Goal: Task Accomplishment & Management: Manage account settings

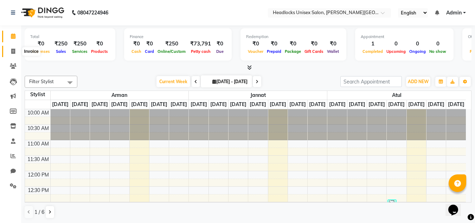
click at [14, 52] on icon at bounding box center [13, 51] width 4 height 5
select select "service"
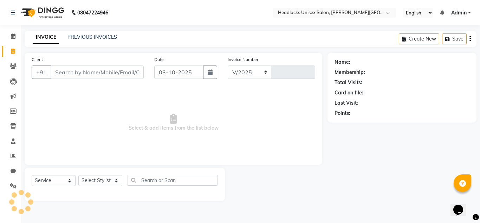
select select "6850"
type input "3878"
click at [65, 73] on input "Client" at bounding box center [97, 71] width 93 height 13
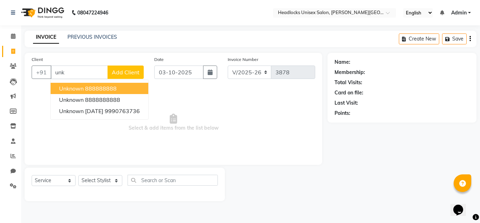
click at [58, 90] on button "unknown 888888888" at bounding box center [100, 88] width 98 height 11
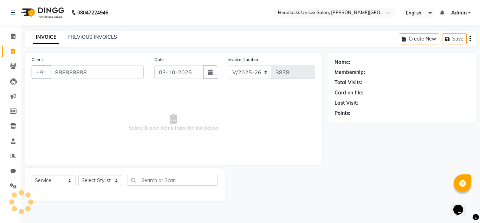
type input "888888888"
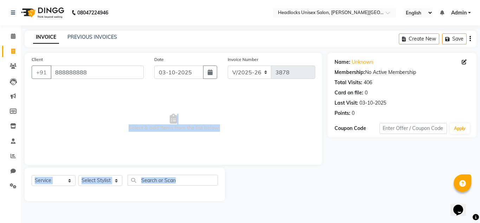
drag, startPoint x: 61, startPoint y: 109, endPoint x: 96, endPoint y: 193, distance: 90.3
click at [96, 193] on div "Client [PHONE_NUMBER] Date [DATE] Invoice Number V/2025 V/[PHONE_NUMBER] Select…" at bounding box center [173, 127] width 308 height 148
click at [93, 150] on span "Select & add items from the list below" at bounding box center [174, 122] width 284 height 70
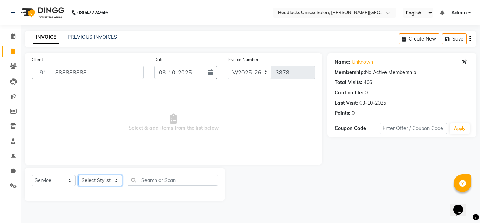
click at [105, 178] on select "Select Stylist [PERSON_NAME] Jannat Kaif [DATE] [PERSON_NAME] [PERSON_NAME] [PE…" at bounding box center [100, 180] width 44 height 11
select select "53627"
click at [78, 175] on select "Select Stylist [PERSON_NAME] Jannat Kaif [DATE] [PERSON_NAME] [PERSON_NAME] [PE…" at bounding box center [100, 180] width 44 height 11
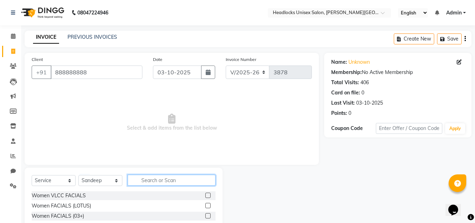
click at [154, 178] on input "text" at bounding box center [172, 179] width 88 height 11
type input "j"
type input "h"
type input "[DEMOGRAPHIC_DATA]"
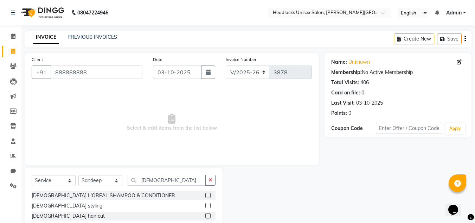
click at [208, 215] on label at bounding box center [207, 215] width 5 height 5
click at [208, 215] on input "checkbox" at bounding box center [207, 215] width 5 height 5
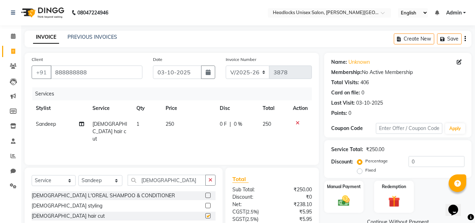
checkbox input "false"
click at [342, 202] on img at bounding box center [344, 200] width 20 height 14
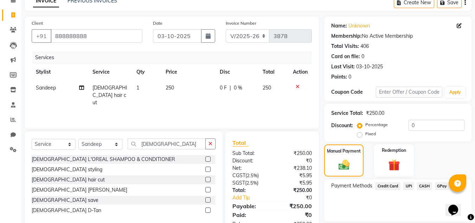
scroll to position [60, 0]
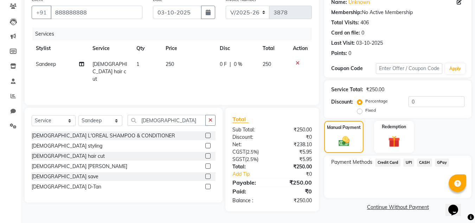
click at [423, 161] on span "CASH" at bounding box center [424, 162] width 15 height 8
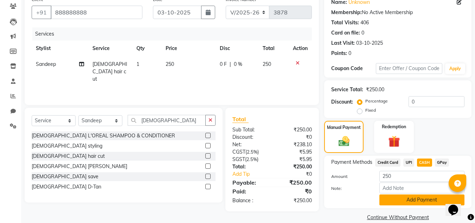
click at [409, 202] on button "Add Payment" at bounding box center [421, 199] width 85 height 11
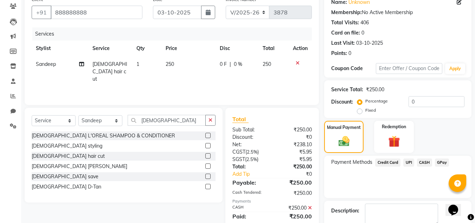
scroll to position [100, 0]
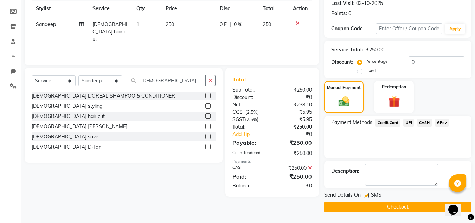
click at [410, 203] on button "Checkout" at bounding box center [397, 206] width 147 height 11
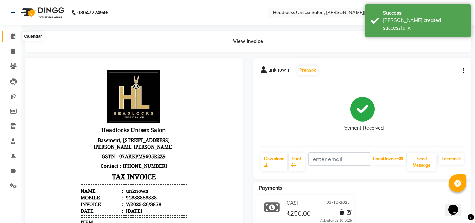
click at [9, 33] on span at bounding box center [13, 36] width 12 height 8
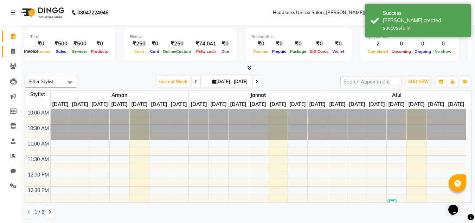
click at [12, 53] on icon at bounding box center [13, 51] width 4 height 5
select select "service"
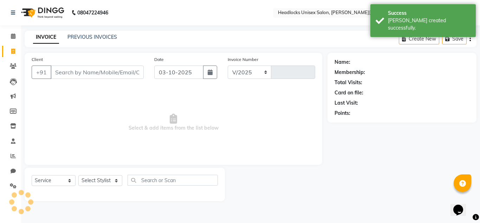
select select "6850"
type input "3879"
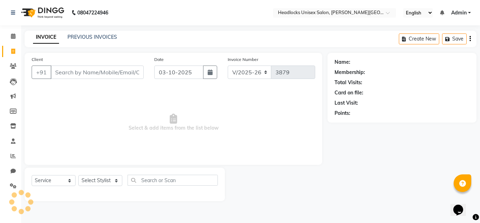
click at [81, 74] on input "Client" at bounding box center [97, 71] width 93 height 13
click at [73, 70] on input "Client" at bounding box center [97, 71] width 93 height 13
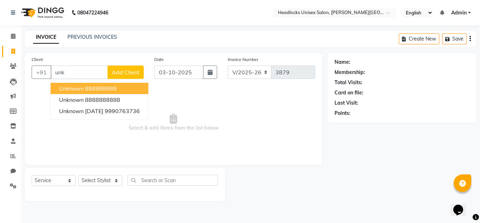
click at [91, 87] on ngb-highlight "888888888" at bounding box center [101, 88] width 32 height 7
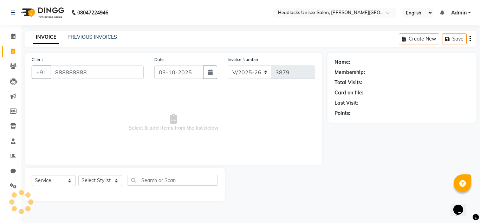
type input "888888888"
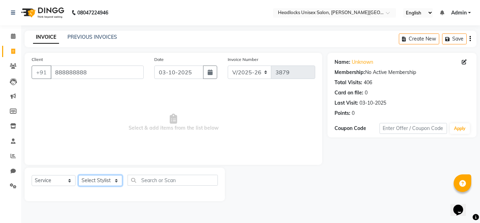
click at [105, 184] on select "Select Stylist [PERSON_NAME] Jannat Kaif [DATE] [PERSON_NAME] [PERSON_NAME] [PE…" at bounding box center [100, 180] width 44 height 11
click at [97, 178] on select "Select Stylist [PERSON_NAME] Jannat Kaif [DATE] [PERSON_NAME] [PERSON_NAME] [PE…" at bounding box center [100, 180] width 44 height 11
click at [117, 180] on select "Select Stylist [PERSON_NAME] Jannat Kaif [DATE] [PERSON_NAME] [PERSON_NAME] [PE…" at bounding box center [100, 180] width 44 height 11
select select "58762"
click at [78, 175] on select "Select Stylist [PERSON_NAME] Jannat Kaif [DATE] [PERSON_NAME] [PERSON_NAME] [PE…" at bounding box center [100, 180] width 44 height 11
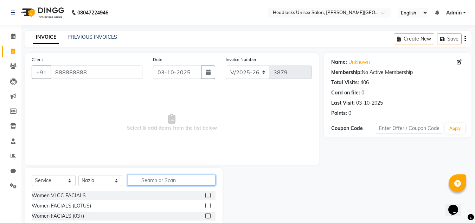
click at [181, 176] on input "text" at bounding box center [172, 179] width 88 height 11
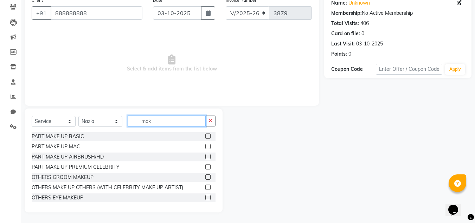
type input "mak"
click at [205, 134] on label at bounding box center [207, 135] width 5 height 5
click at [205, 134] on input "checkbox" at bounding box center [207, 136] width 5 height 5
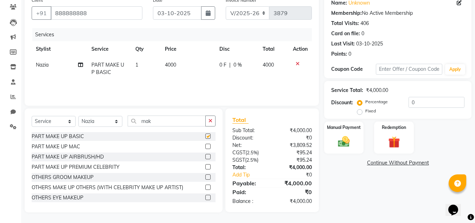
checkbox input "false"
click at [205, 146] on label at bounding box center [207, 145] width 5 height 5
click at [205, 146] on input "checkbox" at bounding box center [207, 146] width 5 height 5
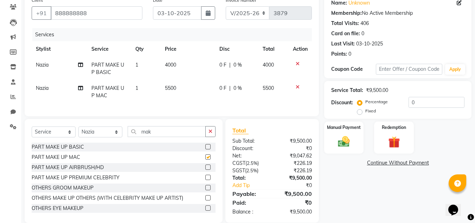
checkbox input "false"
click at [299, 65] on icon at bounding box center [298, 63] width 4 height 5
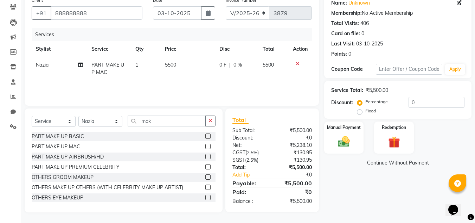
click at [297, 64] on icon at bounding box center [298, 63] width 4 height 5
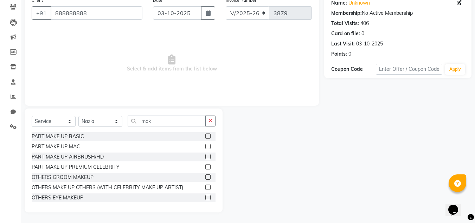
click at [205, 176] on label at bounding box center [207, 176] width 5 height 5
click at [205, 176] on input "checkbox" at bounding box center [207, 177] width 5 height 5
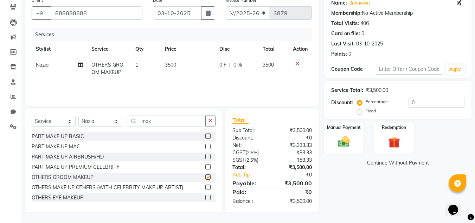
checkbox input "false"
click at [300, 61] on div at bounding box center [300, 63] width 15 height 5
click at [298, 62] on icon at bounding box center [298, 63] width 4 height 5
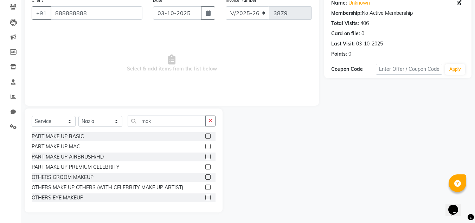
scroll to position [11, 0]
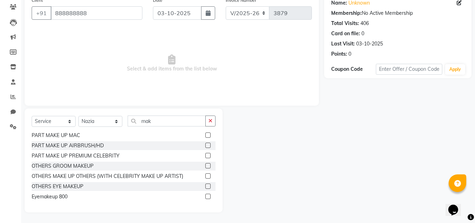
click at [200, 187] on div "OTHERS EYE MAKEUP" at bounding box center [124, 186] width 184 height 9
click at [205, 185] on label at bounding box center [207, 185] width 5 height 5
click at [205, 185] on input "checkbox" at bounding box center [207, 186] width 5 height 5
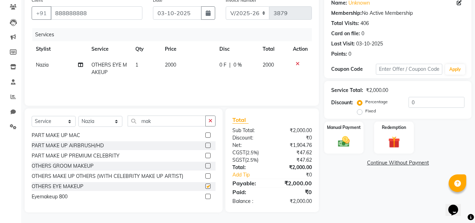
checkbox input "false"
click at [178, 62] on td "2000" at bounding box center [188, 68] width 55 height 23
select select "58762"
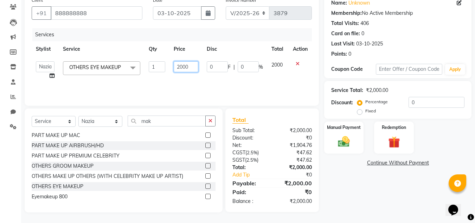
click at [175, 62] on input "2000" at bounding box center [186, 66] width 24 height 11
click at [191, 66] on input "2000" at bounding box center [186, 66] width 24 height 11
type input "2"
type input "1700"
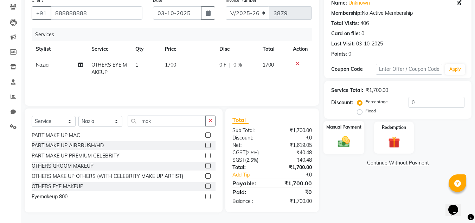
click at [347, 140] on img at bounding box center [344, 141] width 20 height 14
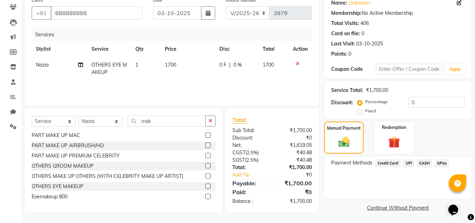
click at [425, 162] on span "CASH" at bounding box center [424, 163] width 15 height 8
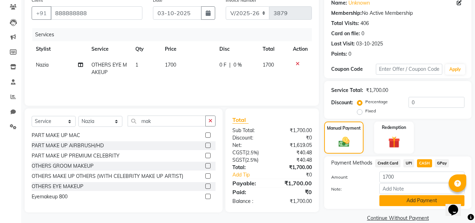
click at [419, 200] on button "Add Payment" at bounding box center [421, 200] width 85 height 11
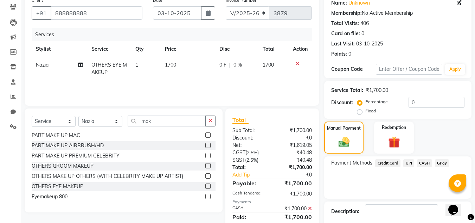
scroll to position [100, 0]
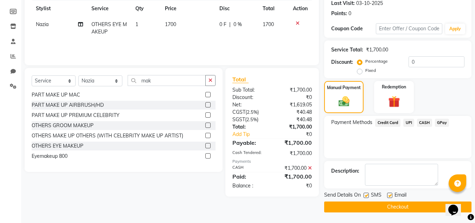
click at [378, 209] on button "Checkout" at bounding box center [397, 206] width 147 height 11
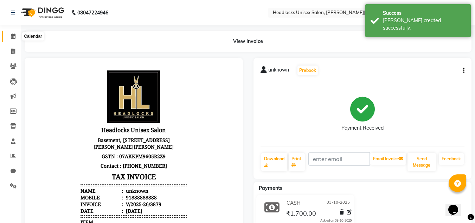
click at [11, 36] on icon at bounding box center [13, 35] width 5 height 5
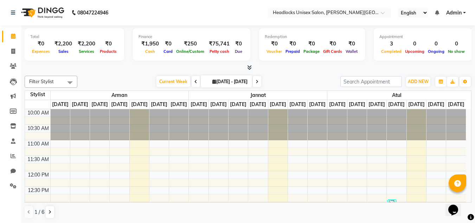
click at [2, 30] on li "Calendar" at bounding box center [10, 36] width 21 height 15
click at [15, 154] on icon at bounding box center [13, 155] width 5 height 5
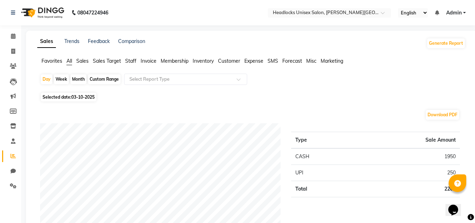
click at [78, 81] on div "Month" at bounding box center [78, 79] width 16 height 10
select select "10"
select select "2025"
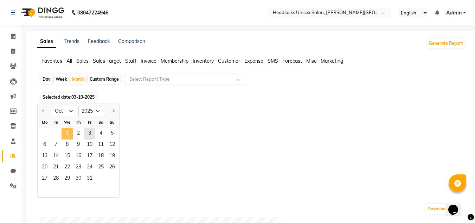
click at [72, 131] on span "1" at bounding box center [67, 133] width 11 height 11
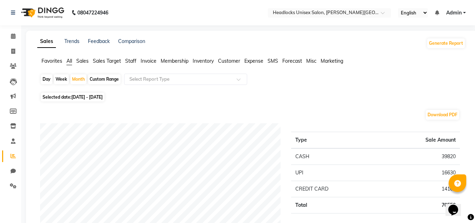
click at [130, 60] on span "Staff" at bounding box center [130, 61] width 11 height 6
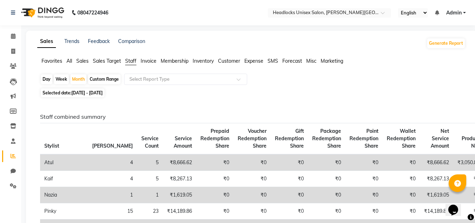
drag, startPoint x: 347, startPoint y: 143, endPoint x: 357, endPoint y: 143, distance: 10.5
click at [383, 143] on th "Wallet Redemption Share" at bounding box center [401, 138] width 37 height 31
click at [14, 49] on icon at bounding box center [13, 51] width 4 height 5
select select "service"
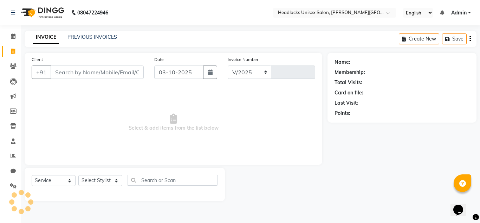
select select "6850"
type input "3880"
click at [60, 68] on input "Client" at bounding box center [97, 71] width 93 height 13
click at [59, 73] on input "Client" at bounding box center [97, 71] width 93 height 13
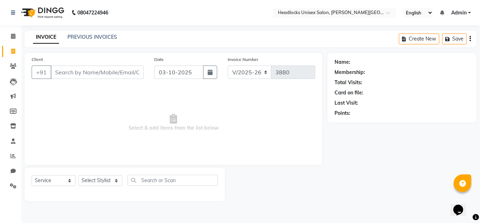
click at [59, 73] on input "Client" at bounding box center [97, 71] width 93 height 13
click at [13, 41] on link "Calendar" at bounding box center [10, 37] width 17 height 12
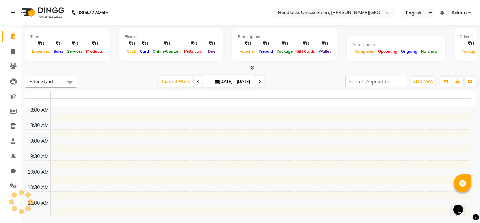
click at [13, 27] on div "Calendar Invoice Clients Leads Marketing Members Inventory Staff Reports Chat S…" at bounding box center [47, 116] width 95 height 192
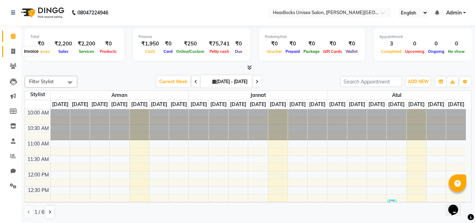
click at [16, 49] on span at bounding box center [13, 51] width 12 height 8
select select "service"
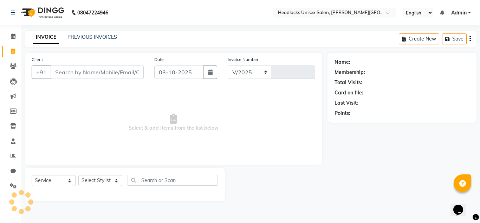
select select "6850"
type input "3880"
click at [11, 64] on icon at bounding box center [13, 65] width 7 height 5
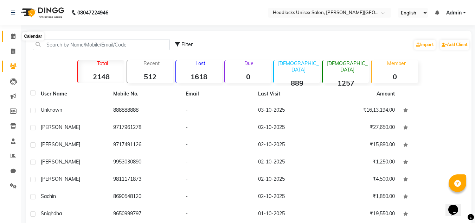
click at [12, 36] on icon at bounding box center [13, 35] width 5 height 5
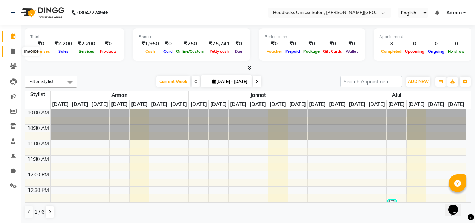
click at [12, 49] on icon at bounding box center [13, 51] width 4 height 5
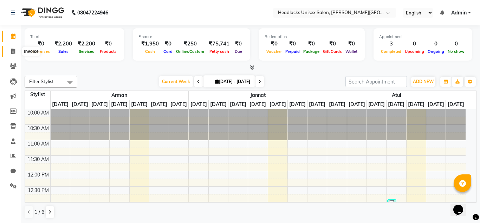
select select "6850"
select select "service"
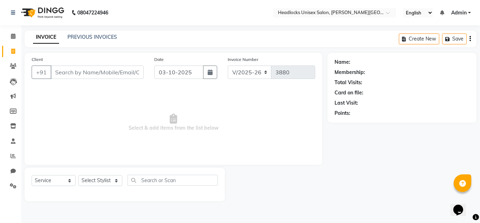
click at [12, 49] on icon at bounding box center [13, 51] width 4 height 5
select select "service"
select select "6850"
type input "3880"
click at [61, 69] on input "Client" at bounding box center [97, 71] width 93 height 13
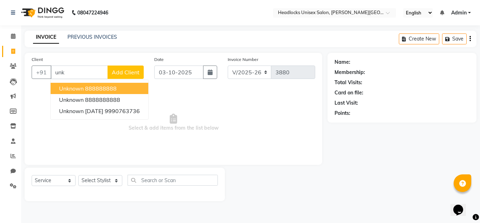
click at [93, 89] on ngb-highlight "888888888" at bounding box center [101, 88] width 32 height 7
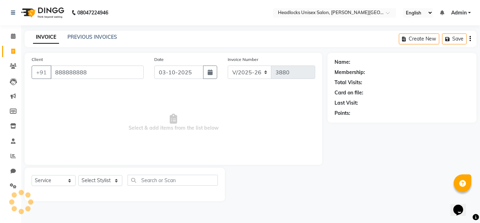
type input "888888888"
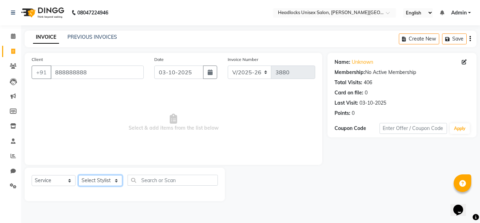
click at [90, 179] on select "Select Stylist [PERSON_NAME] Jannat Kaif [DATE] [PERSON_NAME] [PERSON_NAME] [PE…" at bounding box center [100, 180] width 44 height 11
select select "53627"
click at [78, 175] on select "Select Stylist [PERSON_NAME] Jannat Kaif [DATE] [PERSON_NAME] [PERSON_NAME] [PE…" at bounding box center [100, 180] width 44 height 11
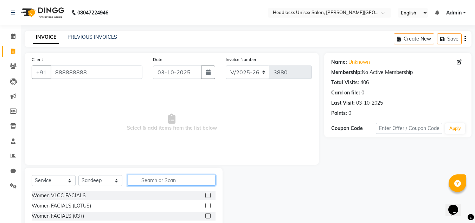
click at [152, 181] on input "text" at bounding box center [172, 179] width 88 height 11
type input "[DEMOGRAPHIC_DATA]"
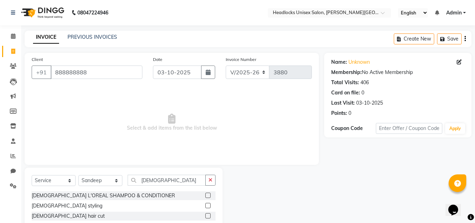
click at [207, 212] on div at bounding box center [210, 215] width 10 height 9
click at [207, 217] on label at bounding box center [207, 215] width 5 height 5
click at [207, 217] on input "checkbox" at bounding box center [207, 215] width 5 height 5
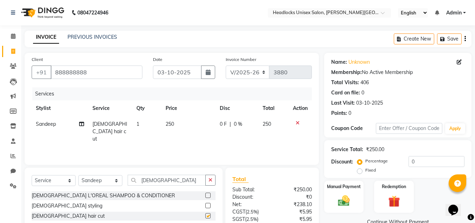
checkbox input "false"
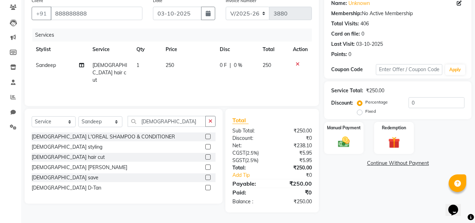
click at [211, 167] on label at bounding box center [207, 166] width 5 height 5
click at [210, 167] on input "checkbox" at bounding box center [207, 167] width 5 height 5
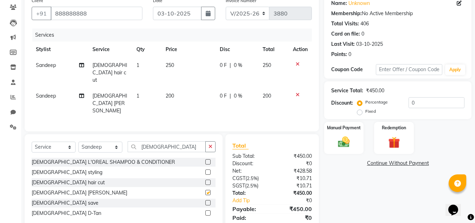
checkbox input "false"
click at [351, 145] on img at bounding box center [344, 142] width 20 height 14
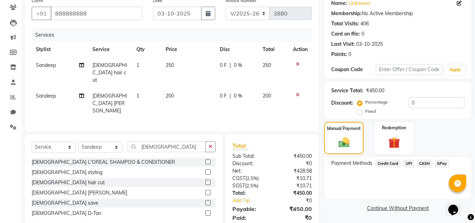
click at [406, 162] on span "UPI" at bounding box center [408, 163] width 11 height 8
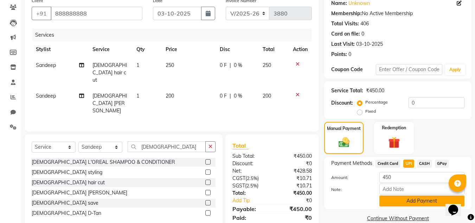
click at [408, 197] on button "Add Payment" at bounding box center [421, 200] width 85 height 11
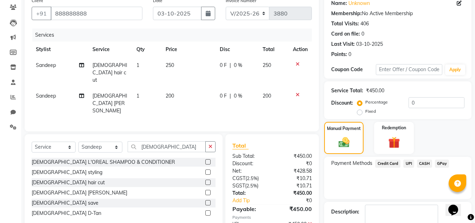
scroll to position [100, 0]
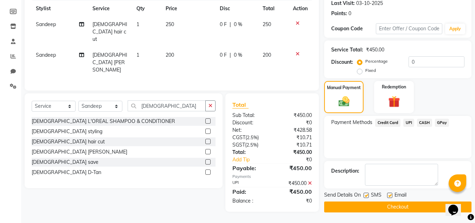
click at [430, 204] on button "Checkout" at bounding box center [397, 206] width 147 height 11
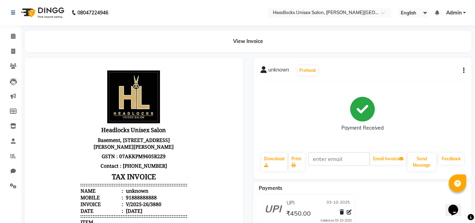
drag, startPoint x: 477, startPoint y: 4, endPoint x: 187, endPoint y: 4, distance: 290.4
click at [13, 36] on icon at bounding box center [13, 35] width 5 height 5
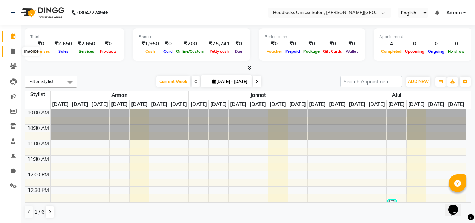
click at [13, 51] on icon at bounding box center [13, 51] width 4 height 5
select select "service"
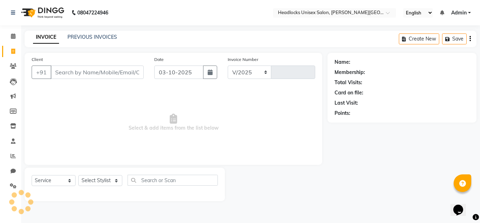
select select "6850"
type input "3881"
click at [14, 35] on icon at bounding box center [13, 35] width 5 height 5
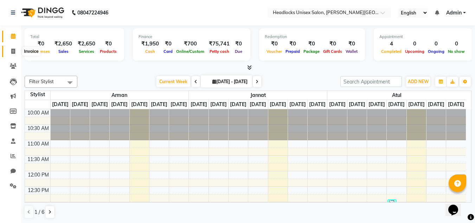
click at [11, 49] on span at bounding box center [13, 51] width 12 height 8
select select "service"
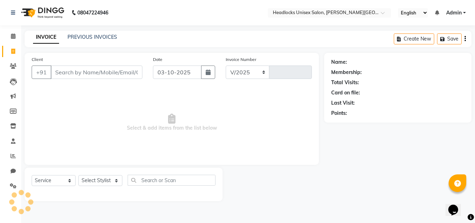
select select "6850"
type input "3881"
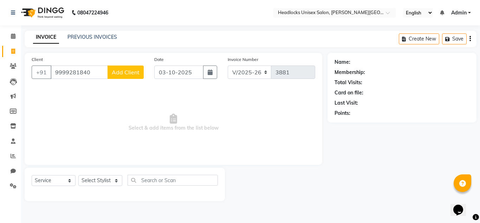
type input "9999281840"
click at [116, 72] on span "Add Client" at bounding box center [126, 72] width 28 height 7
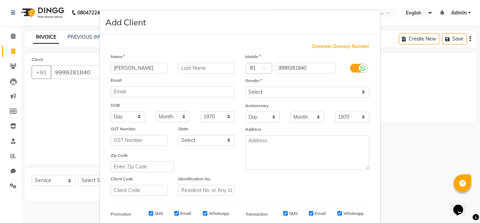
type input "[PERSON_NAME]"
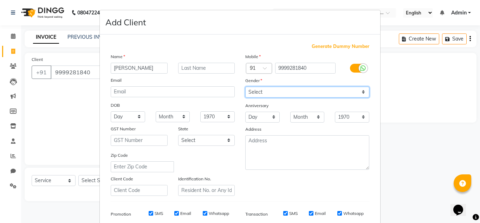
click at [361, 94] on select "Select [DEMOGRAPHIC_DATA] [DEMOGRAPHIC_DATA] Other Prefer Not To Say" at bounding box center [307, 91] width 124 height 11
select select "[DEMOGRAPHIC_DATA]"
click at [245, 86] on select "Select [DEMOGRAPHIC_DATA] [DEMOGRAPHIC_DATA] Other Prefer Not To Say" at bounding box center [307, 91] width 124 height 11
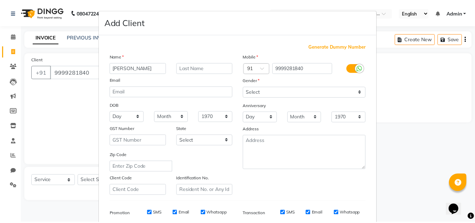
scroll to position [102, 0]
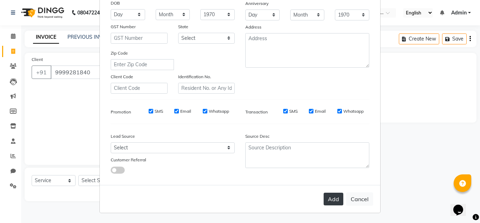
click at [332, 199] on button "Add" at bounding box center [334, 198] width 20 height 13
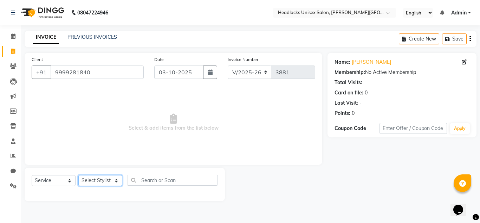
click at [115, 181] on select "Select Stylist [PERSON_NAME] Jannat Kaif [DATE] [PERSON_NAME] [PERSON_NAME] [PE…" at bounding box center [100, 180] width 44 height 11
select select "66496"
click at [78, 175] on select "Select Stylist [PERSON_NAME] Jannat Kaif [DATE] [PERSON_NAME] [PERSON_NAME] [PE…" at bounding box center [100, 180] width 44 height 11
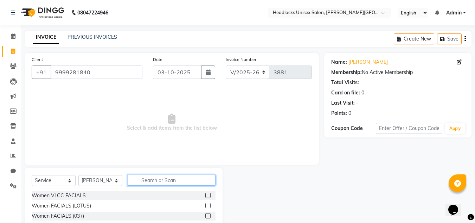
click at [165, 178] on input "text" at bounding box center [172, 179] width 88 height 11
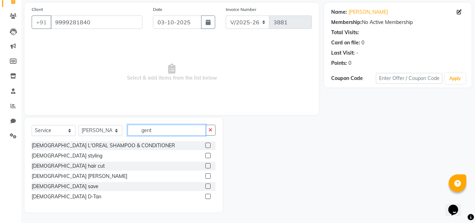
type input "gent"
click at [207, 197] on label at bounding box center [207, 195] width 5 height 5
click at [207, 197] on input "checkbox" at bounding box center [207, 196] width 5 height 5
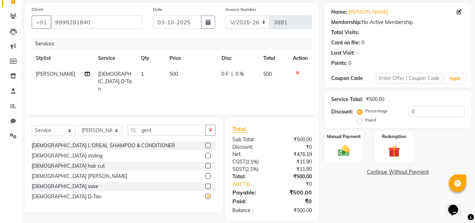
checkbox input "false"
click at [209, 166] on label at bounding box center [207, 165] width 5 height 5
click at [209, 166] on input "checkbox" at bounding box center [207, 166] width 5 height 5
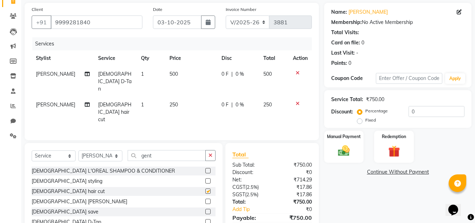
checkbox input "false"
click at [207, 198] on label at bounding box center [207, 200] width 5 height 5
click at [207, 199] on input "checkbox" at bounding box center [207, 201] width 5 height 5
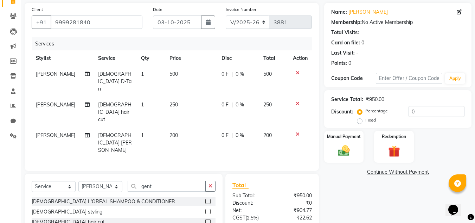
checkbox input "false"
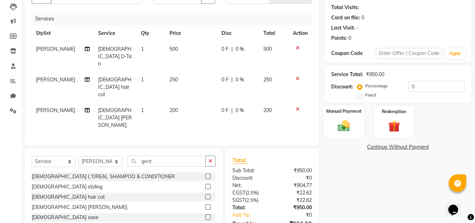
click at [345, 125] on img at bounding box center [344, 125] width 20 height 14
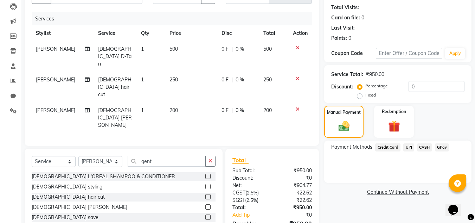
click at [408, 145] on span "UPI" at bounding box center [408, 147] width 11 height 8
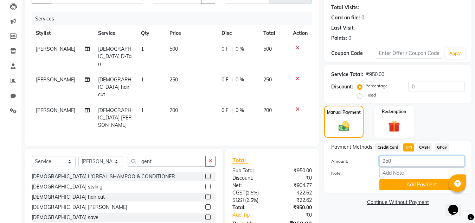
click at [388, 160] on input "950" at bounding box center [421, 160] width 85 height 11
type input "1100"
click at [395, 188] on button "Add Payment" at bounding box center [421, 184] width 85 height 11
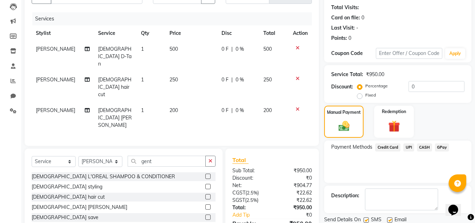
scroll to position [98, 0]
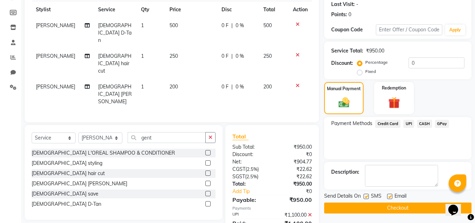
click at [413, 205] on button "Checkout" at bounding box center [397, 207] width 147 height 11
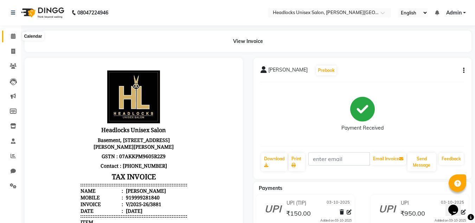
click at [12, 32] on span at bounding box center [13, 36] width 12 height 8
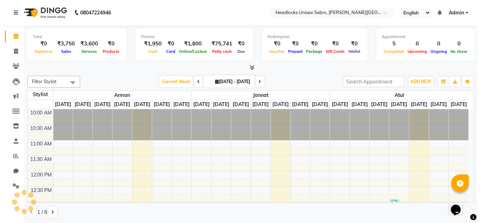
scroll to position [155, 0]
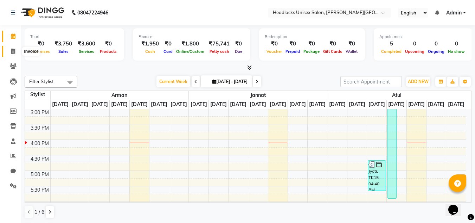
click at [14, 51] on icon at bounding box center [13, 51] width 4 height 5
select select "service"
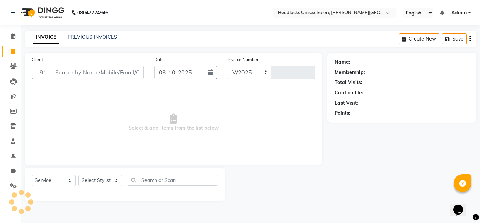
select select "6850"
type input "3882"
click at [12, 64] on icon at bounding box center [13, 65] width 7 height 5
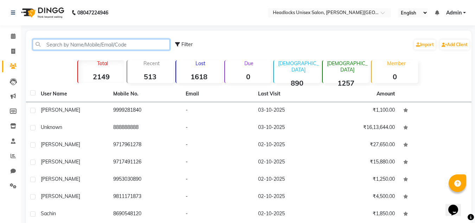
click at [101, 44] on input "text" at bounding box center [101, 44] width 137 height 11
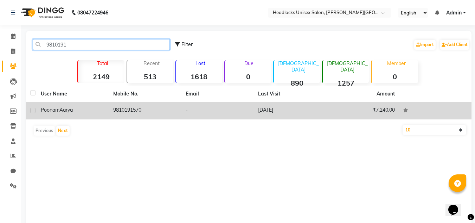
type input "9810191"
click at [134, 113] on td "9810191570" at bounding box center [145, 110] width 72 height 17
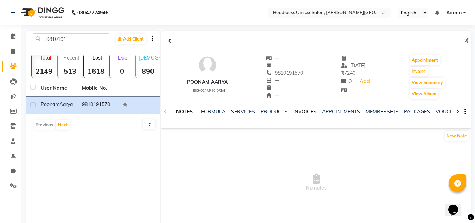
click at [296, 110] on link "INVOICES" at bounding box center [304, 111] width 23 height 6
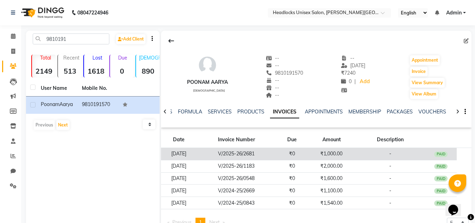
click at [443, 153] on div "PAID" at bounding box center [440, 154] width 13 height 6
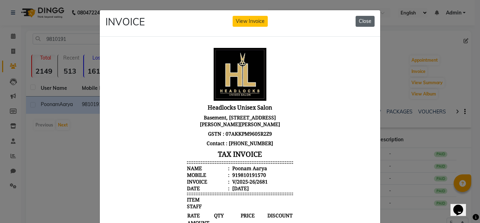
click at [364, 19] on button "Close" at bounding box center [365, 21] width 19 height 11
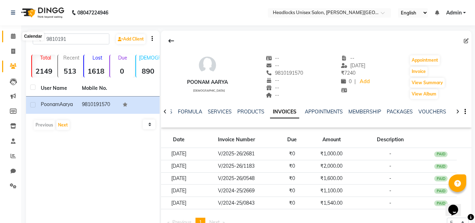
click at [13, 33] on icon at bounding box center [13, 35] width 5 height 5
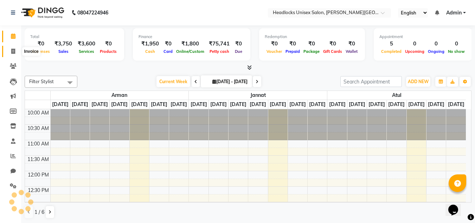
click at [13, 47] on link "Invoice" at bounding box center [10, 52] width 17 height 12
select select "service"
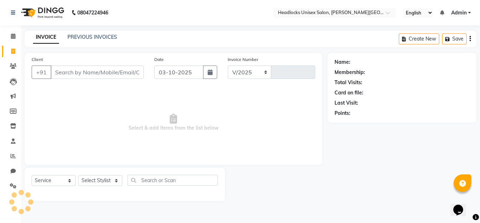
select select "6850"
type input "3882"
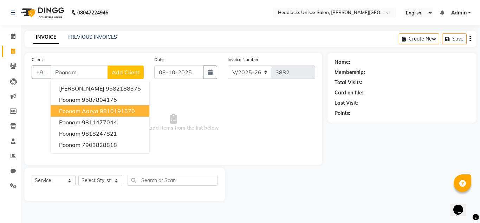
click at [75, 110] on span "Poonam Aarya" at bounding box center [78, 110] width 39 height 7
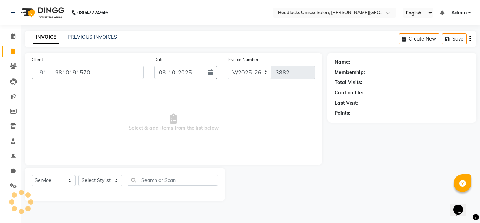
type input "9810191570"
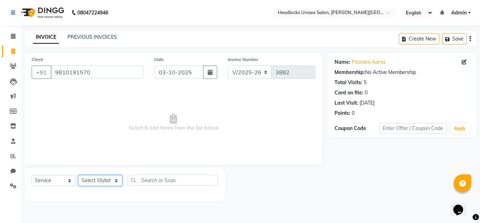
click at [115, 179] on select "Select Stylist [PERSON_NAME] Jannat Kaif [DATE] [PERSON_NAME] [PERSON_NAME] [PE…" at bounding box center [100, 180] width 44 height 11
select select "53614"
click at [78, 175] on select "Select Stylist [PERSON_NAME] Jannat Kaif [DATE] [PERSON_NAME] [PERSON_NAME] [PE…" at bounding box center [100, 180] width 44 height 11
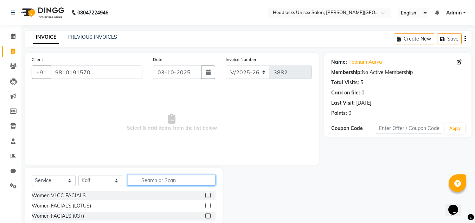
click at [156, 179] on input "text" at bounding box center [172, 179] width 88 height 11
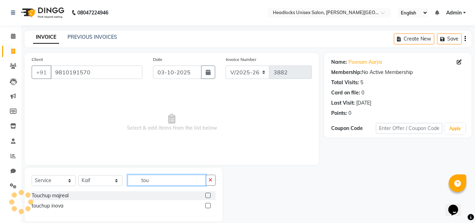
type input "tou"
click at [209, 194] on label at bounding box center [207, 194] width 5 height 5
click at [209, 194] on input "checkbox" at bounding box center [207, 195] width 5 height 5
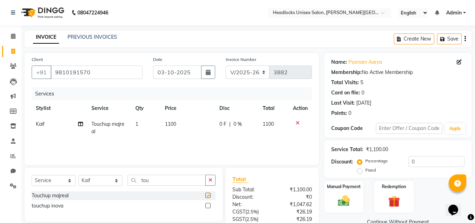
checkbox input "false"
click at [173, 122] on span "1100" at bounding box center [170, 124] width 11 height 6
select select "53614"
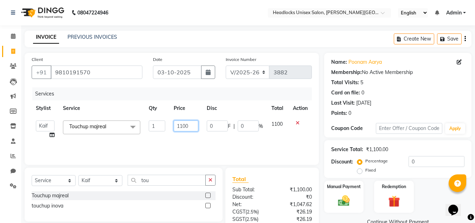
click at [186, 127] on input "1100" at bounding box center [186, 125] width 24 height 11
type input "960"
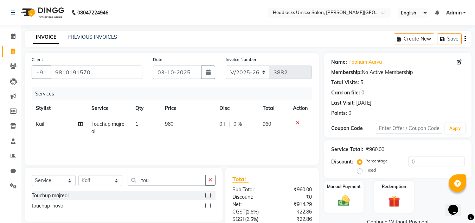
click at [439, 187] on div "Manual Payment Redemption" at bounding box center [398, 196] width 158 height 32
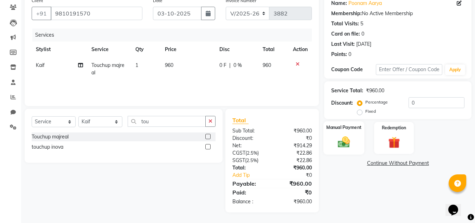
click at [343, 141] on img at bounding box center [344, 142] width 20 height 14
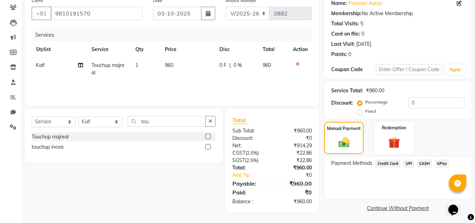
click at [408, 163] on span "UPI" at bounding box center [408, 163] width 11 height 8
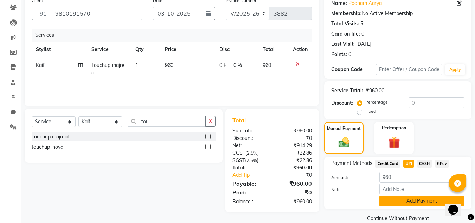
click at [391, 198] on button "Add Payment" at bounding box center [421, 200] width 85 height 11
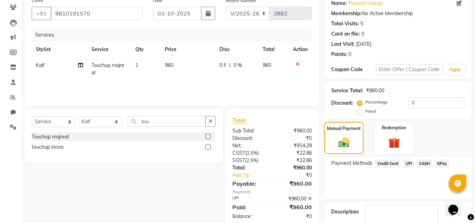
scroll to position [100, 0]
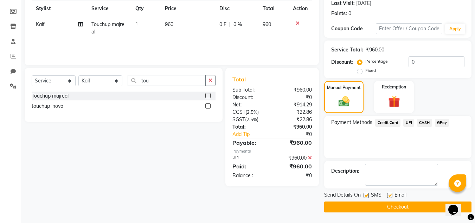
click at [378, 207] on button "Checkout" at bounding box center [397, 206] width 147 height 11
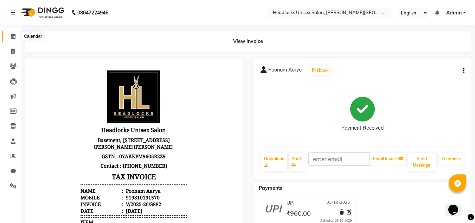
click at [13, 36] on icon at bounding box center [13, 35] width 5 height 5
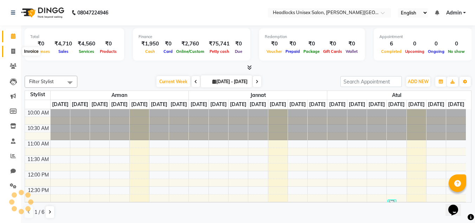
click at [14, 52] on icon at bounding box center [13, 51] width 4 height 5
select select "service"
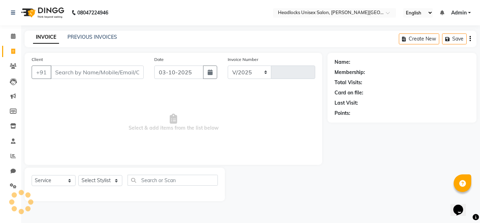
select select "6850"
type input "3883"
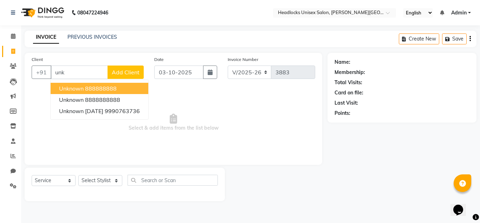
click at [64, 86] on span "unknown" at bounding box center [71, 88] width 25 height 7
type input "888888888"
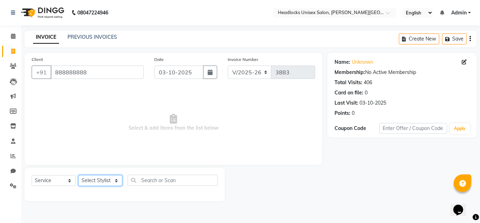
click at [109, 177] on select "Select Stylist [PERSON_NAME] Jannat Kaif [DATE] [PERSON_NAME] [PERSON_NAME] [PE…" at bounding box center [100, 180] width 44 height 11
select select "53616"
click at [78, 175] on select "Select Stylist [PERSON_NAME] Jannat Kaif [DATE] [PERSON_NAME] [PERSON_NAME] [PE…" at bounding box center [100, 180] width 44 height 11
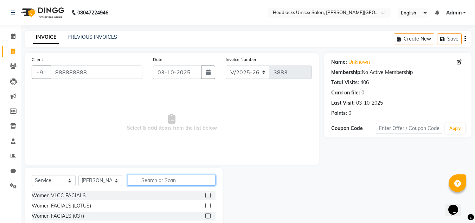
click at [154, 179] on input "text" at bounding box center [172, 179] width 88 height 11
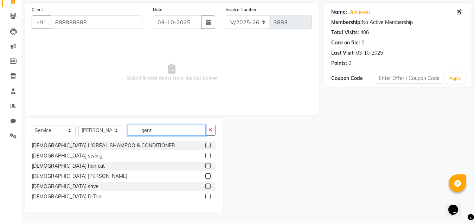
type input "gent"
click at [209, 187] on label at bounding box center [207, 185] width 5 height 5
click at [209, 187] on input "checkbox" at bounding box center [207, 186] width 5 height 5
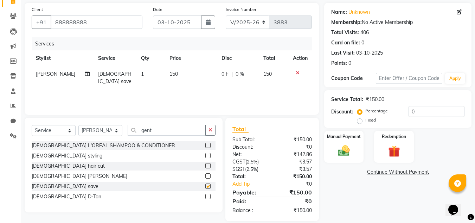
checkbox input "false"
click at [358, 148] on div "Manual Payment" at bounding box center [343, 146] width 41 height 33
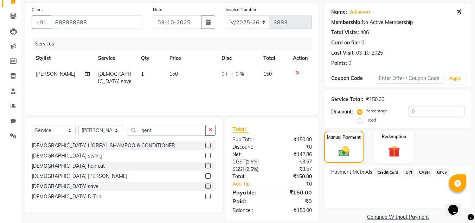
click at [407, 171] on span "UPI" at bounding box center [408, 172] width 11 height 8
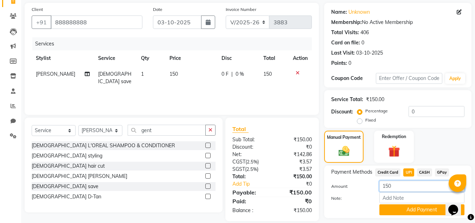
click at [387, 187] on input "150" at bounding box center [421, 185] width 85 height 11
type input "200"
click at [413, 210] on button "Add Payment" at bounding box center [421, 209] width 85 height 11
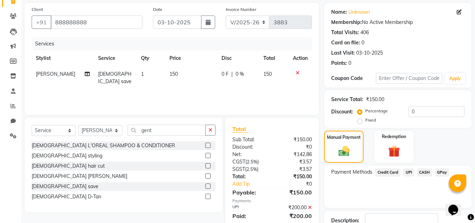
scroll to position [98, 0]
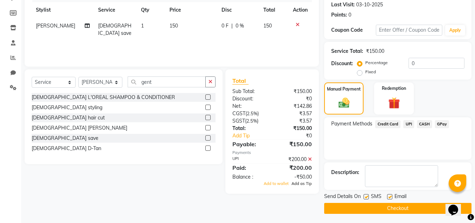
click at [306, 184] on span "Add as Tip" at bounding box center [301, 183] width 20 height 5
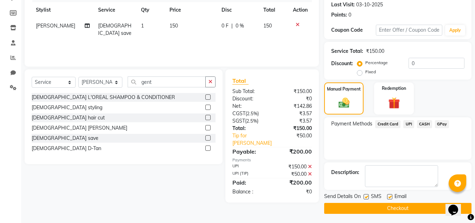
click at [360, 209] on button "Checkout" at bounding box center [397, 208] width 147 height 11
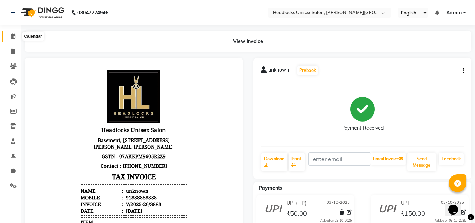
click at [13, 34] on icon at bounding box center [13, 35] width 5 height 5
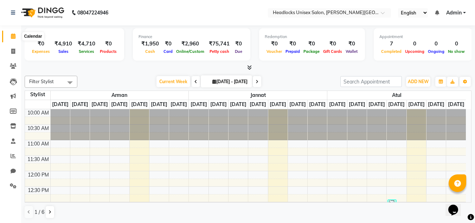
click at [12, 37] on icon at bounding box center [13, 35] width 5 height 5
click at [14, 50] on icon at bounding box center [13, 51] width 4 height 5
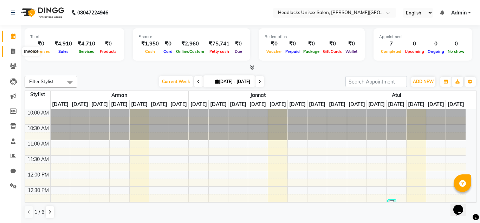
select select "service"
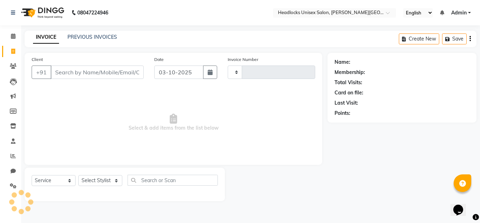
type input "3884"
select select "6850"
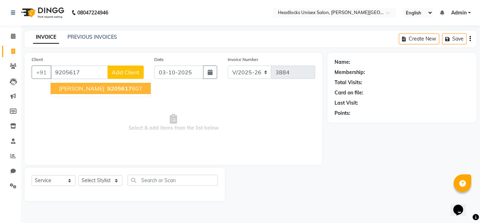
click at [79, 88] on span "[PERSON_NAME]" at bounding box center [81, 88] width 45 height 7
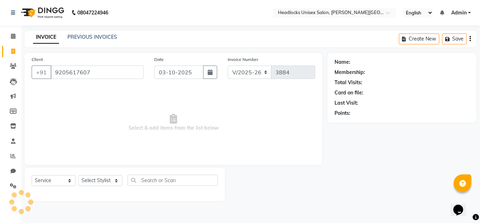
type input "9205617607"
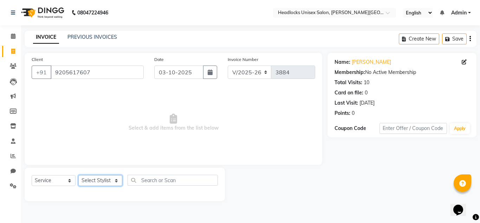
click at [106, 180] on select "Select Stylist [PERSON_NAME] Jannat Kaif [DATE] [PERSON_NAME] [PERSON_NAME] [PE…" at bounding box center [100, 180] width 44 height 11
select select "58762"
click at [78, 175] on select "Select Stylist [PERSON_NAME] Jannat Kaif [DATE] [PERSON_NAME] [PERSON_NAME] [PE…" at bounding box center [100, 180] width 44 height 11
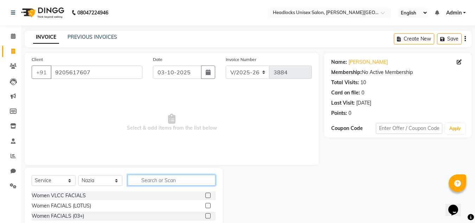
click at [179, 179] on input "text" at bounding box center [172, 179] width 88 height 11
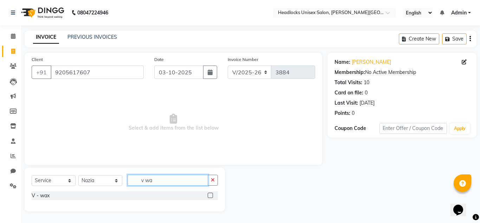
type input "v wa"
click at [210, 195] on label at bounding box center [210, 194] width 5 height 5
click at [210, 195] on input "checkbox" at bounding box center [210, 195] width 5 height 5
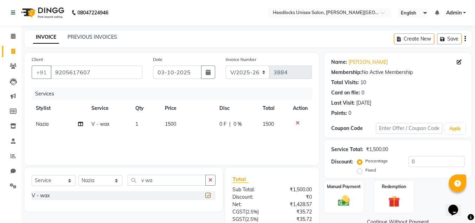
checkbox input "false"
click at [171, 122] on span "1500" at bounding box center [170, 124] width 11 height 6
select select "58762"
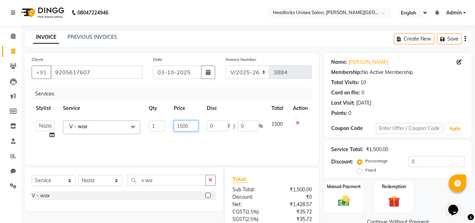
click at [184, 127] on input "1500" at bounding box center [186, 125] width 24 height 11
type input "1200"
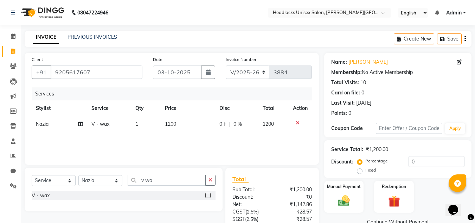
click at [430, 189] on div "Manual Payment Redemption" at bounding box center [398, 196] width 158 height 32
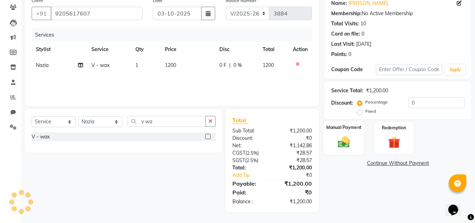
click at [344, 144] on img at bounding box center [344, 142] width 20 height 14
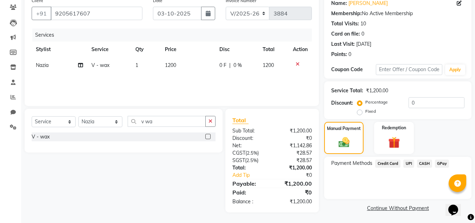
click at [410, 163] on span "UPI" at bounding box center [408, 163] width 11 height 8
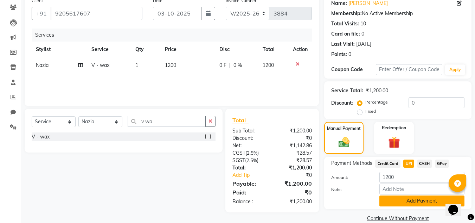
click at [395, 198] on button "Add Payment" at bounding box center [421, 200] width 85 height 11
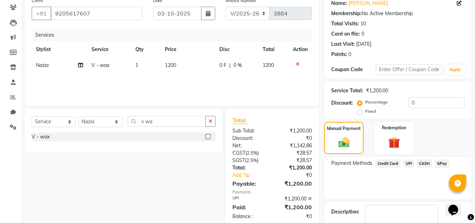
scroll to position [100, 0]
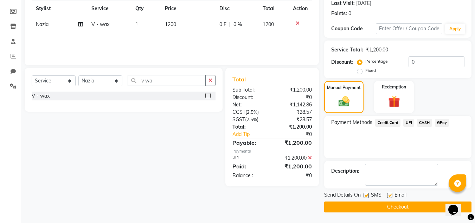
click at [421, 204] on button "Checkout" at bounding box center [397, 206] width 147 height 11
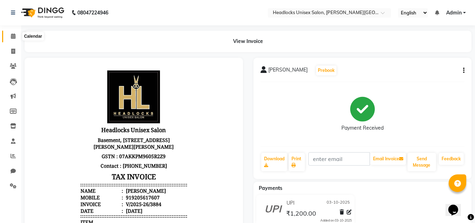
click at [14, 36] on icon at bounding box center [13, 35] width 5 height 5
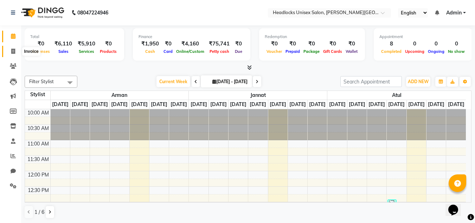
click at [13, 49] on icon at bounding box center [13, 51] width 4 height 5
select select "6850"
select select "service"
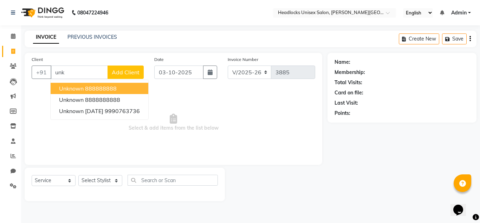
click at [88, 88] on ngb-highlight "888888888" at bounding box center [101, 88] width 32 height 7
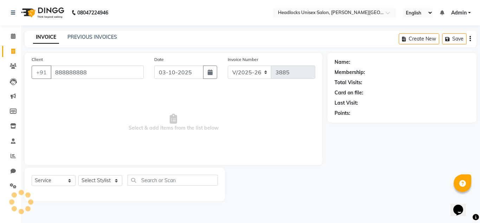
type input "888888888"
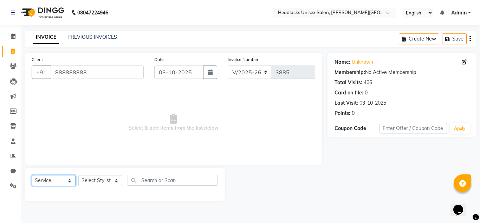
click at [66, 181] on select "Select Service Product Membership Package Voucher Prepaid Gift Card" at bounding box center [54, 180] width 44 height 11
select select "product"
click at [32, 175] on select "Select Service Product Membership Package Voucher Prepaid Gift Card" at bounding box center [54, 180] width 44 height 11
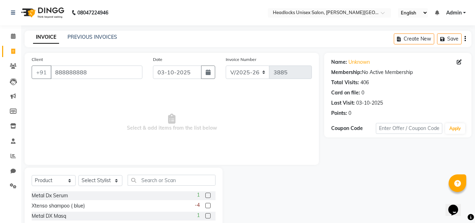
click at [205, 215] on label at bounding box center [207, 215] width 5 height 5
click at [205, 215] on input "checkbox" at bounding box center [207, 215] width 5 height 5
click at [205, 215] on label at bounding box center [207, 215] width 5 height 5
click at [205, 215] on input "checkbox" at bounding box center [207, 215] width 5 height 5
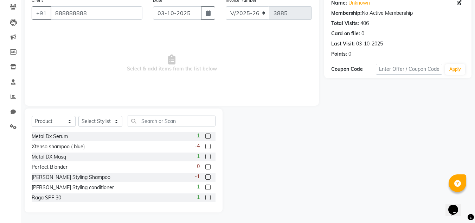
click at [205, 160] on div at bounding box center [207, 157] width 5 height 7
click at [205, 157] on label at bounding box center [207, 156] width 5 height 5
click at [205, 157] on input "checkbox" at bounding box center [207, 156] width 5 height 5
checkbox input "false"
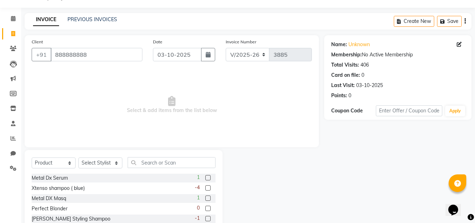
scroll to position [0, 0]
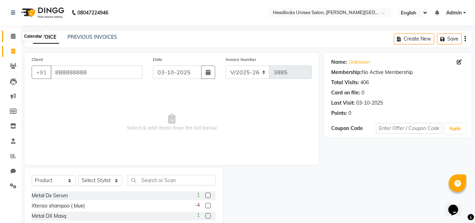
click at [12, 34] on icon at bounding box center [13, 35] width 5 height 5
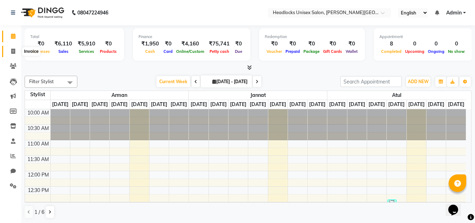
click at [13, 49] on icon at bounding box center [13, 51] width 4 height 5
select select "6850"
select select "service"
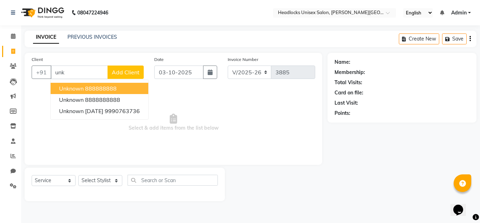
click at [78, 88] on span "unknown" at bounding box center [71, 88] width 25 height 7
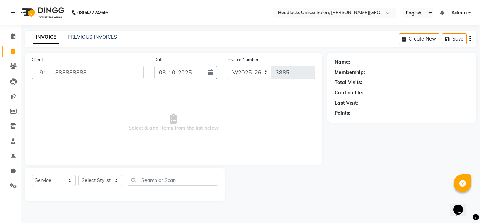
type input "888888888"
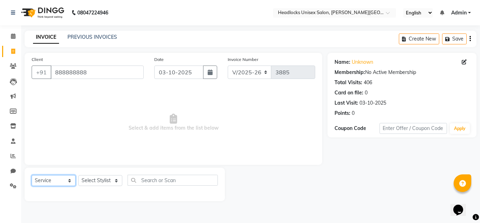
click at [66, 180] on select "Select Service Product Membership Package Voucher Prepaid Gift Card" at bounding box center [54, 180] width 44 height 11
select select "product"
click at [32, 175] on select "Select Service Product Membership Package Voucher Prepaid Gift Card" at bounding box center [54, 180] width 44 height 11
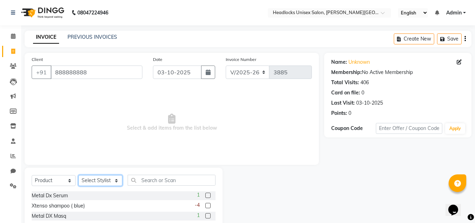
click at [115, 180] on select "Select Stylist [PERSON_NAME] Jannat Kaif [DATE] [PERSON_NAME] [PERSON_NAME] [PE…" at bounding box center [100, 180] width 44 height 11
select select "53614"
click at [78, 175] on select "Select Stylist [PERSON_NAME] Jannat Kaif [DATE] [PERSON_NAME] [PERSON_NAME] [PE…" at bounding box center [100, 180] width 44 height 11
click at [205, 193] on label at bounding box center [207, 194] width 5 height 5
click at [205, 193] on input "checkbox" at bounding box center [207, 195] width 5 height 5
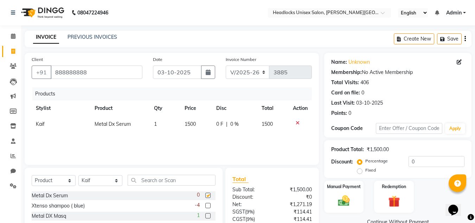
checkbox input "false"
click at [191, 123] on span "1500" at bounding box center [190, 124] width 11 height 6
select select "53614"
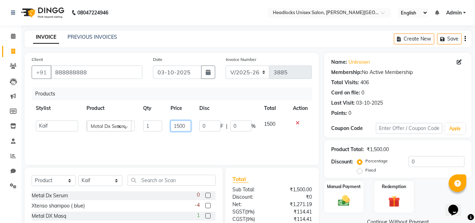
click at [180, 124] on input "1500" at bounding box center [181, 125] width 20 height 11
type input "1600"
click at [427, 204] on div "Manual Payment Redemption" at bounding box center [398, 196] width 158 height 32
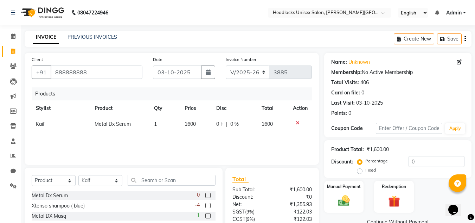
scroll to position [56, 0]
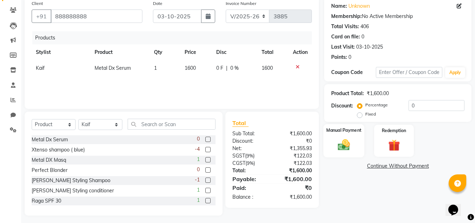
click at [345, 147] on img at bounding box center [344, 144] width 20 height 14
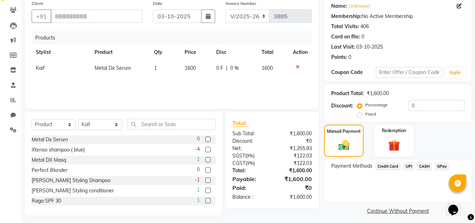
click at [422, 168] on span "CASH" at bounding box center [424, 166] width 15 height 8
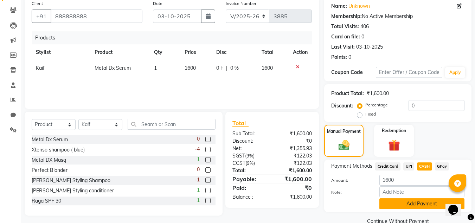
click at [397, 201] on button "Add Payment" at bounding box center [421, 203] width 85 height 11
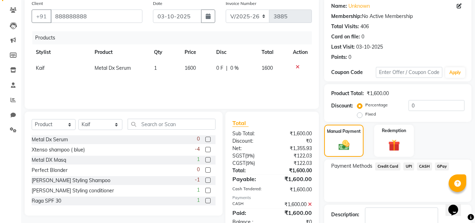
scroll to position [100, 0]
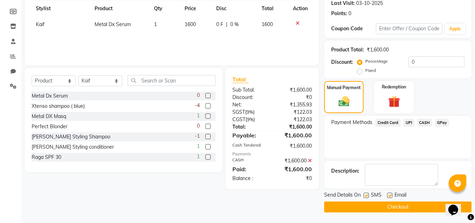
click at [427, 203] on button "Checkout" at bounding box center [397, 206] width 147 height 11
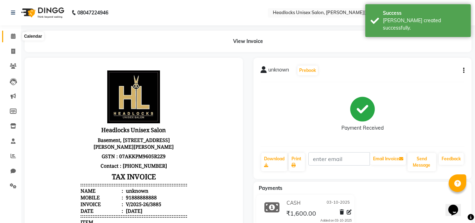
click at [12, 37] on icon at bounding box center [13, 35] width 5 height 5
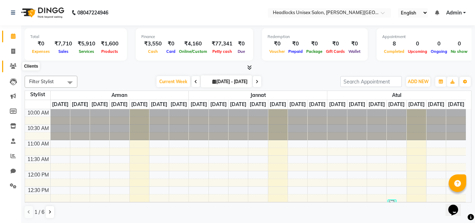
click at [12, 65] on icon at bounding box center [13, 65] width 7 height 5
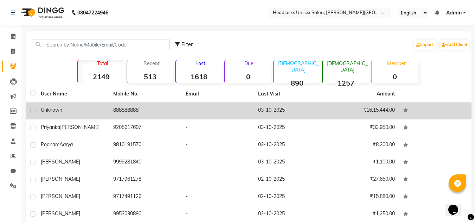
click at [119, 108] on td "888888888" at bounding box center [145, 110] width 72 height 17
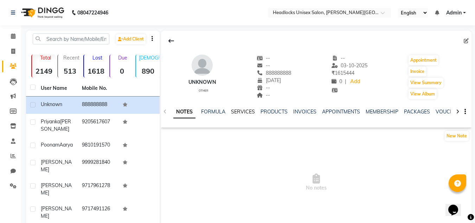
click at [238, 110] on link "SERVICES" at bounding box center [243, 111] width 24 height 6
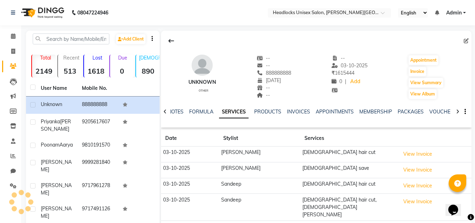
scroll to position [14, 0]
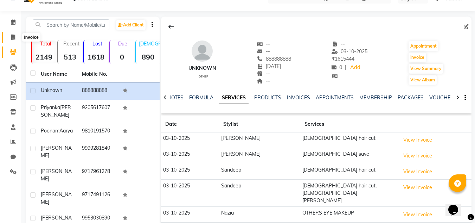
click at [12, 33] on span at bounding box center [13, 37] width 12 height 8
select select "service"
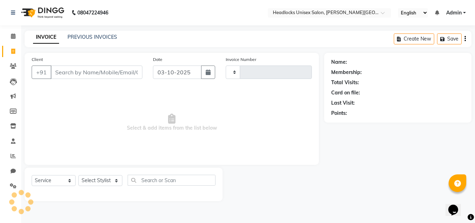
type input "3886"
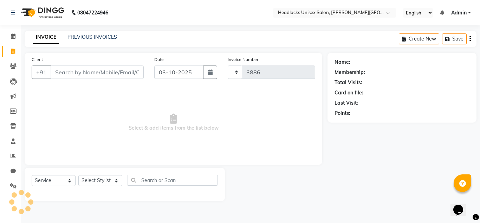
select select "6850"
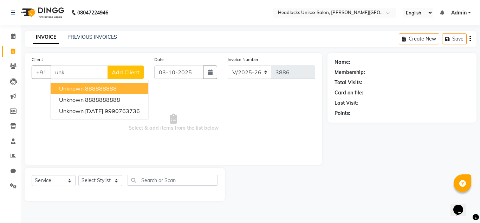
click at [83, 85] on span "unknown" at bounding box center [71, 88] width 25 height 7
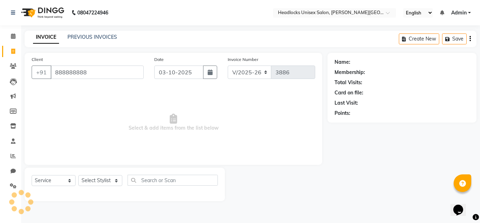
type input "888888888"
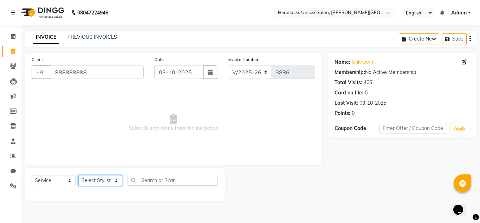
click at [113, 179] on select "Select Stylist [PERSON_NAME] Jannat Kaif [DATE] [PERSON_NAME] [PERSON_NAME] [PE…" at bounding box center [100, 180] width 44 height 11
select select "84322"
click at [78, 175] on select "Select Stylist [PERSON_NAME] Jannat Kaif [DATE] [PERSON_NAME] [PERSON_NAME] [PE…" at bounding box center [100, 180] width 44 height 11
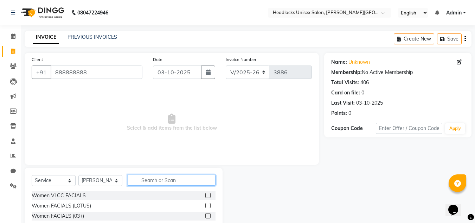
click at [158, 182] on input "text" at bounding box center [172, 179] width 88 height 11
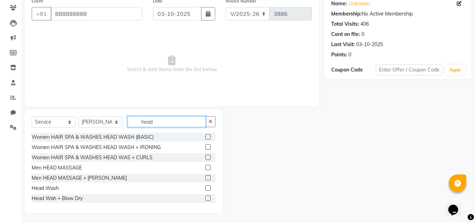
type input "head"
click at [205, 198] on label at bounding box center [207, 197] width 5 height 5
click at [205, 198] on input "checkbox" at bounding box center [207, 198] width 5 height 5
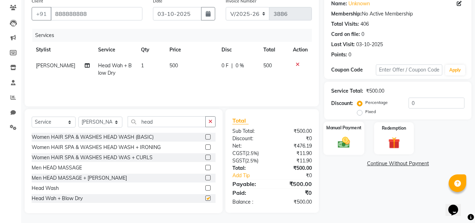
checkbox input "false"
click at [343, 143] on img at bounding box center [344, 142] width 20 height 14
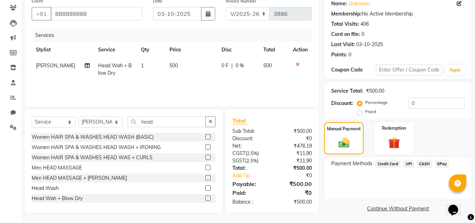
click at [422, 163] on span "CASH" at bounding box center [424, 164] width 15 height 8
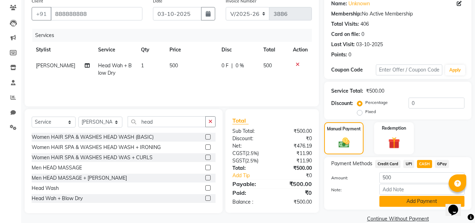
click at [400, 202] on button "Add Payment" at bounding box center [421, 200] width 85 height 11
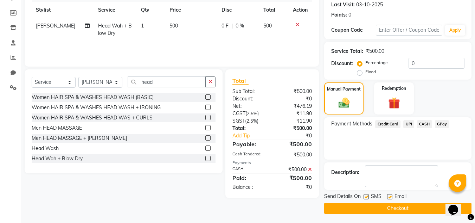
scroll to position [100, 0]
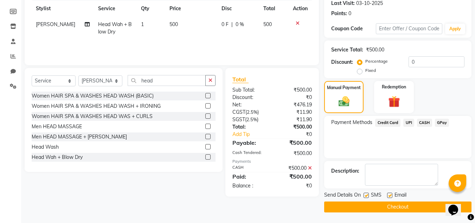
click at [430, 206] on button "Checkout" at bounding box center [397, 206] width 147 height 11
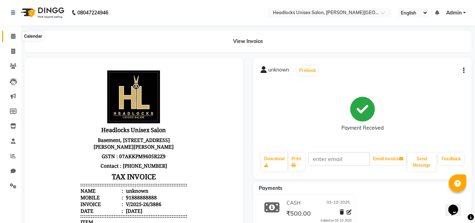
click at [12, 37] on icon at bounding box center [13, 35] width 5 height 5
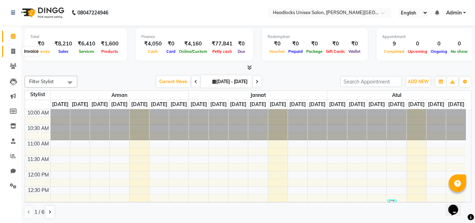
click at [14, 50] on icon at bounding box center [13, 51] width 4 height 5
select select "service"
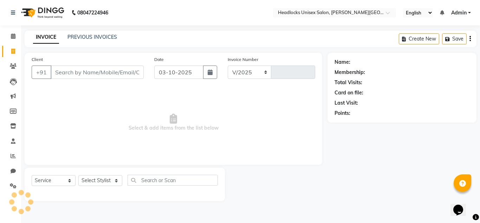
select select "6850"
type input "3887"
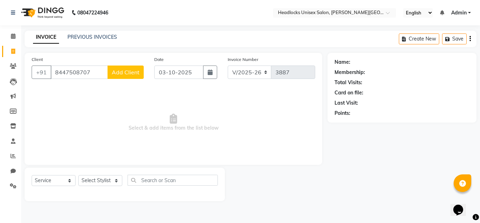
type input "8447508707"
click at [123, 73] on span "Add Client" at bounding box center [126, 72] width 28 height 7
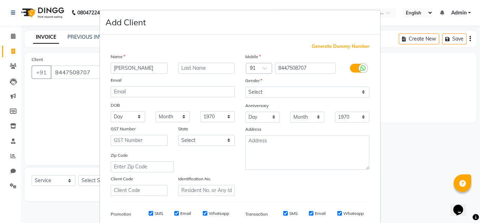
type input "[PERSON_NAME]"
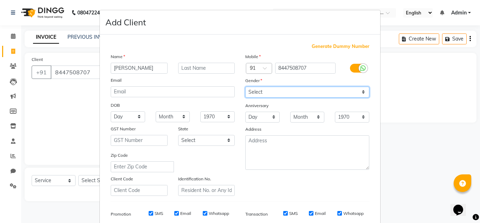
click at [361, 91] on select "Select [DEMOGRAPHIC_DATA] [DEMOGRAPHIC_DATA] Other Prefer Not To Say" at bounding box center [307, 91] width 124 height 11
select select "[DEMOGRAPHIC_DATA]"
click at [245, 86] on select "Select [DEMOGRAPHIC_DATA] [DEMOGRAPHIC_DATA] Other Prefer Not To Say" at bounding box center [307, 91] width 124 height 11
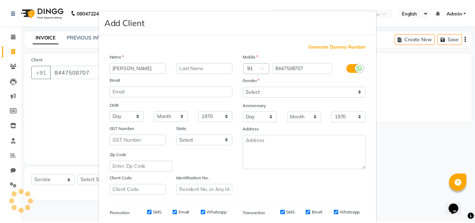
scroll to position [102, 0]
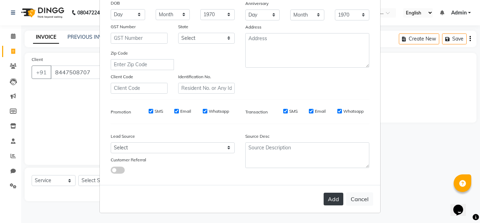
click at [328, 198] on button "Add" at bounding box center [334, 198] width 20 height 13
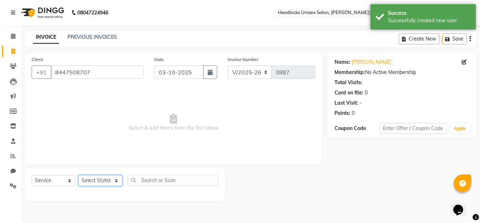
click at [113, 178] on select "Select Stylist [PERSON_NAME] Jannat Kaif [DATE] [PERSON_NAME] [PERSON_NAME] [PE…" at bounding box center [100, 180] width 44 height 11
select select "66496"
click at [78, 175] on select "Select Stylist [PERSON_NAME] Jannat Kaif [DATE] [PERSON_NAME] [PERSON_NAME] [PE…" at bounding box center [100, 180] width 44 height 11
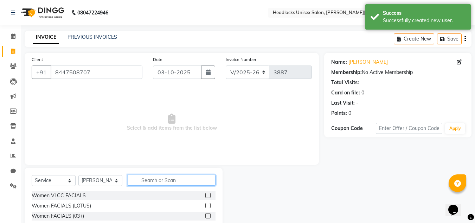
click at [159, 177] on input "text" at bounding box center [172, 179] width 88 height 11
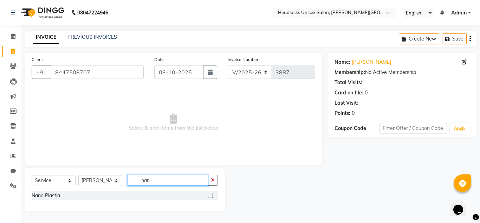
type input "nan"
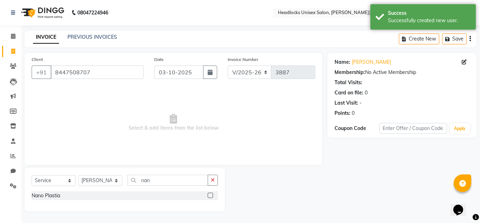
click at [211, 195] on label at bounding box center [210, 194] width 5 height 5
click at [211, 195] on input "checkbox" at bounding box center [210, 195] width 5 height 5
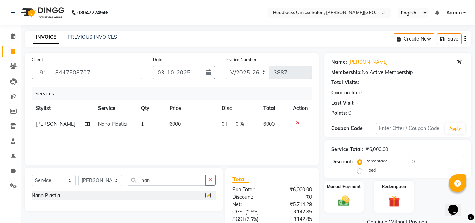
checkbox input "false"
click at [171, 124] on span "6000" at bounding box center [174, 124] width 11 height 6
select select "66496"
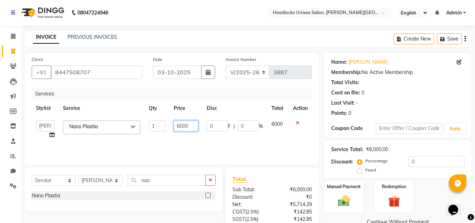
click at [182, 126] on input "6000" at bounding box center [186, 125] width 24 height 11
type input "5000"
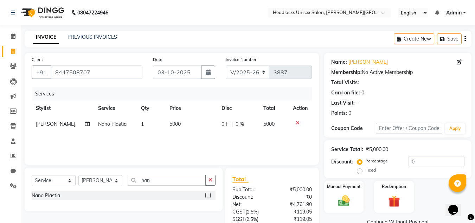
click at [433, 188] on div "Manual Payment Redemption" at bounding box center [398, 196] width 158 height 32
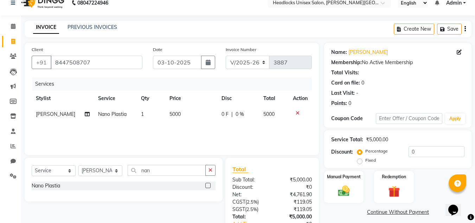
scroll to position [57, 0]
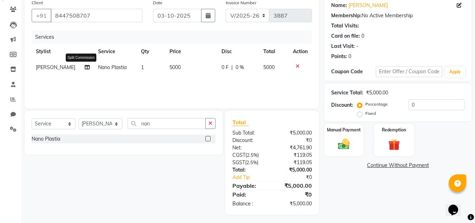
click at [85, 67] on icon at bounding box center [87, 67] width 5 height 5
select select "66496"
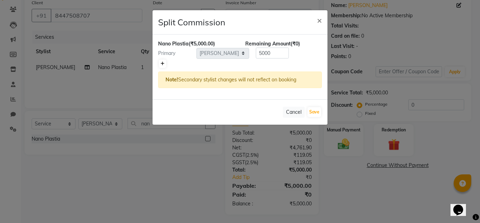
click at [161, 63] on icon at bounding box center [163, 64] width 4 height 4
type input "2500"
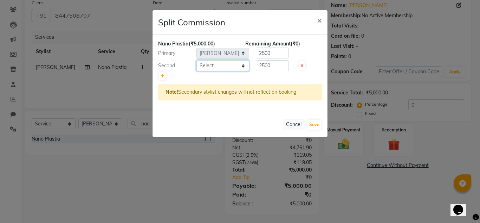
click at [242, 67] on select "Select [PERSON_NAME] Jannat Kaif [DATE] [PERSON_NAME] Pinky [PERSON_NAME] [PERS…" at bounding box center [223, 65] width 53 height 11
select select "84322"
click at [197, 60] on select "Select [PERSON_NAME] Jannat Kaif [DATE] [PERSON_NAME] Pinky [PERSON_NAME] [PERS…" at bounding box center [223, 65] width 53 height 11
click at [263, 66] on input "2500" at bounding box center [272, 65] width 33 height 11
type input "500"
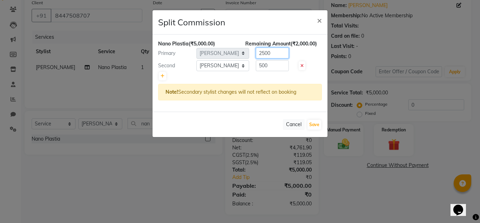
click at [266, 51] on input "2500" at bounding box center [272, 52] width 33 height 11
type input "4500"
click at [317, 123] on button "Save" at bounding box center [315, 125] width 14 height 10
select select "Select"
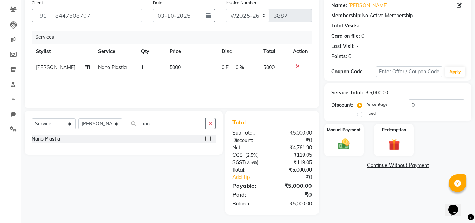
click at [355, 169] on div "Name: [PERSON_NAME] Membership: No Active Membership Total Visits: Card on file…" at bounding box center [400, 105] width 153 height 218
click at [346, 143] on img at bounding box center [344, 144] width 20 height 14
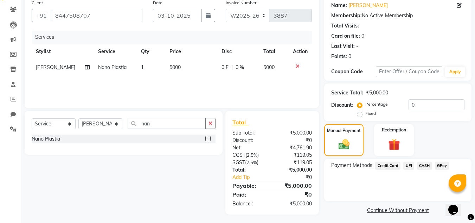
click at [408, 164] on span "UPI" at bounding box center [408, 165] width 11 height 8
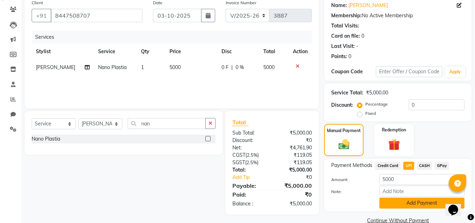
click at [412, 202] on button "Add Payment" at bounding box center [421, 202] width 85 height 11
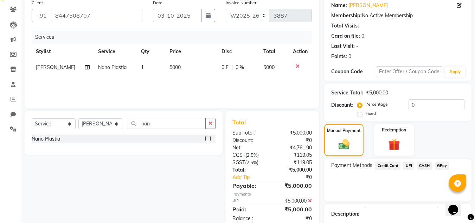
scroll to position [96, 0]
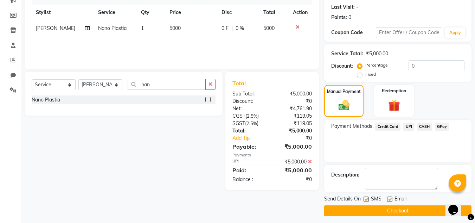
click at [397, 210] on button "Checkout" at bounding box center [397, 210] width 147 height 11
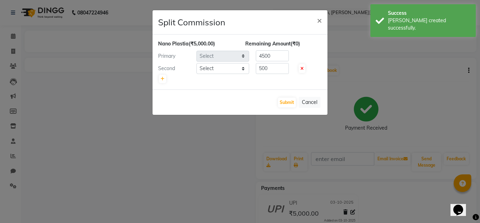
select select "66496"
select select "84322"
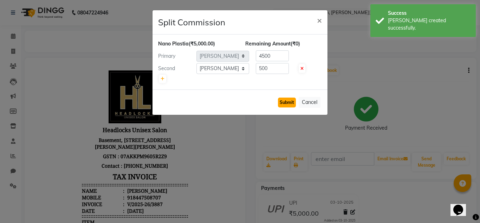
click at [285, 101] on button "Submit" at bounding box center [287, 102] width 18 height 10
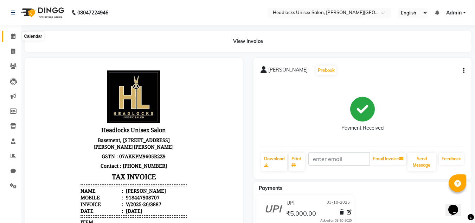
click at [14, 33] on span at bounding box center [13, 36] width 12 height 8
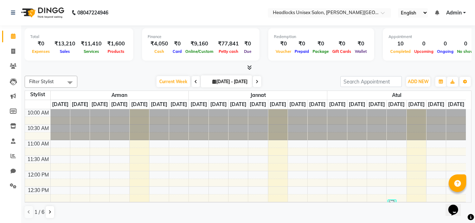
click at [14, 32] on link "Calendar" at bounding box center [10, 37] width 17 height 12
click at [14, 46] on link "Invoice" at bounding box center [10, 52] width 17 height 12
select select "service"
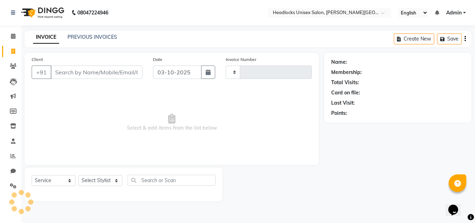
type input "3888"
select select "6850"
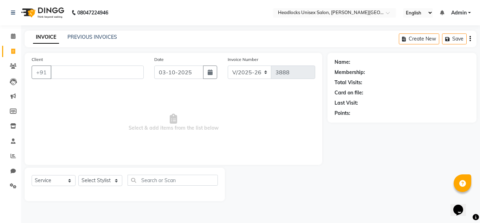
click at [60, 75] on input "Client" at bounding box center [97, 71] width 93 height 13
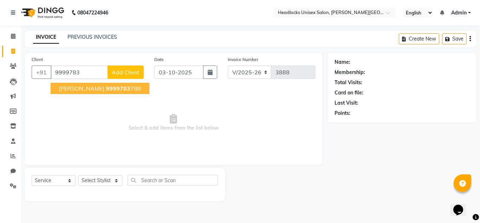
click at [106, 90] on span "9999783" at bounding box center [118, 88] width 25 height 7
type input "9999783788"
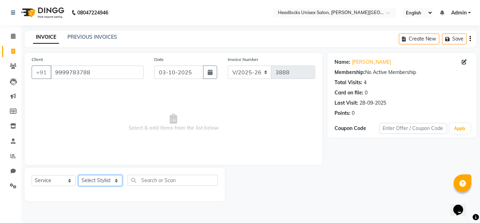
click at [101, 183] on select "Select Stylist [PERSON_NAME] Jannat Kaif [DATE] [PERSON_NAME] [PERSON_NAME] [PE…" at bounding box center [100, 180] width 44 height 11
select select "53627"
click at [78, 175] on select "Select Stylist [PERSON_NAME] Jannat Kaif [DATE] [PERSON_NAME] [PERSON_NAME] [PE…" at bounding box center [100, 180] width 44 height 11
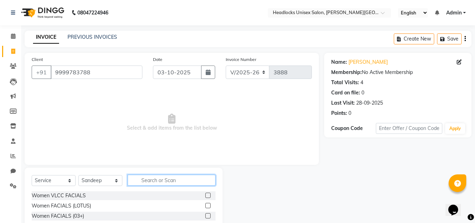
click at [140, 177] on input "text" at bounding box center [172, 179] width 88 height 11
click at [146, 171] on div "Select Service Product Membership Package Voucher Prepaid Gift Card Select Styl…" at bounding box center [124, 219] width 198 height 104
click at [146, 177] on input "text" at bounding box center [172, 179] width 88 height 11
type input "t"
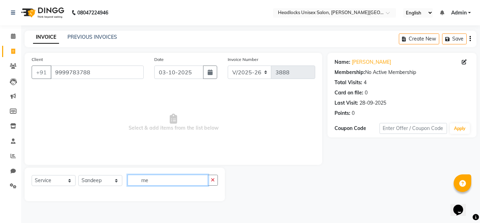
type input "m"
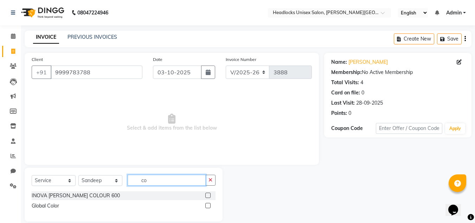
type input "c"
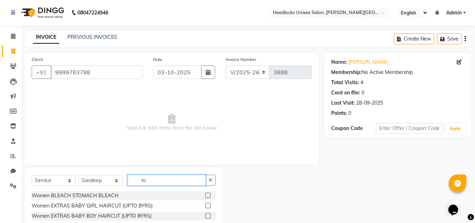
scroll to position [59, 0]
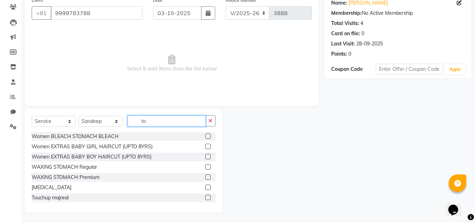
type input "to"
click at [205, 198] on label at bounding box center [207, 196] width 5 height 5
click at [205, 198] on input "checkbox" at bounding box center [207, 197] width 5 height 5
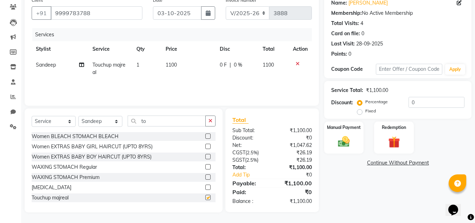
checkbox input "false"
click at [173, 63] on span "1100" at bounding box center [171, 65] width 11 height 6
select select "53627"
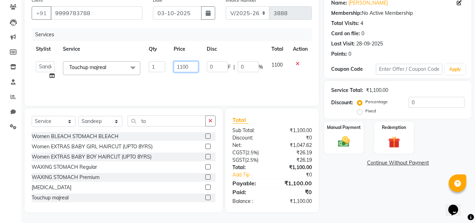
click at [182, 66] on input "1100" at bounding box center [186, 66] width 24 height 11
type input "700"
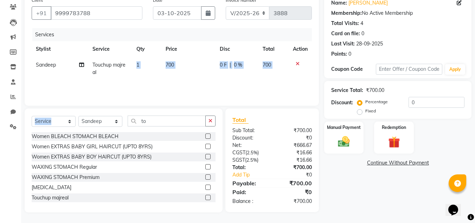
drag, startPoint x: 118, startPoint y: 69, endPoint x: 122, endPoint y: 112, distance: 43.5
click at [122, 112] on div "Client [PHONE_NUMBER] Date [DATE] Invoice Number V/2025 V/[PHONE_NUMBER] Servic…" at bounding box center [171, 103] width 305 height 218
click at [104, 122] on select "Select Stylist [PERSON_NAME] Jannat Kaif [DATE] [PERSON_NAME] [PERSON_NAME] [PE…" at bounding box center [100, 121] width 44 height 11
click at [144, 82] on div "Services Stylist Service Qty Price Disc Total Action Sandeep Touchup majreal 1 …" at bounding box center [172, 63] width 280 height 70
click at [115, 120] on select "Select Stylist [PERSON_NAME] Jannat Kaif [DATE] [PERSON_NAME] [PERSON_NAME] [PE…" at bounding box center [100, 121] width 44 height 11
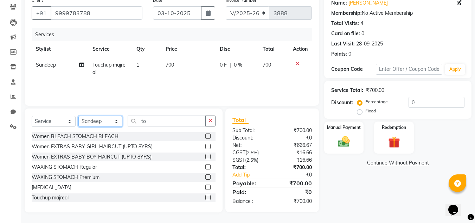
select select "58762"
click at [78, 116] on select "Select Stylist [PERSON_NAME] Jannat Kaif [DATE] [PERSON_NAME] [PERSON_NAME] [PE…" at bounding box center [100, 121] width 44 height 11
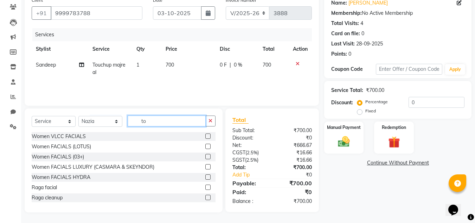
click at [153, 122] on input "to" at bounding box center [167, 120] width 78 height 11
type input "t"
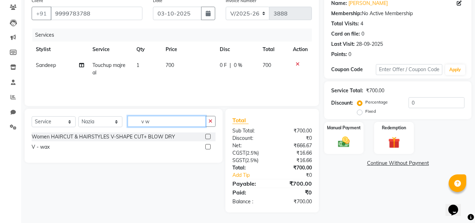
scroll to position [59, 0]
type input "v w"
click at [207, 147] on label at bounding box center [207, 146] width 5 height 5
click at [207, 147] on input "checkbox" at bounding box center [207, 147] width 5 height 5
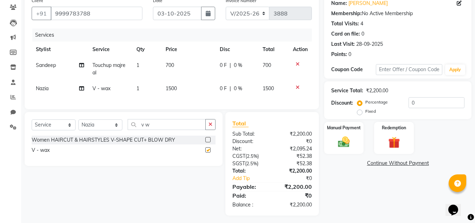
checkbox input "false"
click at [152, 128] on input "v w" at bounding box center [167, 124] width 78 height 11
type input "v"
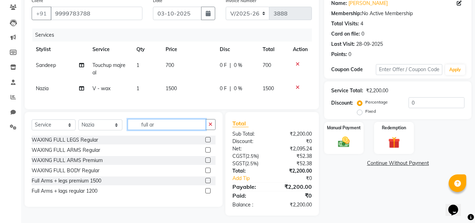
type input "full ar"
click at [209, 142] on label at bounding box center [207, 139] width 5 height 5
click at [209, 142] on input "checkbox" at bounding box center [207, 139] width 5 height 5
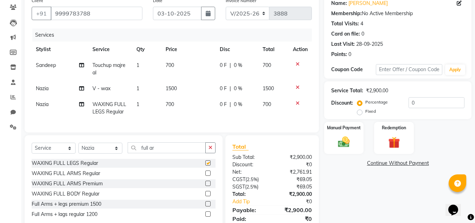
checkbox input "false"
click at [207, 175] on label at bounding box center [207, 172] width 5 height 5
click at [207, 175] on input "checkbox" at bounding box center [207, 173] width 5 height 5
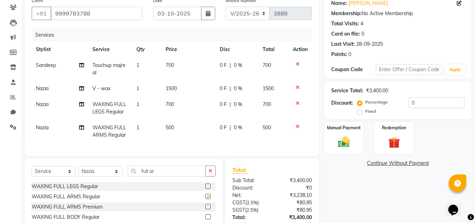
checkbox input "false"
click at [168, 103] on span "700" at bounding box center [170, 104] width 8 height 6
select select "58762"
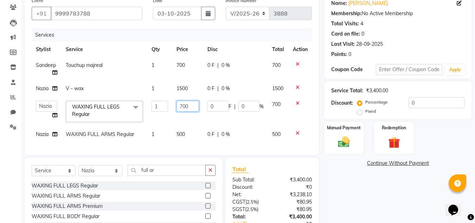
click at [182, 107] on input "700" at bounding box center [188, 106] width 23 height 11
type input "500"
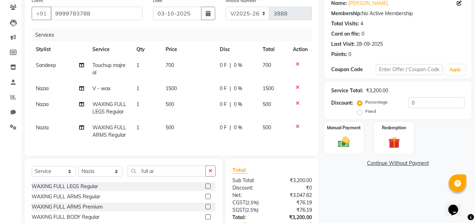
click at [182, 87] on td "1500" at bounding box center [188, 89] width 54 height 16
select select "58762"
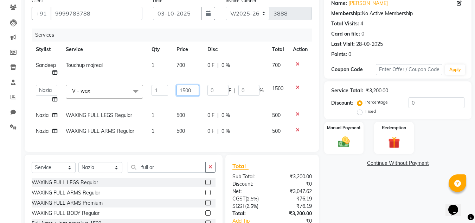
click at [185, 91] on input "1500" at bounding box center [188, 90] width 23 height 11
type input "1200"
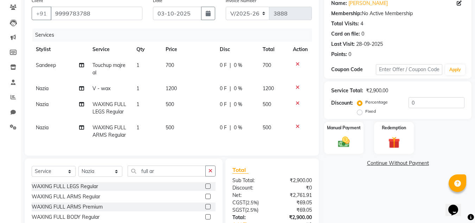
click at [359, 173] on div "Name: [PERSON_NAME] Membership: No Active Membership Total Visits: 4 Card on fi…" at bounding box center [400, 128] width 153 height 268
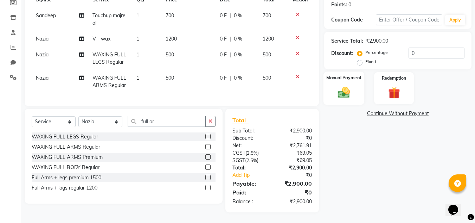
click at [344, 90] on img at bounding box center [344, 92] width 20 height 14
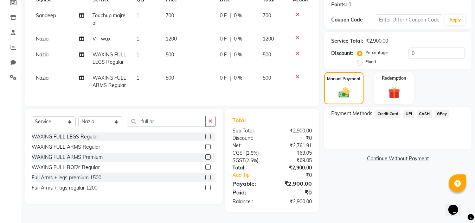
click at [397, 112] on span "Credit Card" at bounding box center [387, 114] width 25 height 8
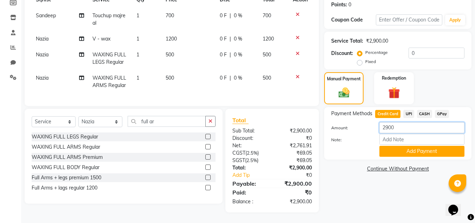
click at [391, 124] on input "2900" at bounding box center [421, 127] width 85 height 11
type input "3250"
click at [407, 149] on button "Add Payment" at bounding box center [421, 151] width 85 height 11
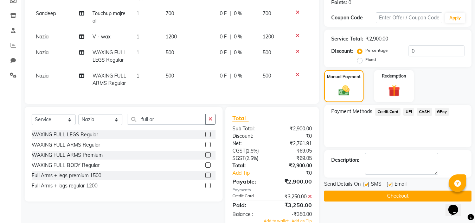
scroll to position [134, 0]
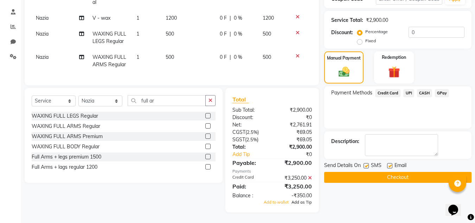
click at [302, 201] on span "Add as Tip" at bounding box center [301, 201] width 20 height 5
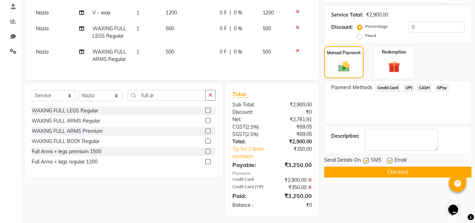
click at [384, 171] on button "Checkout" at bounding box center [397, 171] width 147 height 11
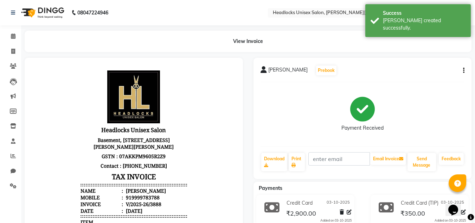
scroll to position [231, 0]
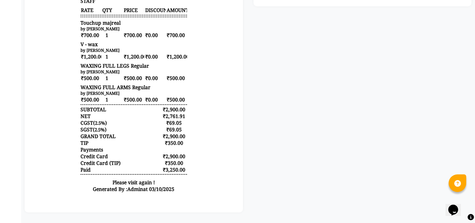
click at [227, 199] on div at bounding box center [134, 21] width 204 height 368
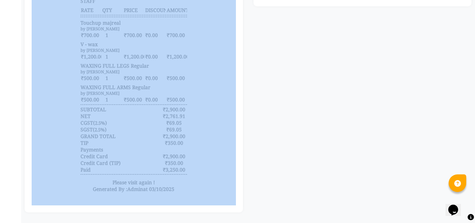
click at [227, 199] on div at bounding box center [134, 21] width 204 height 368
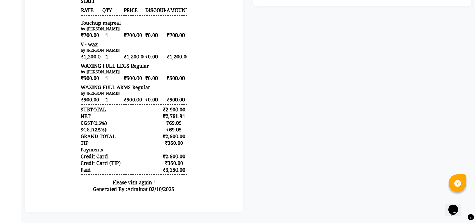
click at [250, 192] on div "[PERSON_NAME] Prebook Payment Received Download Print Email Invoice Send Messag…" at bounding box center [362, 21] width 229 height 382
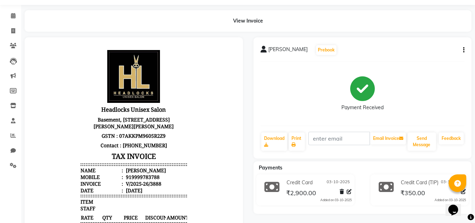
scroll to position [0, 0]
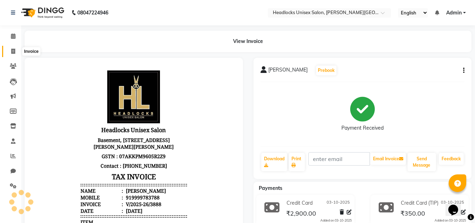
click at [12, 50] on icon at bounding box center [13, 51] width 4 height 5
select select "service"
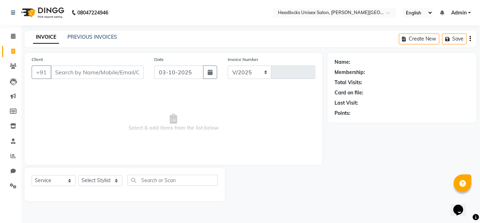
select select "6850"
type input "3889"
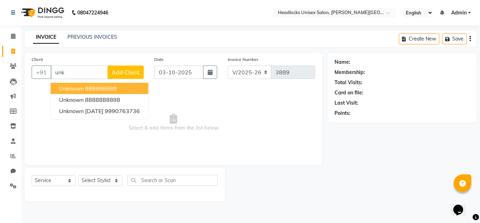
click at [75, 86] on span "unknown" at bounding box center [71, 88] width 25 height 7
type input "888888888"
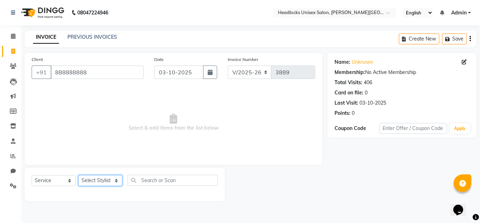
click at [106, 181] on select "Select Stylist [PERSON_NAME] Jannat Kaif [DATE] [PERSON_NAME] [PERSON_NAME] [PE…" at bounding box center [100, 180] width 44 height 11
select select "53625"
click at [78, 175] on select "Select Stylist [PERSON_NAME] Jannat Kaif [DATE] [PERSON_NAME] [PERSON_NAME] [PE…" at bounding box center [100, 180] width 44 height 11
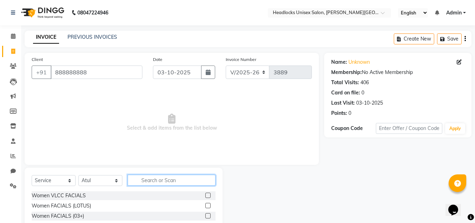
click at [148, 185] on input "text" at bounding box center [172, 179] width 88 height 11
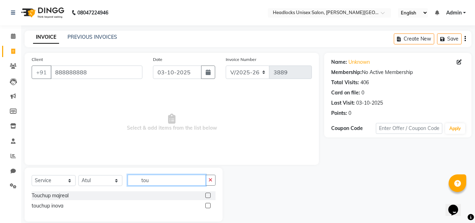
type input "tou"
click at [207, 195] on label at bounding box center [207, 194] width 5 height 5
click at [207, 195] on input "checkbox" at bounding box center [207, 195] width 5 height 5
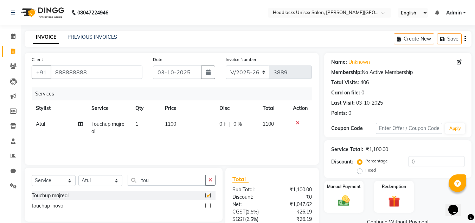
checkbox input "false"
click at [170, 123] on span "1100" at bounding box center [170, 124] width 11 height 6
select select "53625"
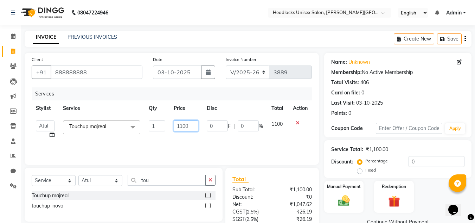
click at [183, 127] on input "1100" at bounding box center [186, 125] width 24 height 11
type input "1000"
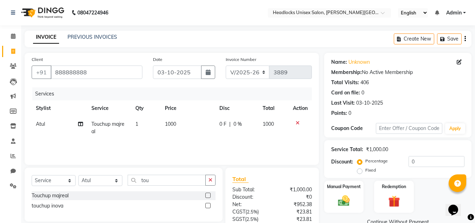
click at [421, 184] on div "Manual Payment Redemption" at bounding box center [398, 196] width 158 height 32
click at [117, 180] on select "Select Stylist [PERSON_NAME] Jannat Kaif [DATE] [PERSON_NAME] [PERSON_NAME] [PE…" at bounding box center [100, 180] width 44 height 11
select select "66496"
click at [78, 175] on select "Select Stylist [PERSON_NAME] Jannat Kaif [DATE] [PERSON_NAME] [PERSON_NAME] [PE…" at bounding box center [100, 180] width 44 height 11
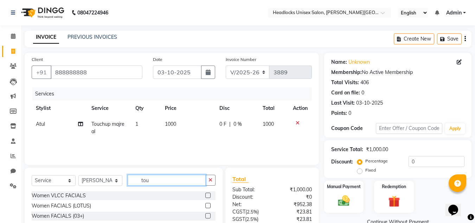
click at [152, 180] on input "tou" at bounding box center [167, 179] width 78 height 11
type input "t"
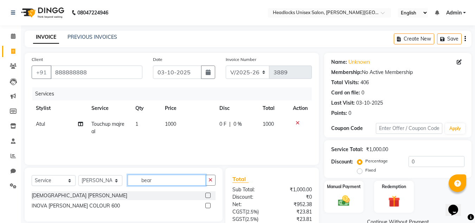
type input "bear"
click at [207, 195] on label at bounding box center [207, 194] width 5 height 5
click at [207, 195] on input "checkbox" at bounding box center [207, 195] width 5 height 5
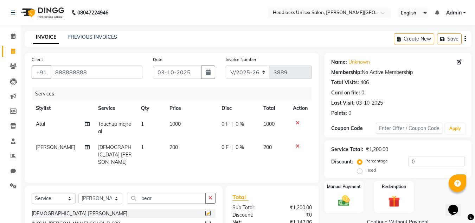
checkbox input "false"
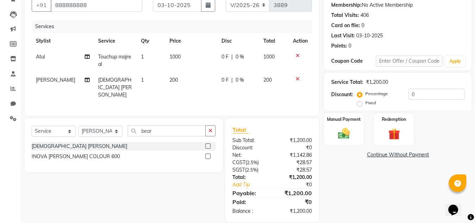
scroll to position [66, 0]
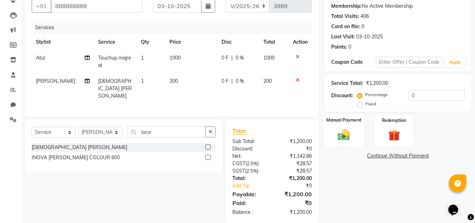
click at [344, 130] on img at bounding box center [344, 134] width 20 height 14
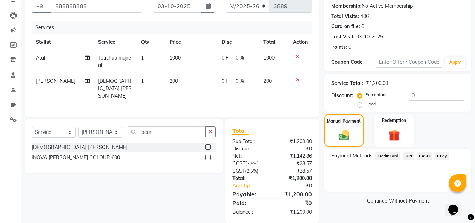
click at [425, 155] on span "CASH" at bounding box center [424, 156] width 15 height 8
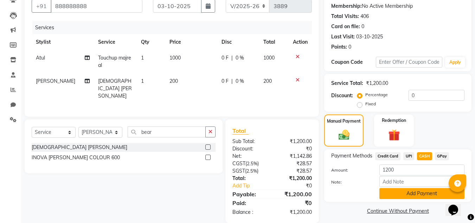
click at [409, 192] on button "Add Payment" at bounding box center [421, 193] width 85 height 11
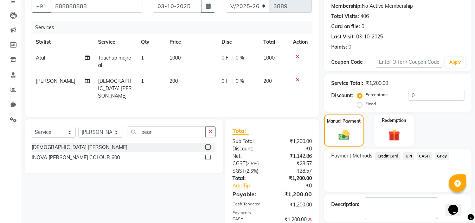
scroll to position [98, 0]
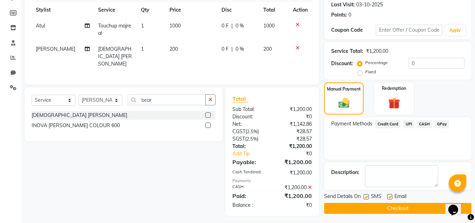
click at [378, 207] on button "Checkout" at bounding box center [397, 208] width 147 height 11
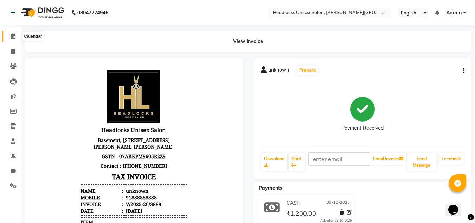
click at [12, 33] on icon at bounding box center [13, 35] width 5 height 5
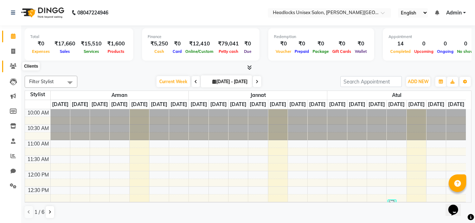
click at [15, 65] on icon at bounding box center [13, 65] width 7 height 5
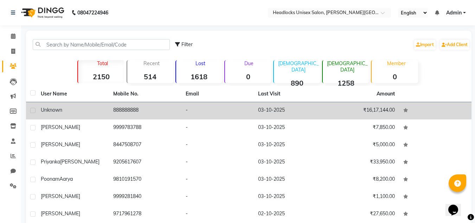
click at [60, 112] on span "unknown" at bounding box center [51, 110] width 21 height 6
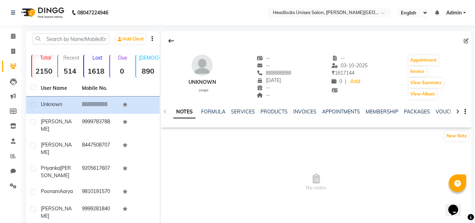
click at [291, 112] on ul "NOTES FORMULA SERVICES PRODUCTS INVOICES APPOINTMENTS MEMBERSHIP PACKAGES VOUCH…" at bounding box center [396, 111] width 447 height 7
click at [297, 115] on div "INVOICES" at bounding box center [304, 111] width 23 height 7
click at [300, 112] on link "INVOICES" at bounding box center [304, 111] width 23 height 6
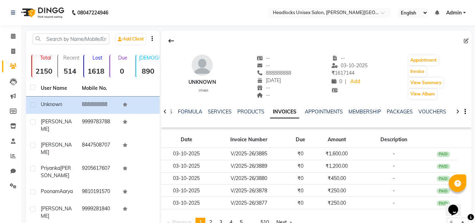
scroll to position [94, 0]
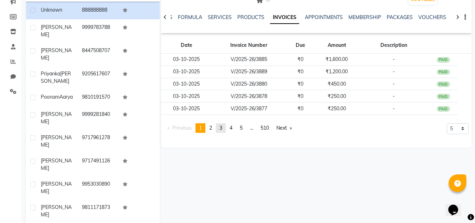
click at [222, 127] on span "3" at bounding box center [220, 127] width 3 height 6
click at [474, 58] on main "Add Client Total 2150 Recent 514 Lost 1618 Due 0 [DEMOGRAPHIC_DATA] 890 [DEMOGR…" at bounding box center [248, 94] width 454 height 316
drag, startPoint x: 474, startPoint y: 58, endPoint x: 477, endPoint y: 55, distance: 4.2
click at [475, 55] on html "08047224946 Select Location × Headlocks Unisex Salon, [PERSON_NAME] Nagar Engli…" at bounding box center [237, 17] width 475 height 223
click at [468, 129] on select "5 10 50 100 500" at bounding box center [458, 128] width 22 height 11
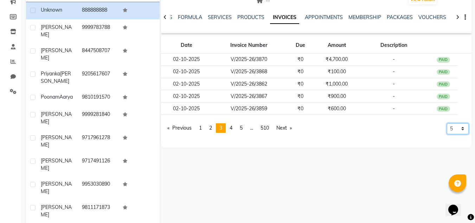
click at [466, 129] on select "5 10 50 100 500" at bounding box center [458, 128] width 22 height 11
click at [463, 127] on select "5 10 50 100 500" at bounding box center [458, 128] width 22 height 11
select select "10"
click at [447, 134] on select "5 10 50 100 500" at bounding box center [458, 128] width 22 height 11
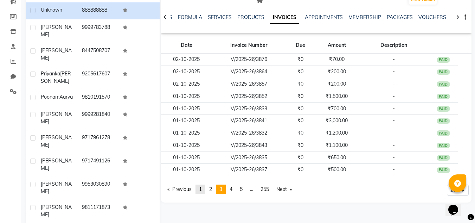
click at [204, 188] on link "page 1" at bounding box center [200, 188] width 10 height 9
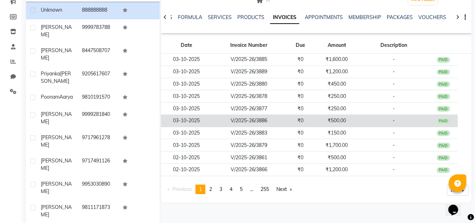
click at [442, 120] on div "PAID" at bounding box center [443, 121] width 13 height 6
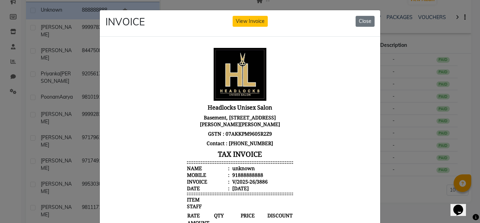
scroll to position [0, 0]
click at [337, 172] on body "Headlocks Unisex Salon [STREET_ADDRESS][PERSON_NAME][PERSON_NAME] GSTN : 07AKKP…" at bounding box center [240, 193] width 264 height 296
click at [336, 172] on body "Headlocks Unisex Salon [STREET_ADDRESS][PERSON_NAME][PERSON_NAME] GSTN : 07AKKP…" at bounding box center [240, 193] width 264 height 296
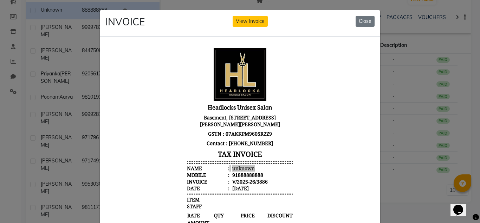
click at [475, 186] on ngb-modal-window "INVOICE View Invoice Close" at bounding box center [240, 111] width 480 height 223
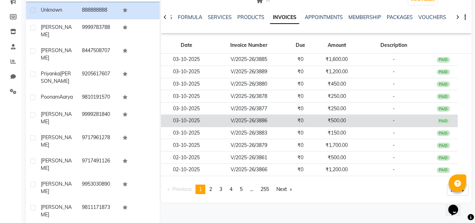
click at [442, 124] on td "PAID" at bounding box center [443, 120] width 29 height 12
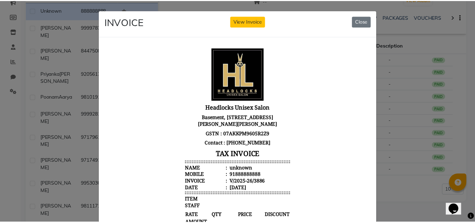
scroll to position [146, 0]
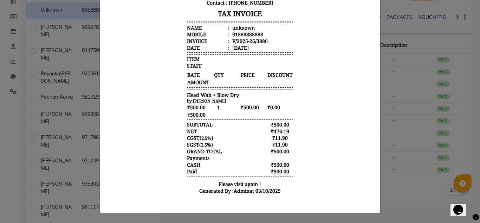
click at [11, 105] on ngb-modal-window "INVOICE View Invoice Close" at bounding box center [240, 111] width 480 height 223
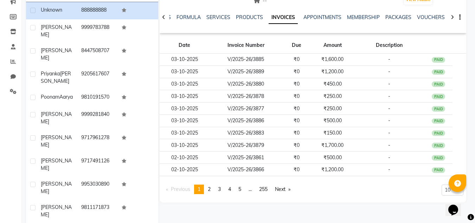
click at [11, 105] on div "Calendar Invoice Clients Leads Marketing Members Inventory Staff Reports Chat S…" at bounding box center [47, 84] width 95 height 316
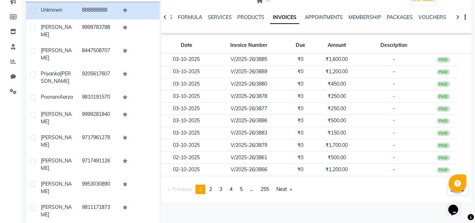
scroll to position [0, 0]
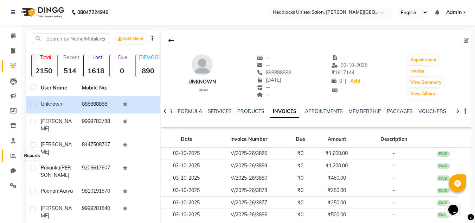
click at [11, 152] on span at bounding box center [13, 156] width 12 height 8
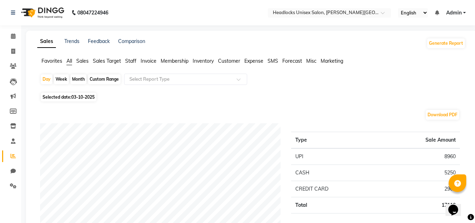
click at [82, 78] on div "Month" at bounding box center [78, 79] width 16 height 10
select select "10"
select select "2025"
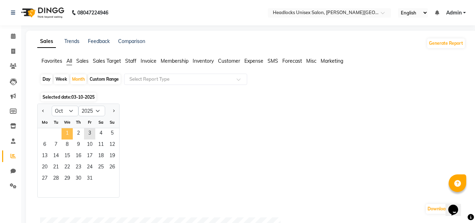
click at [68, 132] on span "1" at bounding box center [67, 133] width 11 height 11
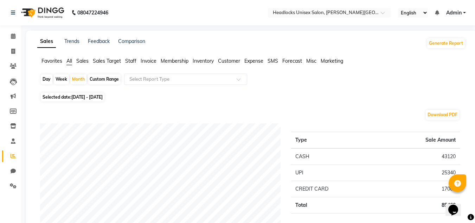
click at [132, 58] on span "Staff" at bounding box center [130, 61] width 11 height 6
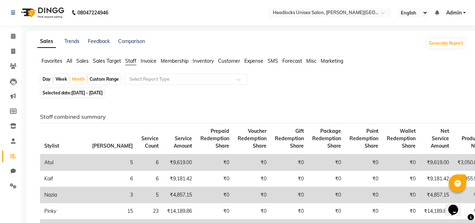
scroll to position [2, 0]
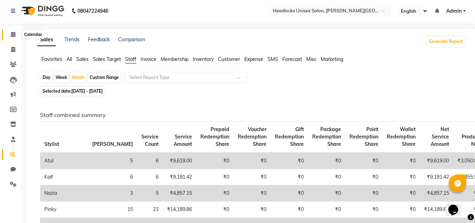
click at [11, 32] on icon at bounding box center [13, 34] width 5 height 5
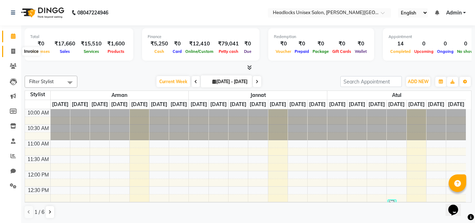
click at [15, 50] on span at bounding box center [13, 51] width 12 height 8
select select "service"
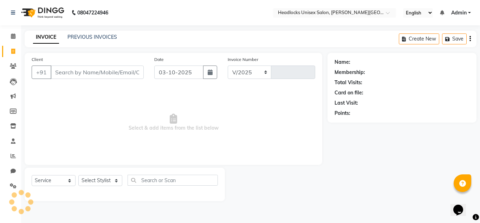
select select "6850"
type input "3890"
click at [13, 33] on span at bounding box center [13, 36] width 12 height 8
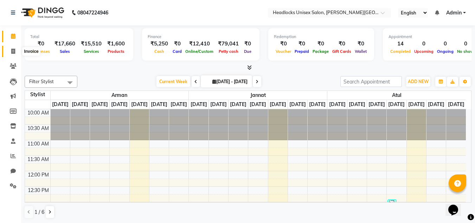
click at [14, 47] on span at bounding box center [13, 51] width 12 height 8
select select "service"
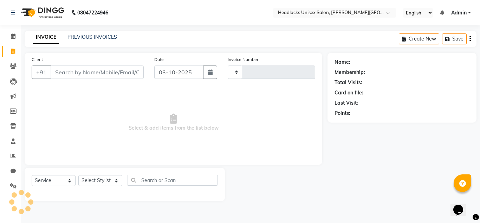
type input "3890"
select select "6850"
click at [60, 71] on input "Client" at bounding box center [97, 71] width 93 height 13
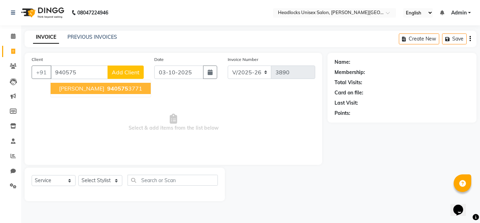
click at [66, 89] on span "[PERSON_NAME]" at bounding box center [81, 88] width 45 height 7
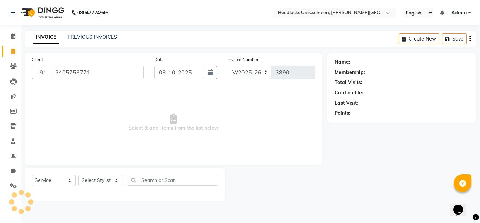
type input "9405753771"
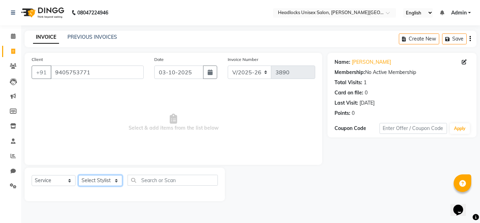
click at [97, 180] on select "Select Stylist [PERSON_NAME] Jannat Kaif [DATE] [PERSON_NAME] [PERSON_NAME] [PE…" at bounding box center [100, 180] width 44 height 11
select select "53613"
click at [78, 175] on select "Select Stylist [PERSON_NAME] Jannat Kaif [DATE] [PERSON_NAME] [PERSON_NAME] [PE…" at bounding box center [100, 180] width 44 height 11
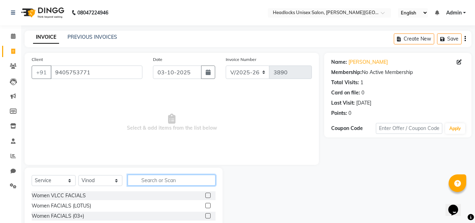
click at [163, 177] on input "text" at bounding box center [172, 179] width 88 height 11
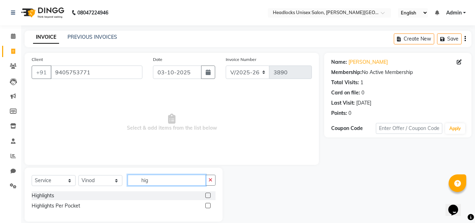
type input "hig"
click at [208, 195] on label at bounding box center [207, 194] width 5 height 5
click at [208, 195] on input "checkbox" at bounding box center [207, 195] width 5 height 5
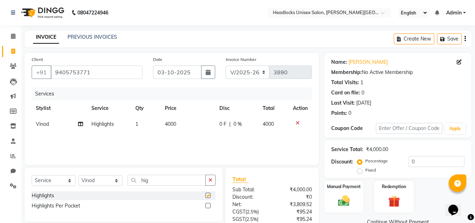
checkbox input "false"
click at [80, 123] on icon at bounding box center [80, 123] width 5 height 5
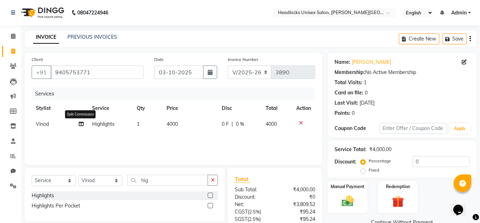
select select "53613"
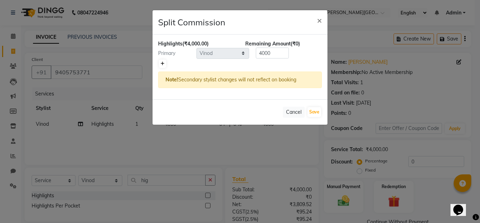
click at [160, 64] on link at bounding box center [162, 63] width 7 height 8
type input "2000"
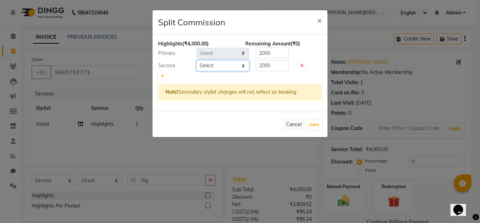
click at [224, 60] on select "Select [PERSON_NAME] Jannat Kaif [DATE] [PERSON_NAME] Pinky [PERSON_NAME] [PERS…" at bounding box center [223, 65] width 53 height 11
select select "53627"
click at [197, 60] on select "Select [PERSON_NAME] Jannat Kaif [DATE] [PERSON_NAME] Pinky [PERSON_NAME] [PERS…" at bounding box center [223, 65] width 53 height 11
click at [273, 53] on input "2000" at bounding box center [272, 52] width 33 height 11
type input "2"
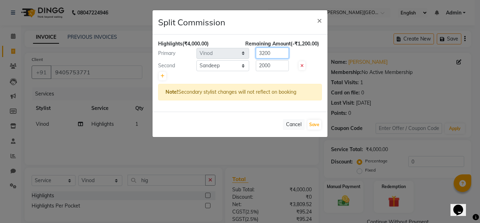
type input "3200"
click at [272, 64] on input "2000" at bounding box center [272, 65] width 33 height 11
type input "2"
type input "800"
click at [310, 122] on button "Save" at bounding box center [315, 125] width 14 height 10
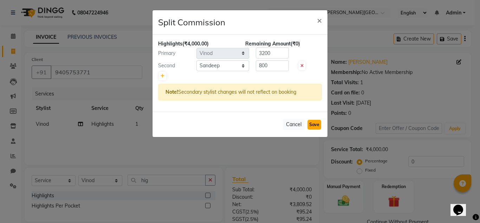
select select "Select"
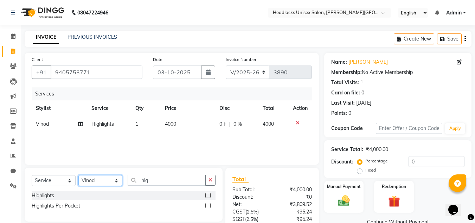
click at [98, 180] on select "Select Stylist [PERSON_NAME] Jannat Kaif [DATE] [PERSON_NAME] [PERSON_NAME] [PE…" at bounding box center [100, 180] width 44 height 11
select select "53627"
click at [78, 175] on select "Select Stylist [PERSON_NAME] Jannat Kaif [DATE] [PERSON_NAME] [PERSON_NAME] [PE…" at bounding box center [100, 180] width 44 height 11
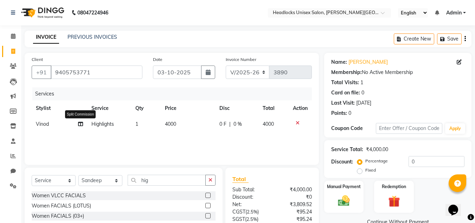
click at [82, 122] on icon at bounding box center [80, 123] width 5 height 5
select select "53613"
select select "53627"
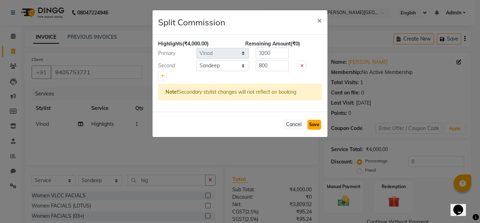
click at [312, 123] on button "Save" at bounding box center [315, 125] width 14 height 10
select select "Select"
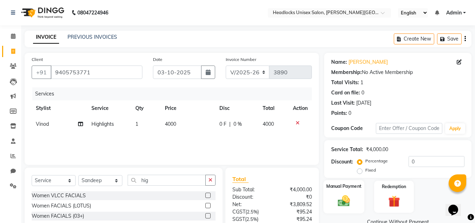
click at [329, 209] on div "Manual Payment" at bounding box center [343, 196] width 41 height 33
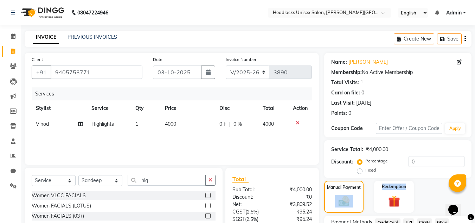
scroll to position [60, 0]
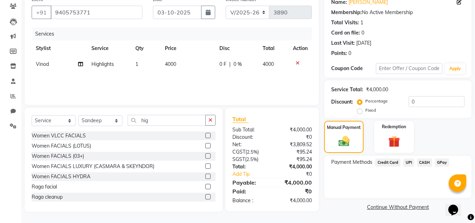
click at [406, 163] on span "UPI" at bounding box center [408, 162] width 11 height 8
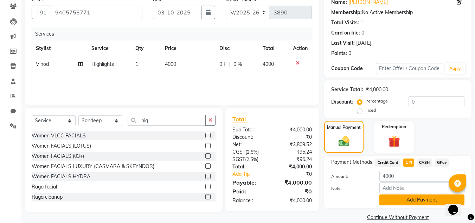
click at [399, 201] on button "Add Payment" at bounding box center [421, 199] width 85 height 11
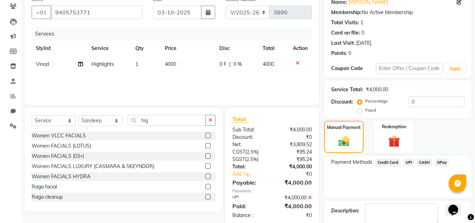
scroll to position [100, 0]
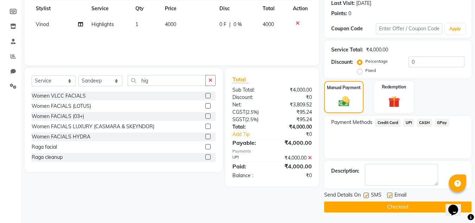
click at [398, 205] on button "Checkout" at bounding box center [397, 206] width 147 height 11
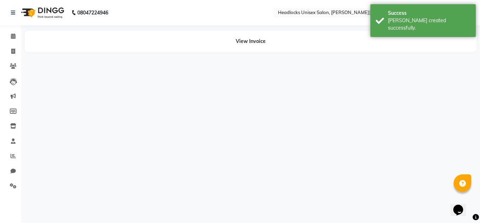
select select "53613"
select select "53627"
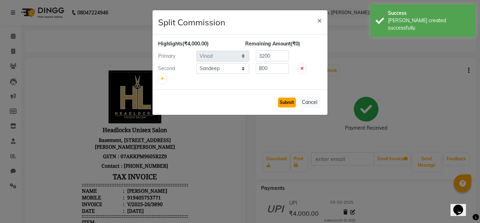
click at [284, 104] on button "Submit" at bounding box center [287, 102] width 18 height 10
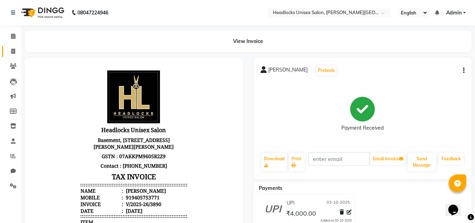
click at [13, 46] on link "Invoice" at bounding box center [10, 52] width 17 height 12
select select "service"
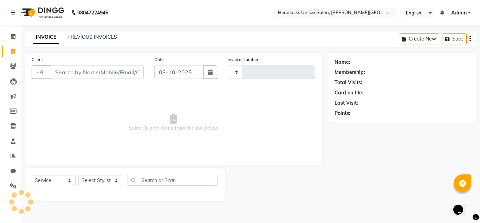
type input "3891"
select select "6850"
click at [65, 73] on input "Client" at bounding box center [97, 71] width 93 height 13
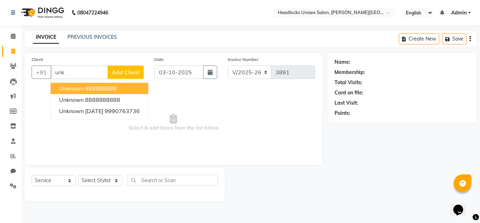
click at [79, 88] on span "unknown" at bounding box center [71, 88] width 25 height 7
type input "888888888"
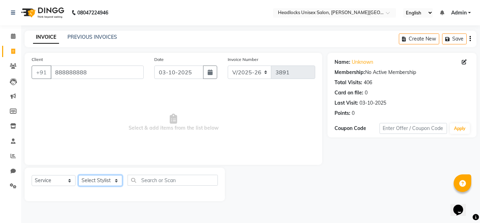
click at [105, 178] on select "Select Stylist [PERSON_NAME] Jannat Kaif [DATE] [PERSON_NAME] [PERSON_NAME] [PE…" at bounding box center [100, 180] width 44 height 11
select select "66496"
click at [78, 175] on select "Select Stylist [PERSON_NAME] Jannat Kaif [DATE] [PERSON_NAME] [PERSON_NAME] [PE…" at bounding box center [100, 180] width 44 height 11
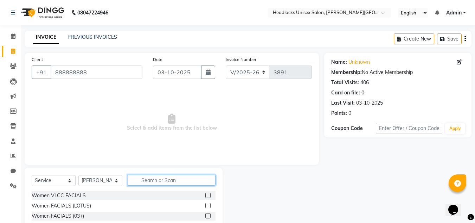
click at [143, 180] on input "text" at bounding box center [172, 179] width 88 height 11
type input "h"
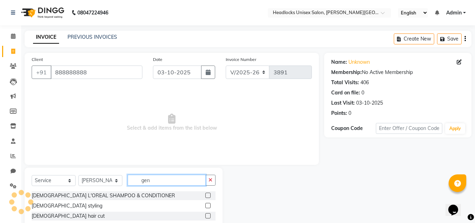
type input "gen"
click at [206, 217] on label at bounding box center [207, 215] width 5 height 5
click at [206, 217] on input "checkbox" at bounding box center [207, 215] width 5 height 5
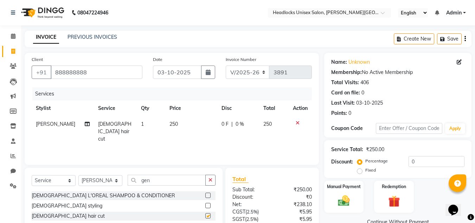
checkbox input "false"
click at [343, 203] on img at bounding box center [344, 200] width 20 height 14
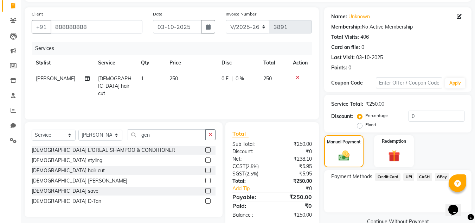
click at [420, 171] on div "Payment Methods Credit Card UPI CASH GPay" at bounding box center [397, 191] width 147 height 42
click at [423, 175] on span "CASH" at bounding box center [424, 177] width 15 height 8
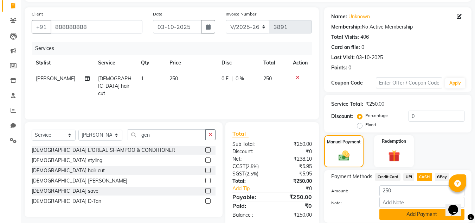
click at [423, 211] on button "Add Payment" at bounding box center [421, 214] width 85 height 11
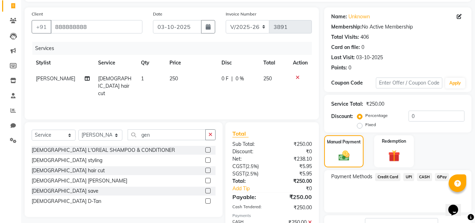
scroll to position [96, 0]
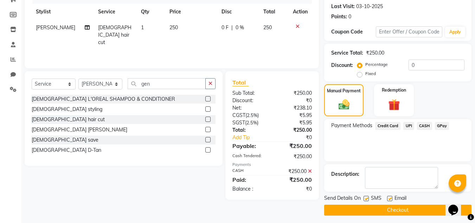
click at [433, 210] on button "Checkout" at bounding box center [397, 209] width 147 height 11
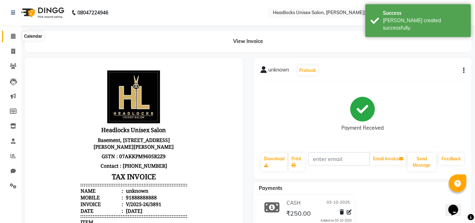
click at [8, 36] on span at bounding box center [13, 36] width 12 height 8
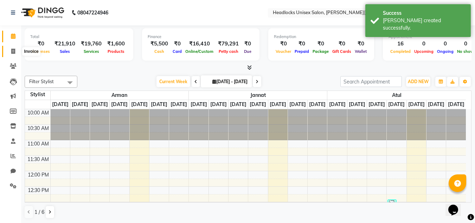
click at [10, 52] on span at bounding box center [13, 51] width 12 height 8
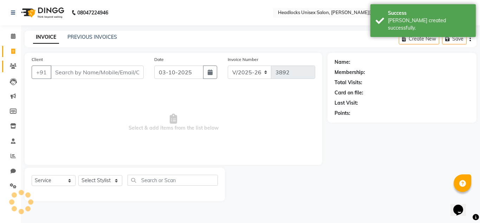
click at [11, 60] on link "Clients" at bounding box center [10, 66] width 17 height 12
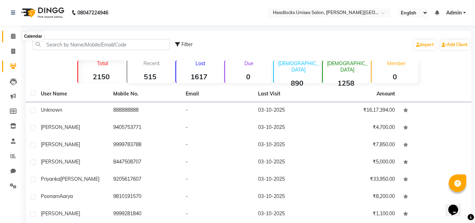
click at [9, 37] on span at bounding box center [13, 36] width 12 height 8
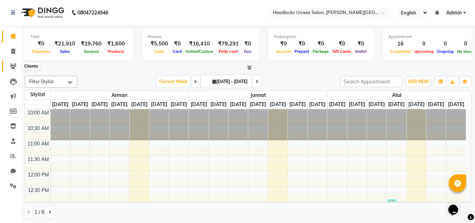
click at [13, 67] on icon at bounding box center [13, 65] width 7 height 5
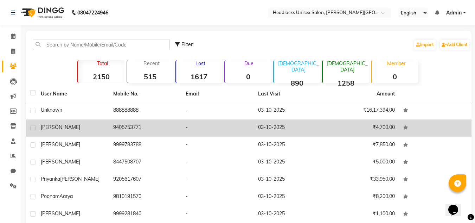
click at [127, 122] on td "9405753771" at bounding box center [145, 127] width 72 height 17
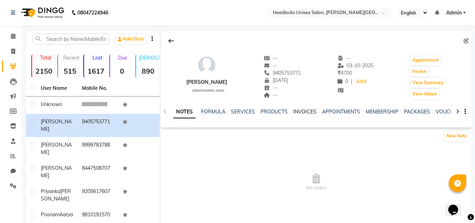
click at [310, 110] on link "INVOICES" at bounding box center [304, 111] width 23 height 6
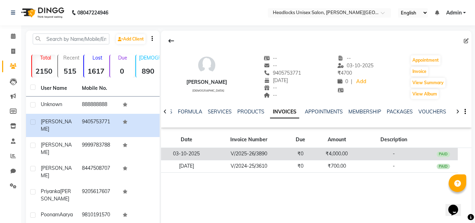
click at [442, 155] on div "PAID" at bounding box center [443, 154] width 13 height 6
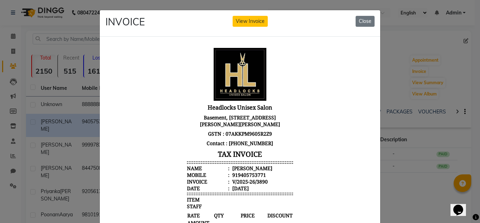
drag, startPoint x: 368, startPoint y: 154, endPoint x: 262, endPoint y: 113, distance: 113.8
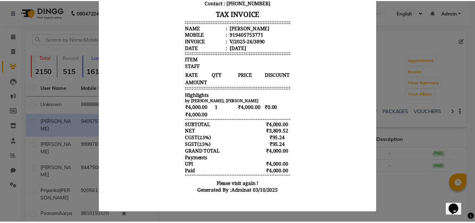
scroll to position [146, 0]
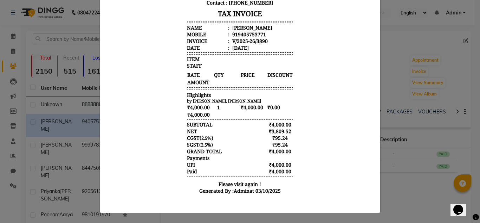
click at [24, 51] on ngb-modal-window "INVOICE View Invoice Close" at bounding box center [240, 111] width 480 height 223
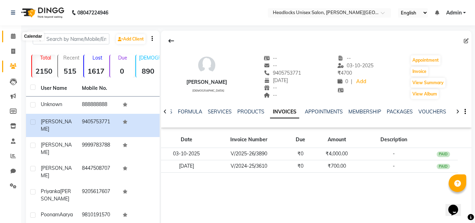
click at [7, 34] on span at bounding box center [13, 36] width 12 height 8
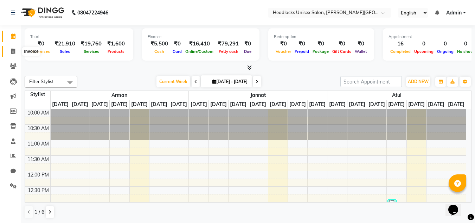
click at [12, 53] on icon at bounding box center [13, 51] width 4 height 5
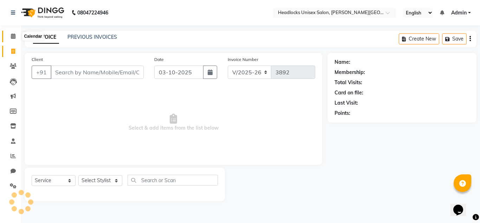
click at [12, 37] on icon at bounding box center [13, 35] width 5 height 5
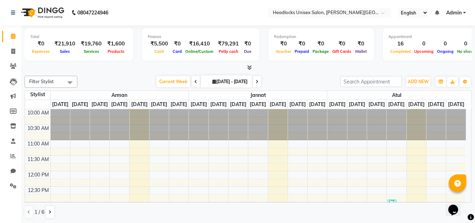
click at [12, 37] on icon at bounding box center [13, 35] width 5 height 5
click at [10, 49] on span at bounding box center [13, 51] width 12 height 8
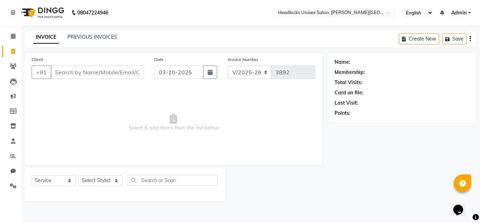
click at [58, 66] on input "Client" at bounding box center [97, 71] width 93 height 13
click at [58, 69] on input "Client" at bounding box center [97, 71] width 93 height 13
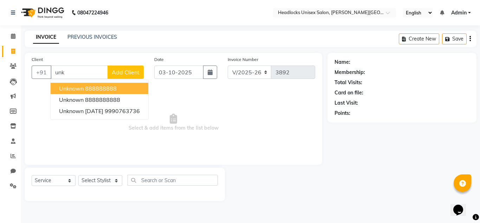
click at [66, 85] on span "unknown" at bounding box center [71, 88] width 25 height 7
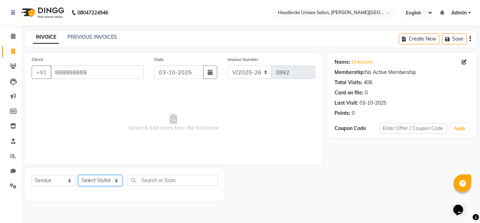
click at [93, 179] on select "Select Stylist [PERSON_NAME] Jannat Kaif [DATE] [PERSON_NAME] [PERSON_NAME] [PE…" at bounding box center [100, 180] width 44 height 11
click at [78, 175] on select "Select Stylist [PERSON_NAME] Jannat Kaif [DATE] [PERSON_NAME] [PERSON_NAME] [PE…" at bounding box center [100, 180] width 44 height 11
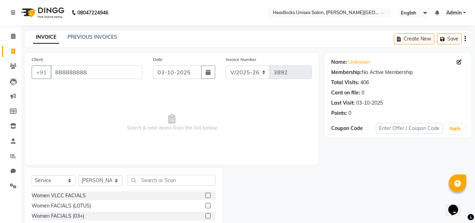
click at [98, 133] on span "Select & add items from the list below" at bounding box center [172, 122] width 280 height 70
click at [165, 184] on input "text" at bounding box center [172, 179] width 88 height 11
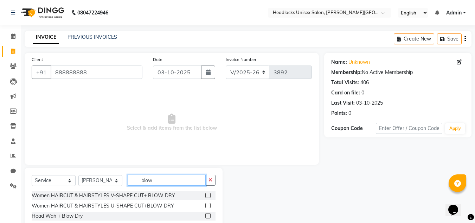
scroll to position [30, 0]
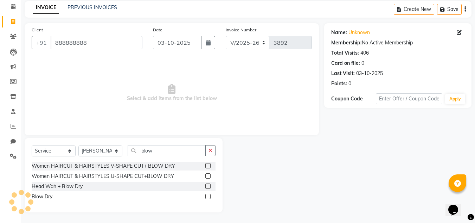
click at [210, 196] on label at bounding box center [207, 195] width 5 height 5
click at [210, 196] on input "checkbox" at bounding box center [207, 196] width 5 height 5
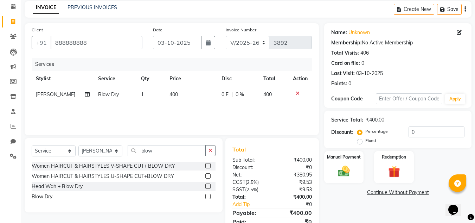
click at [169, 92] on span "400" at bounding box center [173, 94] width 8 height 6
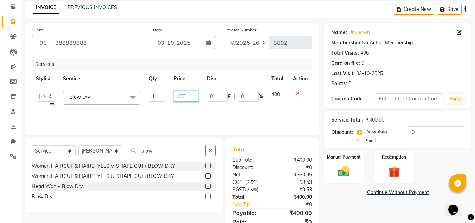
click at [179, 97] on input "400" at bounding box center [186, 96] width 24 height 11
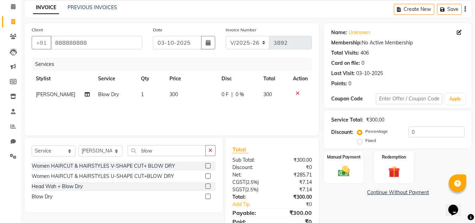
click at [334, 193] on link "Continue Without Payment" at bounding box center [398, 191] width 145 height 7
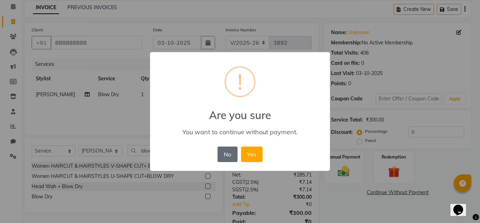
click at [227, 150] on button "No" at bounding box center [228, 153] width 20 height 15
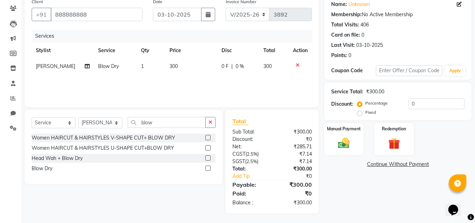
scroll to position [59, 0]
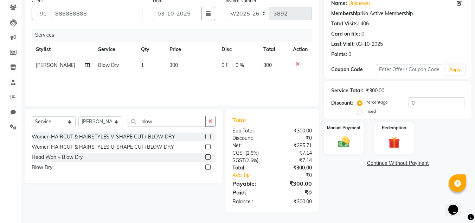
click at [383, 186] on div "Name: Unknown Membership: No Active Membership Total Visits: 406 Card on file: …" at bounding box center [400, 103] width 153 height 218
click at [169, 65] on span "300" at bounding box center [173, 65] width 8 height 6
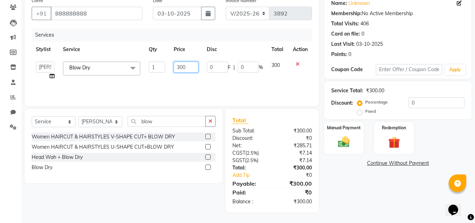
click at [179, 66] on input "300" at bounding box center [186, 67] width 24 height 11
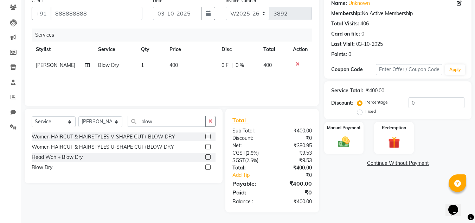
click at [353, 171] on div "Name: Unknown Membership: No Active Membership Total Visits: 406 Card on file: …" at bounding box center [400, 103] width 153 height 218
click at [345, 143] on img at bounding box center [344, 142] width 20 height 14
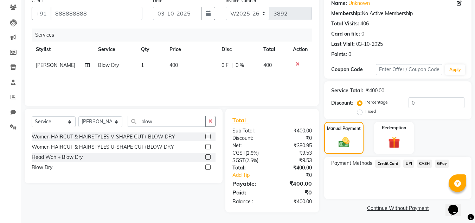
click at [425, 159] on span "CASH" at bounding box center [424, 163] width 15 height 8
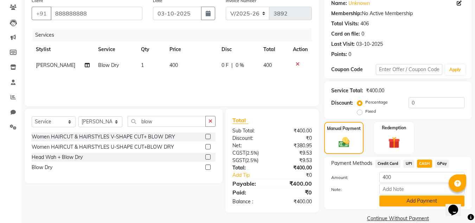
click at [413, 202] on button "Add Payment" at bounding box center [421, 200] width 85 height 11
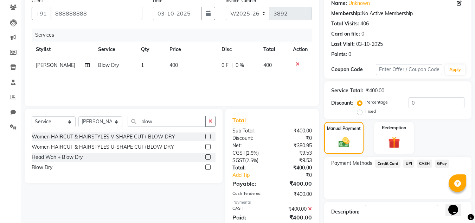
scroll to position [100, 0]
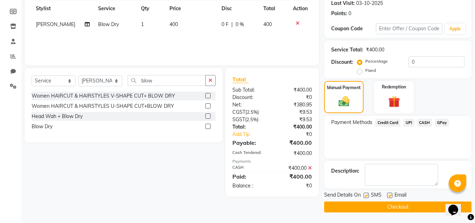
click at [378, 204] on button "Checkout" at bounding box center [397, 206] width 147 height 11
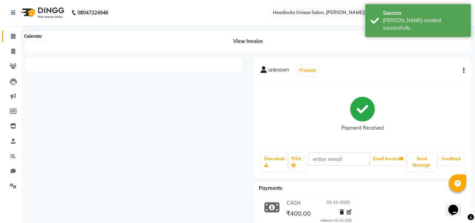
click at [15, 32] on span at bounding box center [13, 36] width 12 height 8
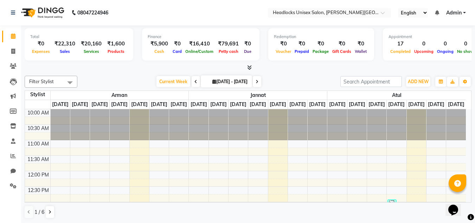
click at [41, 82] on span "Filter Stylist" at bounding box center [41, 81] width 25 height 6
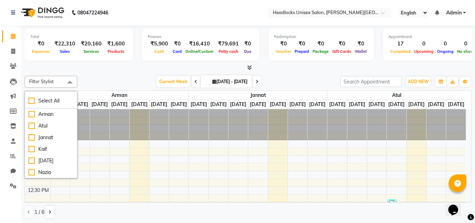
click at [36, 71] on div at bounding box center [248, 67] width 447 height 7
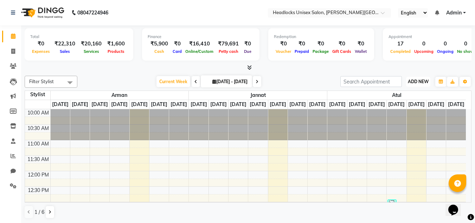
click at [424, 81] on span "ADD NEW" at bounding box center [418, 81] width 21 height 5
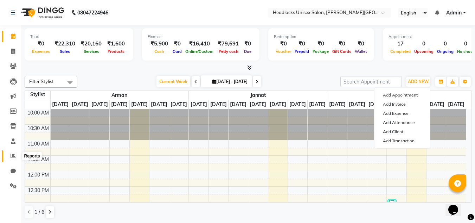
click at [12, 154] on icon at bounding box center [13, 155] width 5 height 5
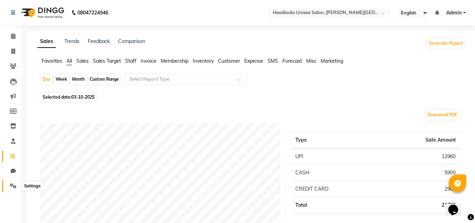
click at [14, 185] on icon at bounding box center [13, 185] width 7 height 5
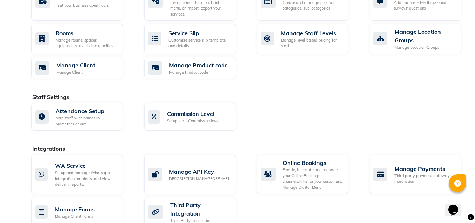
scroll to position [309, 0]
click at [325, 28] on div "Manage Staff Levels" at bounding box center [312, 32] width 62 height 8
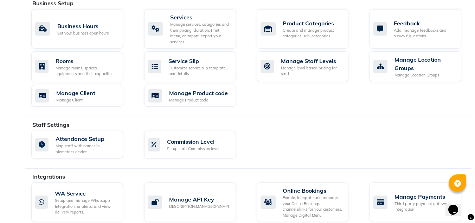
scroll to position [295, 0]
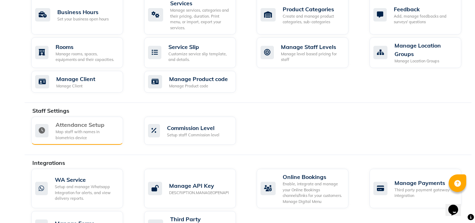
click at [77, 129] on div "Map staff with names in biometrics device" at bounding box center [87, 135] width 62 height 12
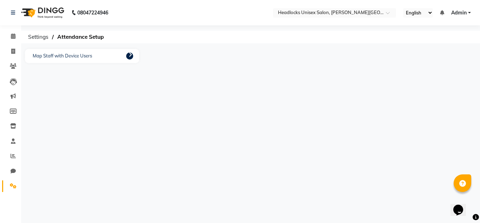
click at [129, 55] on icon at bounding box center [131, 55] width 4 height 6
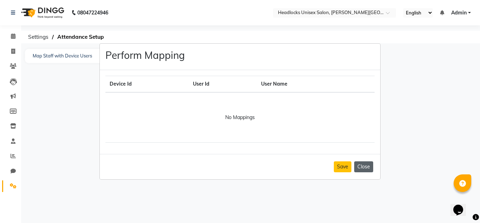
click at [368, 165] on button "Close" at bounding box center [363, 166] width 19 height 11
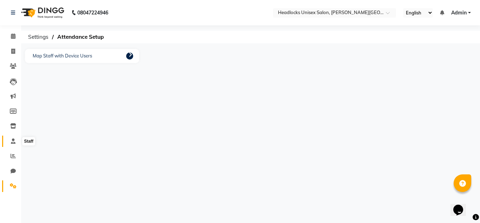
click at [13, 141] on icon at bounding box center [13, 140] width 5 height 5
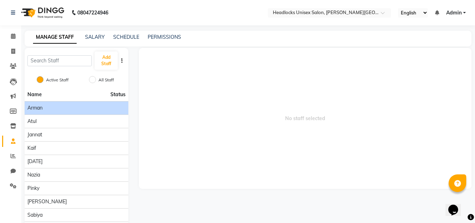
click at [115, 105] on div "Arman" at bounding box center [76, 107] width 98 height 7
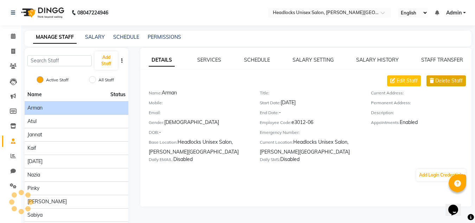
click at [438, 79] on span "Delete Staff" at bounding box center [448, 80] width 27 height 7
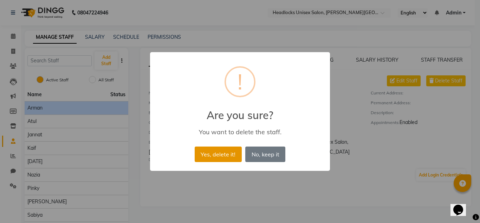
click at [225, 152] on button "Yes, delete it!" at bounding box center [218, 153] width 47 height 15
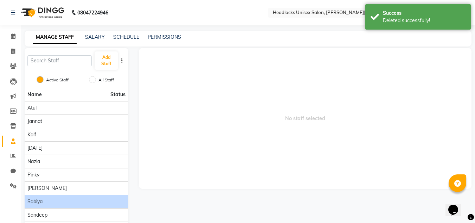
click at [35, 199] on span "Sabiya" at bounding box center [34, 201] width 15 height 7
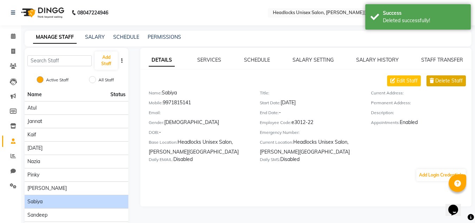
click at [456, 79] on span "Delete Staff" at bounding box center [448, 80] width 27 height 7
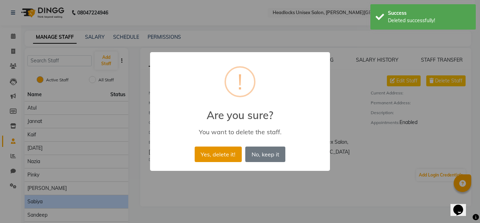
click at [231, 155] on button "Yes, delete it!" at bounding box center [218, 153] width 47 height 15
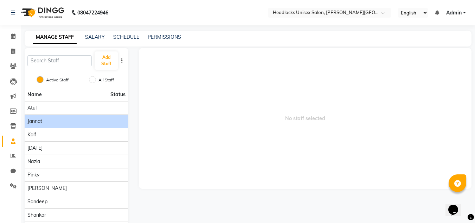
click at [49, 121] on div "Jannat" at bounding box center [76, 120] width 98 height 7
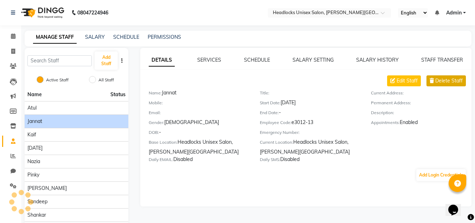
click at [448, 79] on span "Delete Staff" at bounding box center [448, 80] width 27 height 7
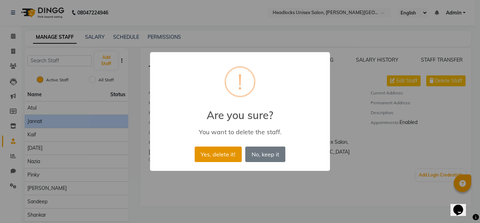
click at [215, 150] on button "Yes, delete it!" at bounding box center [218, 153] width 47 height 15
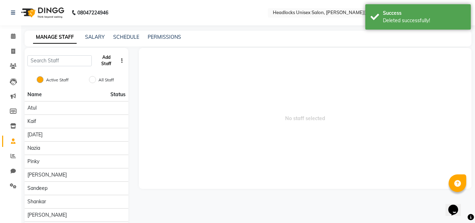
click at [103, 61] on button "Add Staff" at bounding box center [106, 60] width 23 height 18
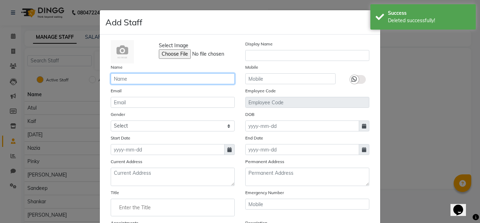
click at [125, 81] on input "text" at bounding box center [173, 78] width 124 height 11
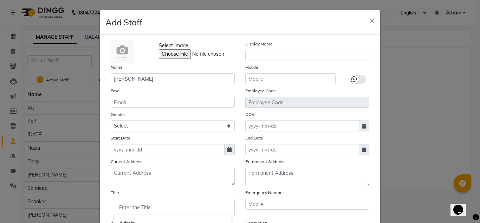
click at [149, 206] on input "Enter the Title" at bounding box center [173, 207] width 118 height 14
click at [437, 156] on div at bounding box center [240, 111] width 480 height 223
click at [474, 165] on ngb-modal-window "Add Staff × Select Image Display Name Name [PERSON_NAME] Mobile Email Employee …" at bounding box center [240, 111] width 480 height 223
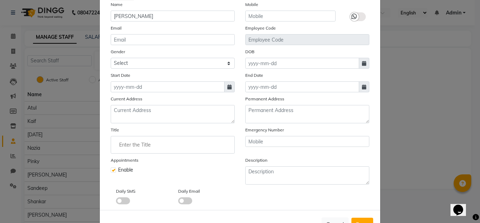
scroll to position [88, 0]
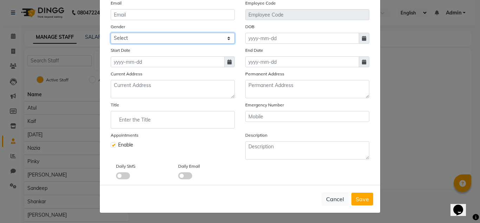
click at [160, 39] on select "Select [DEMOGRAPHIC_DATA] [DEMOGRAPHIC_DATA] Other Prefer Not To Say" at bounding box center [173, 38] width 124 height 11
click at [111, 33] on select "Select [DEMOGRAPHIC_DATA] [DEMOGRAPHIC_DATA] Other Prefer Not To Say" at bounding box center [173, 38] width 124 height 11
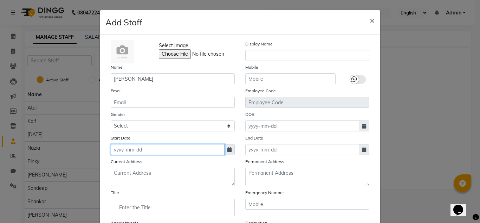
click at [118, 146] on input at bounding box center [168, 149] width 114 height 11
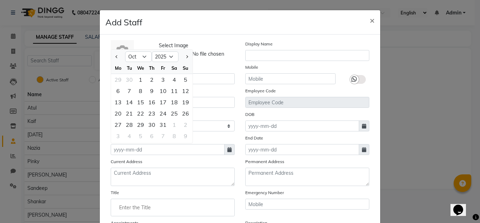
click at [165, 162] on div "Current Address" at bounding box center [172, 172] width 135 height 28
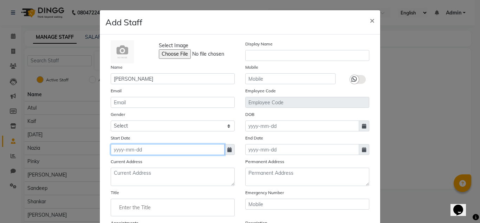
click at [116, 150] on input at bounding box center [168, 149] width 114 height 11
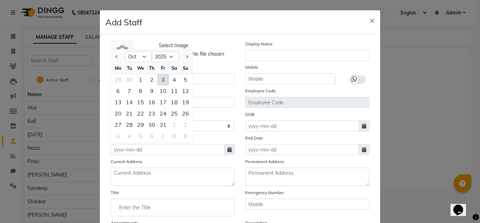
click at [162, 81] on div "3" at bounding box center [163, 79] width 11 height 11
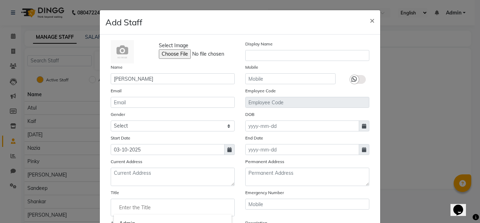
click at [129, 208] on input "Enter the Title" at bounding box center [173, 207] width 118 height 14
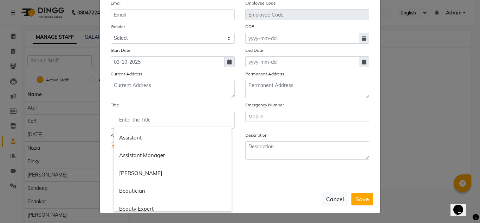
scroll to position [70, 0]
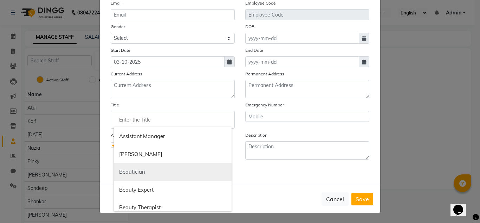
click at [128, 173] on link "Beautician" at bounding box center [173, 172] width 118 height 18
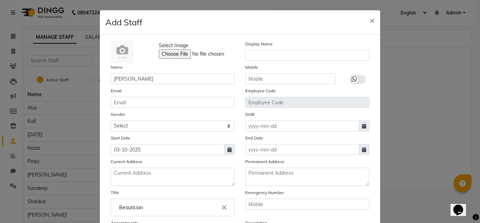
scroll to position [88, 0]
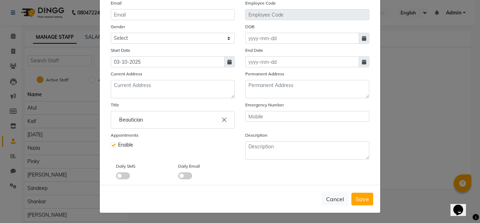
click at [473, 62] on ngb-modal-window "Add Staff × Select Image Display Name Name [PERSON_NAME] Mobile Email Employee …" at bounding box center [240, 111] width 480 height 223
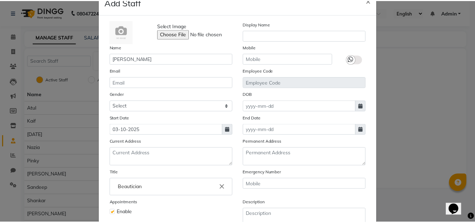
scroll to position [0, 0]
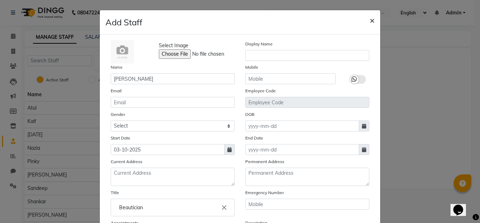
click at [371, 18] on span "×" at bounding box center [372, 20] width 5 height 11
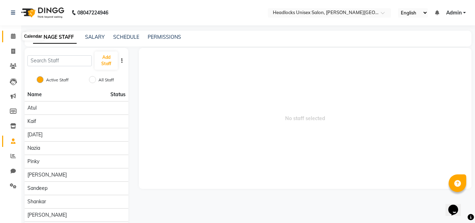
click at [12, 37] on icon at bounding box center [13, 35] width 5 height 5
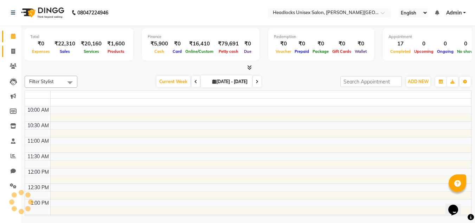
click at [14, 53] on icon at bounding box center [13, 51] width 4 height 5
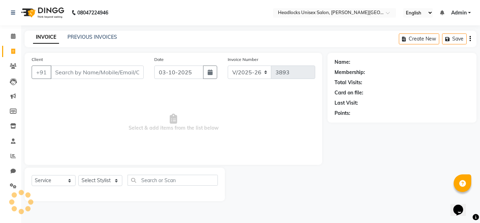
click at [65, 70] on input "Client" at bounding box center [97, 71] width 93 height 13
click at [94, 182] on select "Select Stylist Atul Kaif [PERSON_NAME] [PERSON_NAME] [PERSON_NAME] [PERSON_NAME…" at bounding box center [100, 180] width 44 height 11
click at [78, 175] on select "Select Stylist Atul Kaif [PERSON_NAME] [PERSON_NAME] [PERSON_NAME] [PERSON_NAME…" at bounding box center [100, 180] width 44 height 11
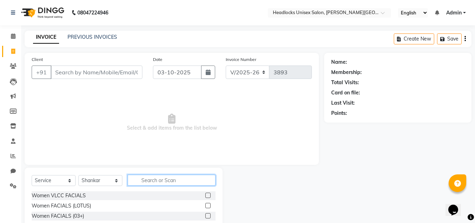
click at [139, 178] on input "text" at bounding box center [172, 179] width 88 height 11
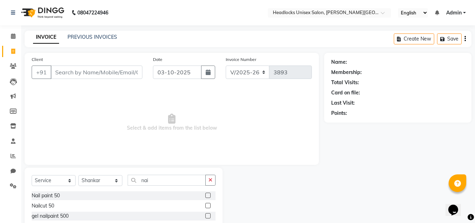
click at [474, 204] on div "Name: Membership: Total Visits: Card on file: Last Visit: Points:" at bounding box center [400, 142] width 153 height 179
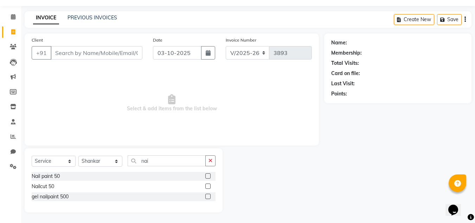
click at [209, 182] on div at bounding box center [210, 186] width 10 height 9
click at [208, 187] on label at bounding box center [207, 185] width 5 height 5
click at [208, 187] on input "checkbox" at bounding box center [207, 186] width 5 height 5
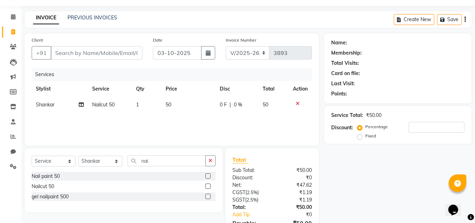
click at [175, 104] on td "50" at bounding box center [188, 105] width 54 height 16
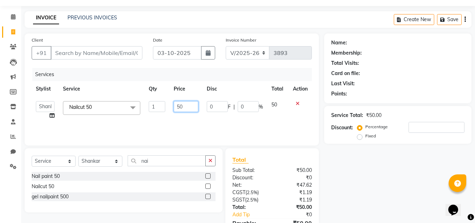
click at [183, 107] on input "50" at bounding box center [186, 106] width 24 height 11
click at [376, 182] on div "Name: Membership: Total Visits: Card on file: Last Visit: Points: Service Total…" at bounding box center [400, 142] width 153 height 218
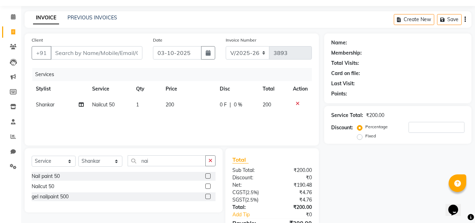
click at [474, 188] on div "Name: Membership: Total Visits: Card on file: Last Visit: Points: Service Total…" at bounding box center [400, 142] width 153 height 218
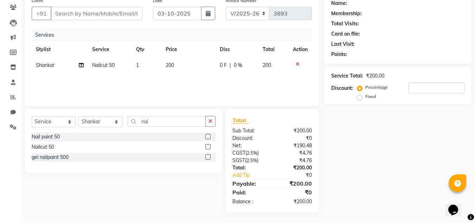
click at [471, 20] on div "Name: Membership: Total Visits: Card on file: Last Visit: Points:" at bounding box center [397, 29] width 147 height 70
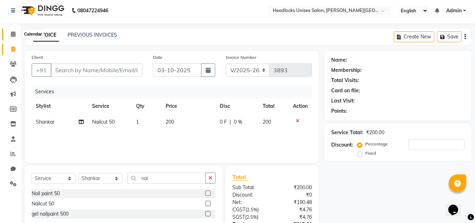
click at [14, 37] on span at bounding box center [13, 34] width 12 height 8
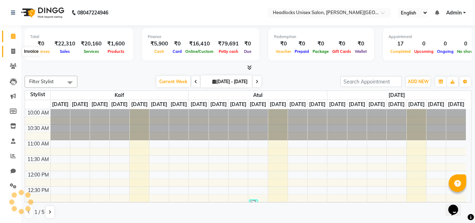
scroll to position [272, 0]
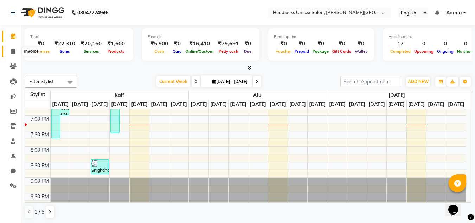
click at [11, 52] on span at bounding box center [13, 51] width 12 height 8
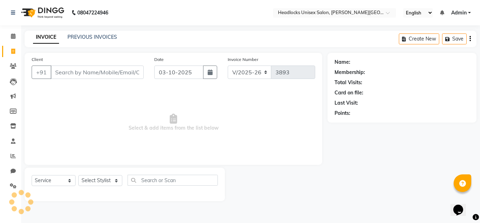
click at [52, 68] on input "Client" at bounding box center [97, 71] width 93 height 13
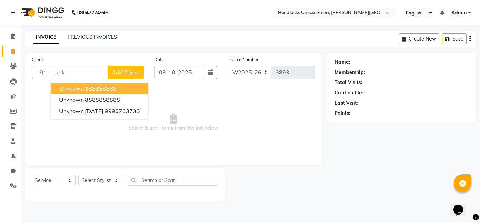
click at [68, 86] on span "unknown" at bounding box center [71, 88] width 25 height 7
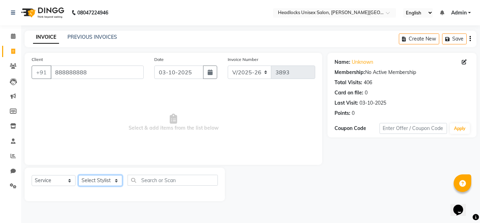
click at [96, 181] on select "Select Stylist Atul Kaif [PERSON_NAME] [PERSON_NAME] [PERSON_NAME] [PERSON_NAME…" at bounding box center [100, 180] width 44 height 11
click at [78, 175] on select "Select Stylist Atul Kaif [PERSON_NAME] [PERSON_NAME] [PERSON_NAME] [PERSON_NAME…" at bounding box center [100, 180] width 44 height 11
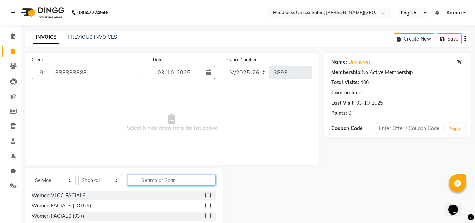
click at [163, 178] on input "text" at bounding box center [172, 179] width 88 height 11
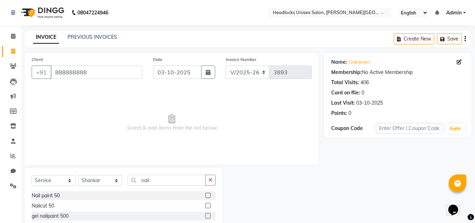
click at [205, 205] on div "Nailcut 50" at bounding box center [124, 205] width 184 height 9
click at [207, 205] on label at bounding box center [207, 205] width 5 height 5
click at [207, 205] on input "checkbox" at bounding box center [207, 205] width 5 height 5
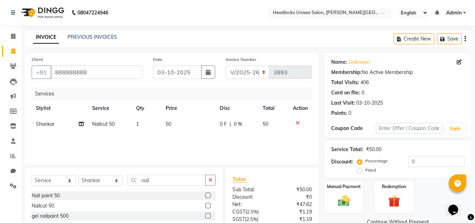
click at [175, 121] on td "50" at bounding box center [188, 124] width 54 height 16
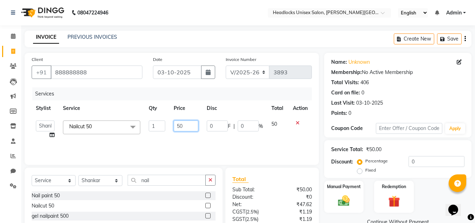
click at [191, 126] on input "50" at bounding box center [186, 125] width 24 height 11
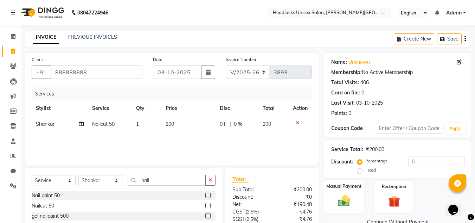
click at [350, 197] on img at bounding box center [344, 200] width 20 height 14
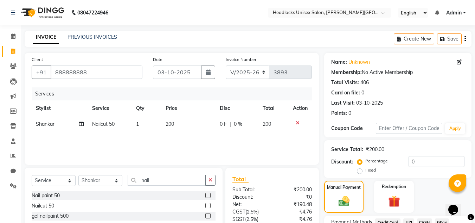
scroll to position [60, 0]
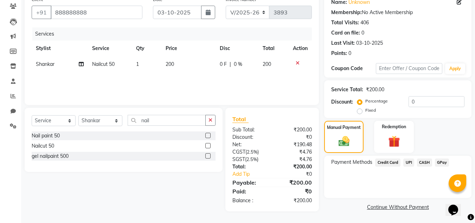
click at [427, 165] on span "CASH" at bounding box center [424, 162] width 15 height 8
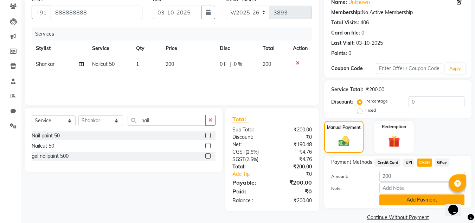
click at [424, 202] on button "Add Payment" at bounding box center [421, 199] width 85 height 11
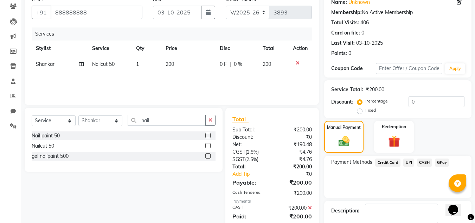
scroll to position [100, 0]
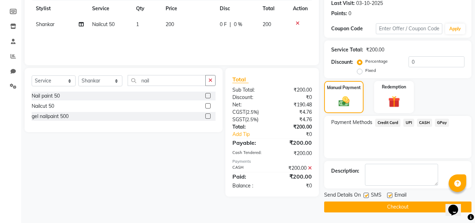
click at [395, 207] on button "Checkout" at bounding box center [397, 206] width 147 height 11
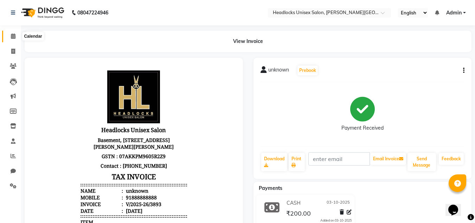
click at [12, 37] on icon at bounding box center [13, 35] width 5 height 5
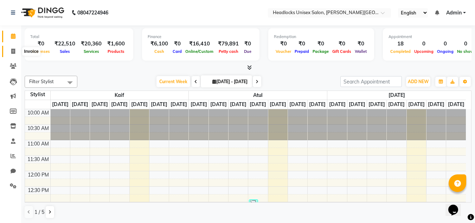
click at [12, 51] on icon at bounding box center [13, 51] width 4 height 5
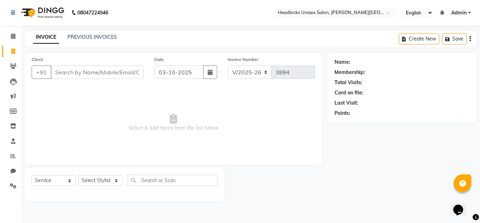
click at [72, 74] on input "Client" at bounding box center [97, 71] width 93 height 13
click at [67, 70] on input "Client" at bounding box center [97, 71] width 93 height 13
click at [12, 35] on icon at bounding box center [13, 35] width 5 height 5
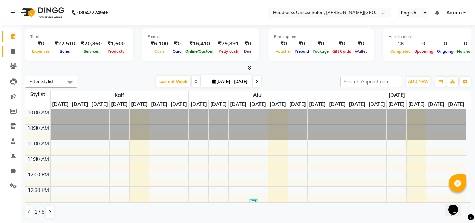
click at [12, 46] on link "Invoice" at bounding box center [10, 52] width 17 height 12
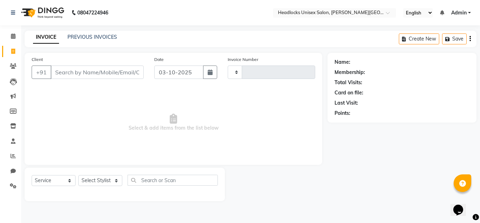
click at [78, 73] on input "Client" at bounding box center [97, 71] width 93 height 13
click at [79, 73] on input "Client" at bounding box center [97, 71] width 93 height 13
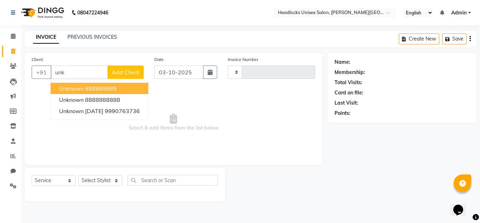
click at [78, 87] on span "unknown" at bounding box center [71, 88] width 25 height 7
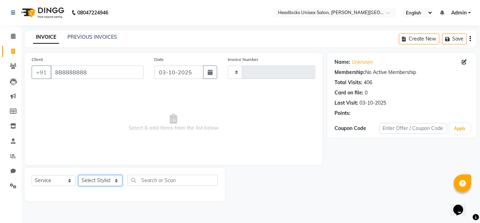
click at [95, 180] on select "Select Stylist Atul Kaif [PERSON_NAME] [PERSON_NAME] [PERSON_NAME] [PERSON_NAME…" at bounding box center [100, 180] width 44 height 11
click at [78, 175] on select "Select Stylist Atul Kaif [PERSON_NAME] [PERSON_NAME] [PERSON_NAME] [PERSON_NAME…" at bounding box center [100, 180] width 44 height 11
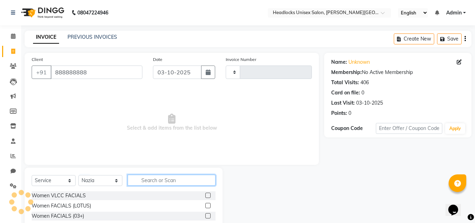
click at [138, 179] on input "text" at bounding box center [172, 179] width 88 height 11
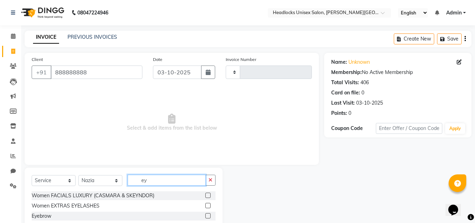
scroll to position [50, 0]
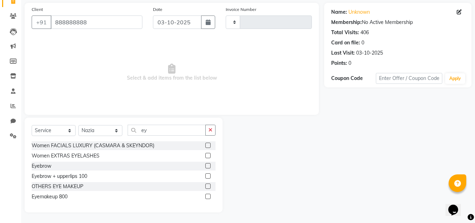
click at [209, 163] on label at bounding box center [207, 165] width 5 height 5
click at [209, 164] on input "checkbox" at bounding box center [207, 166] width 5 height 5
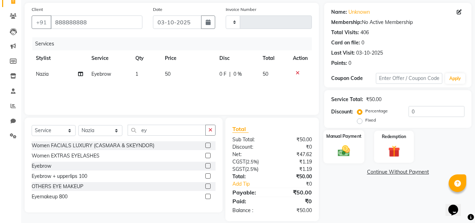
click at [344, 155] on img at bounding box center [344, 150] width 20 height 14
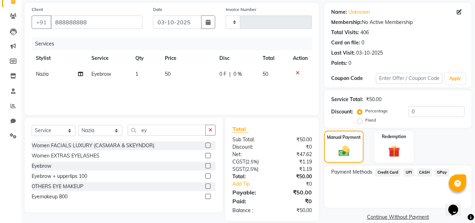
click at [410, 173] on span "UPI" at bounding box center [408, 172] width 11 height 8
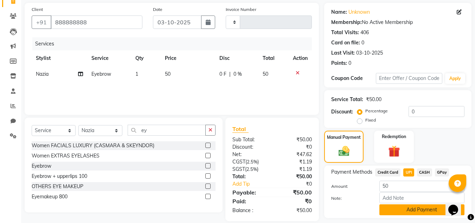
click at [420, 210] on button "Add Payment" at bounding box center [421, 209] width 85 height 11
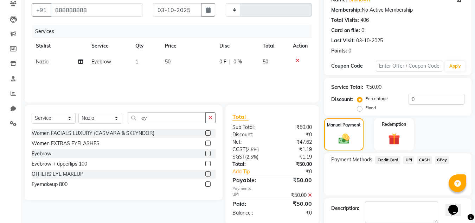
scroll to position [100, 0]
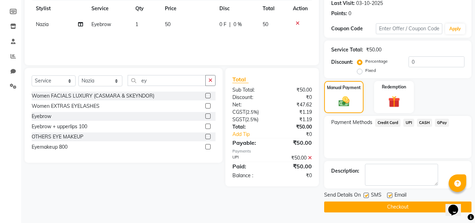
click at [404, 206] on button "Checkout" at bounding box center [397, 206] width 147 height 11
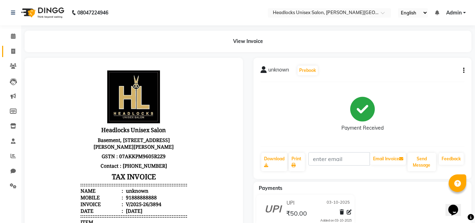
click at [11, 52] on icon at bounding box center [13, 51] width 4 height 5
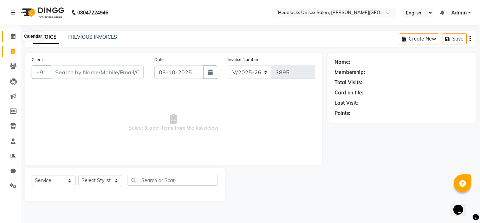
click at [12, 36] on icon at bounding box center [13, 35] width 5 height 5
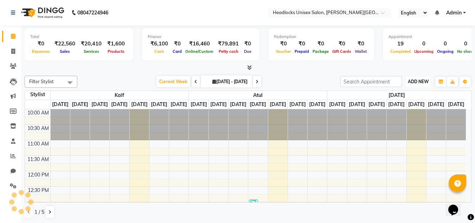
click at [412, 82] on span "ADD NEW" at bounding box center [418, 81] width 21 height 5
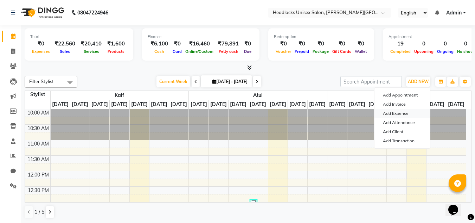
click at [386, 113] on link "Add Expense" at bounding box center [402, 113] width 56 height 9
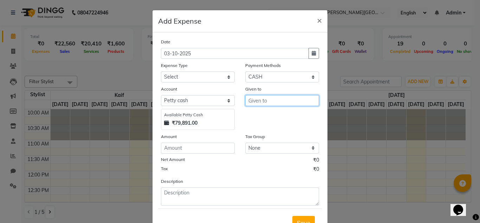
click at [269, 101] on input "text" at bounding box center [282, 100] width 74 height 11
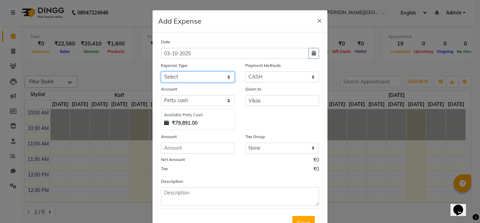
click at [224, 77] on select "Select Advance Salary Bank charges Car maintenance Cash transfer to bank Cash t…" at bounding box center [198, 76] width 74 height 11
click at [161, 71] on select "Select Advance Salary Bank charges Car maintenance Cash transfer to bank Cash t…" at bounding box center [198, 76] width 74 height 11
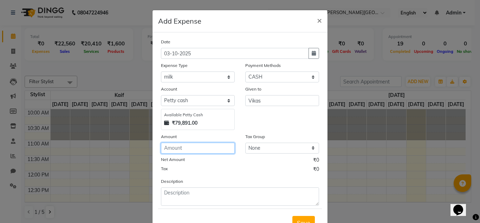
click at [186, 148] on input "number" at bounding box center [198, 147] width 74 height 11
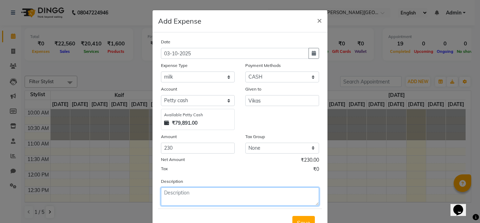
click at [189, 197] on textarea at bounding box center [240, 196] width 158 height 18
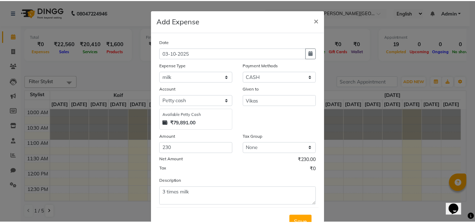
scroll to position [28, 0]
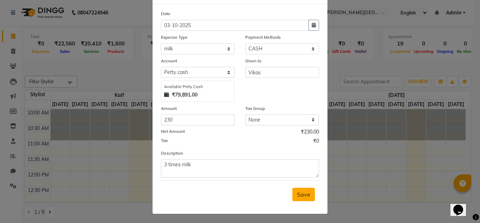
click at [297, 193] on span "Save" at bounding box center [303, 194] width 13 height 7
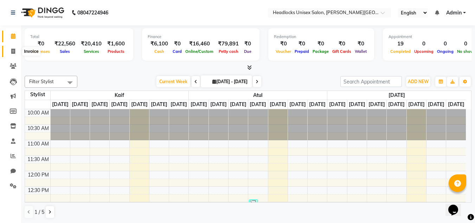
click at [9, 53] on span at bounding box center [13, 51] width 12 height 8
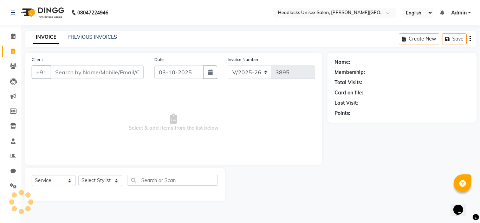
click at [75, 73] on input "Client" at bounding box center [97, 71] width 93 height 13
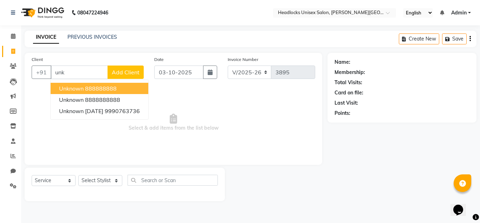
click at [84, 84] on button "unknown 888888888" at bounding box center [100, 88] width 98 height 11
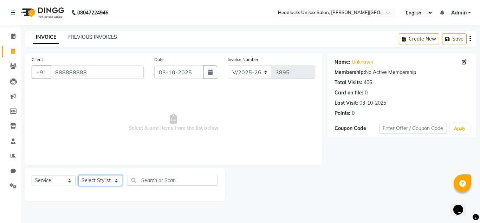
click at [92, 179] on select "Select Stylist Atul Kaif [PERSON_NAME] [PERSON_NAME] [PERSON_NAME] [PERSON_NAME…" at bounding box center [100, 180] width 44 height 11
click at [78, 175] on select "Select Stylist Atul Kaif [PERSON_NAME] [PERSON_NAME] [PERSON_NAME] [PERSON_NAME…" at bounding box center [100, 180] width 44 height 11
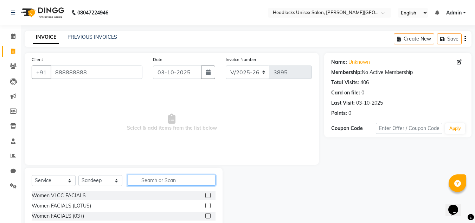
click at [157, 175] on input "text" at bounding box center [172, 179] width 88 height 11
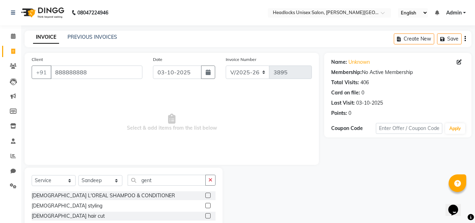
click at [207, 216] on label at bounding box center [207, 215] width 5 height 5
click at [207, 216] on input "checkbox" at bounding box center [207, 215] width 5 height 5
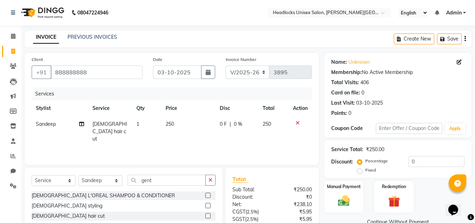
click at [173, 121] on span "250" at bounding box center [170, 124] width 8 height 6
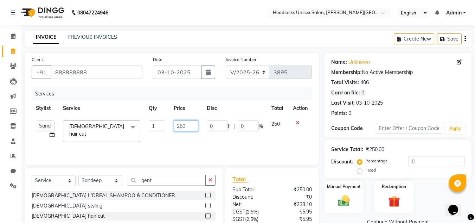
click at [182, 123] on input "250" at bounding box center [186, 125] width 24 height 11
click at [186, 125] on input "250" at bounding box center [186, 125] width 24 height 11
click at [344, 199] on img at bounding box center [344, 200] width 20 height 14
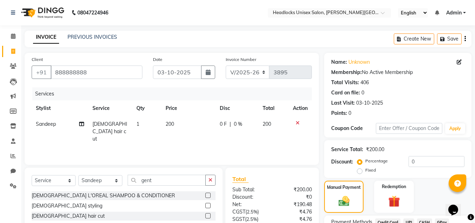
scroll to position [59, 0]
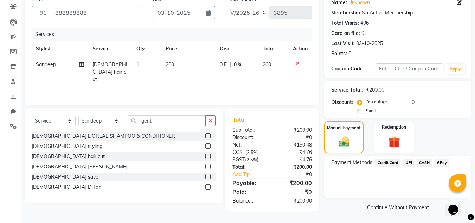
click at [422, 162] on span "CASH" at bounding box center [424, 163] width 15 height 8
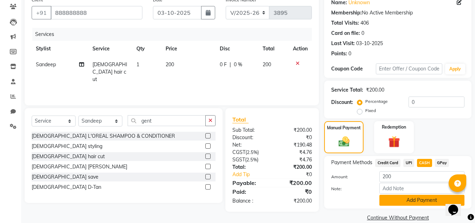
click at [432, 198] on button "Add Payment" at bounding box center [421, 199] width 85 height 11
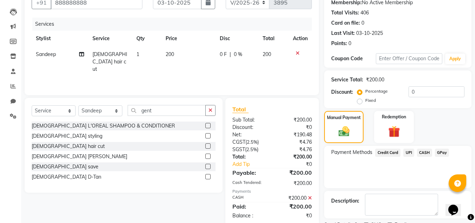
scroll to position [100, 0]
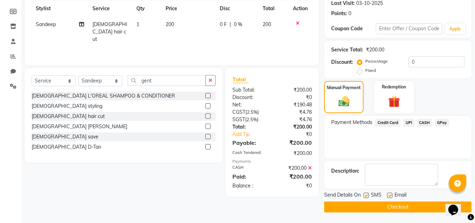
click at [435, 207] on button "Checkout" at bounding box center [397, 206] width 147 height 11
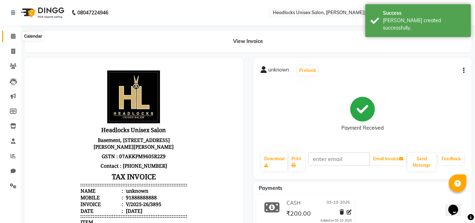
click at [18, 39] on span at bounding box center [13, 36] width 12 height 8
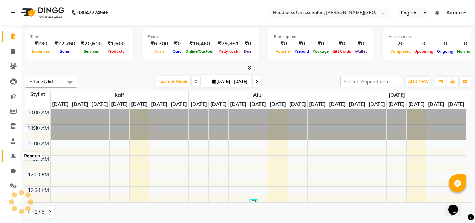
click at [12, 156] on icon at bounding box center [13, 155] width 5 height 5
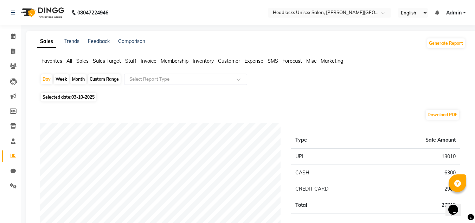
click at [78, 78] on div "Month" at bounding box center [78, 79] width 16 height 10
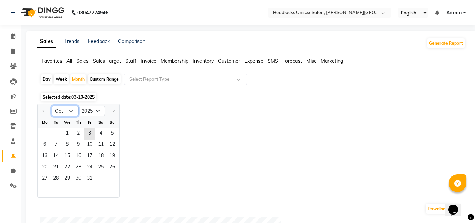
click at [71, 112] on select "Jan Feb Mar Apr May Jun [DATE] Aug Sep Oct Nov Dec" at bounding box center [65, 110] width 27 height 11
click at [52, 105] on select "Jan Feb Mar Apr May Jun [DATE] Aug Sep Oct Nov Dec" at bounding box center [65, 110] width 27 height 11
click at [44, 133] on span "1" at bounding box center [44, 133] width 11 height 11
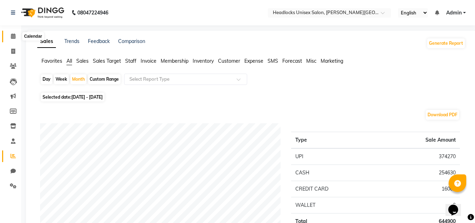
drag, startPoint x: 24, startPoint y: 39, endPoint x: 16, endPoint y: 35, distance: 8.5
click at [16, 35] on span at bounding box center [13, 36] width 12 height 8
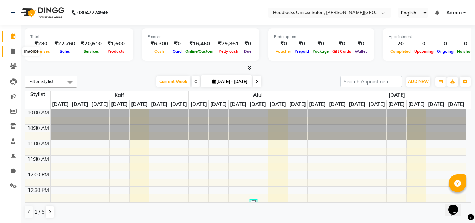
click at [15, 48] on span at bounding box center [13, 51] width 12 height 8
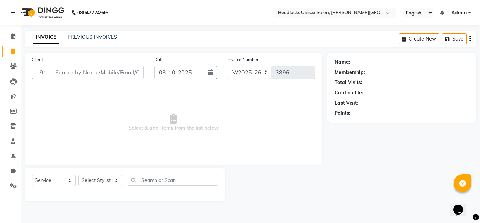
click at [57, 70] on input "Client" at bounding box center [97, 71] width 93 height 13
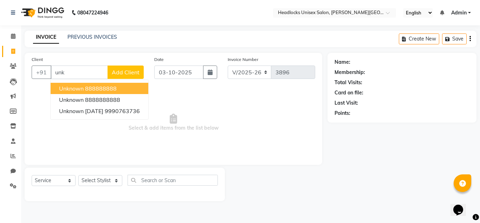
click at [137, 86] on button "unknown 888888888" at bounding box center [100, 88] width 98 height 11
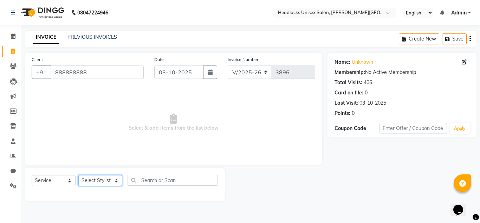
click at [105, 179] on select "Select Stylist Atul Kaif [PERSON_NAME] [PERSON_NAME] [PERSON_NAME] [PERSON_NAME…" at bounding box center [100, 180] width 44 height 11
click at [78, 175] on select "Select Stylist Atul Kaif [PERSON_NAME] [PERSON_NAME] [PERSON_NAME] [PERSON_NAME…" at bounding box center [100, 180] width 44 height 11
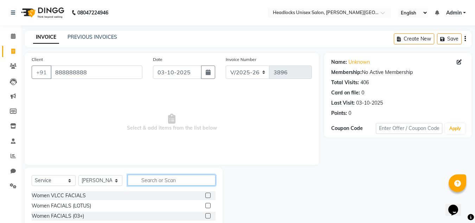
click at [161, 177] on input "text" at bounding box center [172, 179] width 88 height 11
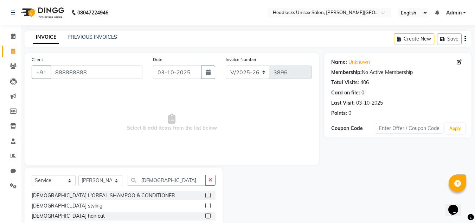
click at [206, 216] on label at bounding box center [207, 215] width 5 height 5
click at [206, 216] on input "checkbox" at bounding box center [207, 215] width 5 height 5
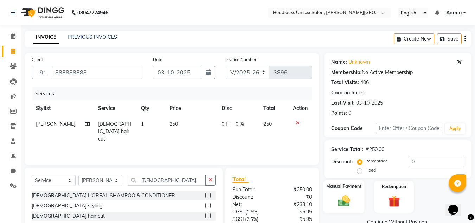
click at [339, 194] on img at bounding box center [344, 200] width 20 height 14
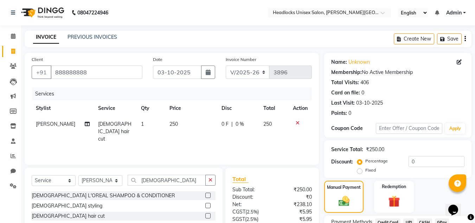
drag, startPoint x: 431, startPoint y: 181, endPoint x: 478, endPoint y: 185, distance: 47.2
click at [475, 185] on html "08047224946 Select Location × Headlocks Unisex Salon, [PERSON_NAME] Nagar Engli…" at bounding box center [237, 111] width 475 height 223
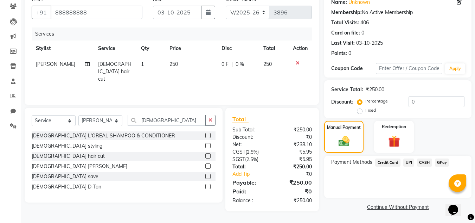
click at [422, 161] on span "CASH" at bounding box center [424, 162] width 15 height 8
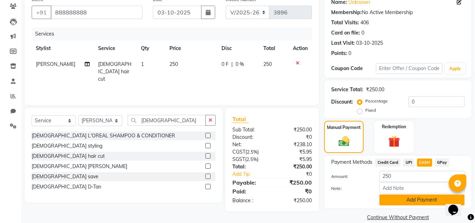
click at [419, 200] on button "Add Payment" at bounding box center [421, 199] width 85 height 11
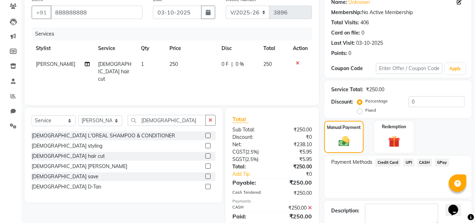
scroll to position [100, 0]
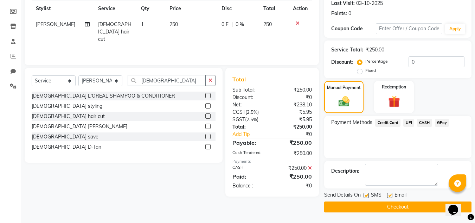
click at [402, 210] on button "Checkout" at bounding box center [397, 206] width 147 height 11
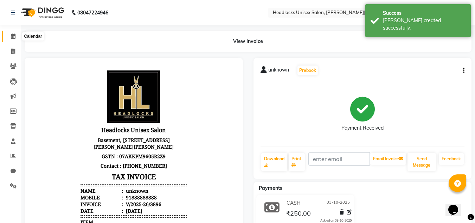
click at [15, 35] on icon at bounding box center [13, 35] width 5 height 5
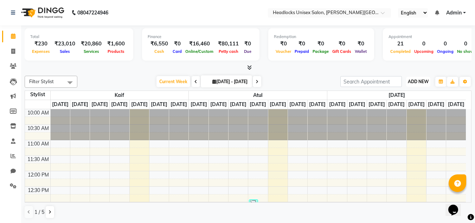
click at [411, 82] on span "ADD NEW" at bounding box center [418, 81] width 21 height 5
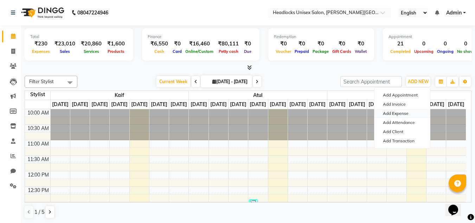
click at [397, 112] on link "Add Expense" at bounding box center [402, 113] width 56 height 9
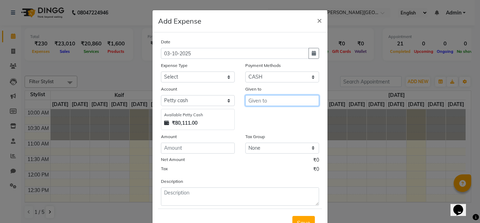
click at [288, 98] on input "text" at bounding box center [282, 100] width 74 height 11
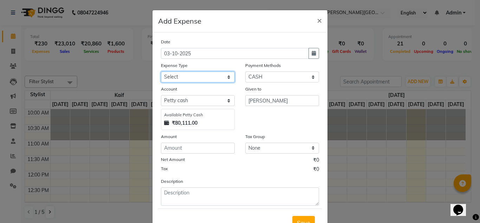
click at [229, 77] on select "Select Advance Salary Bank charges Car maintenance Cash transfer to bank Cash t…" at bounding box center [198, 76] width 74 height 11
click at [161, 71] on select "Select Advance Salary Bank charges Car maintenance Cash transfer to bank Cash t…" at bounding box center [198, 76] width 74 height 11
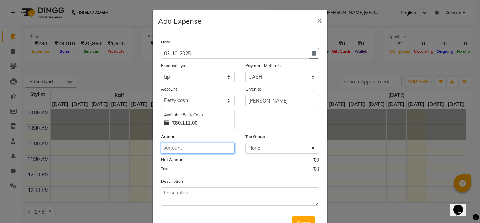
click at [166, 145] on input "number" at bounding box center [198, 147] width 74 height 11
click at [300, 217] on button "Save" at bounding box center [304, 222] width 23 height 13
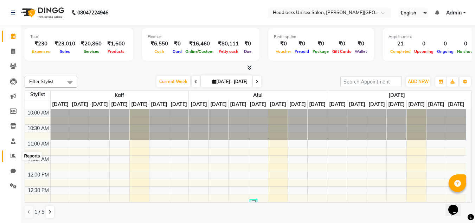
click at [10, 153] on span at bounding box center [13, 156] width 12 height 8
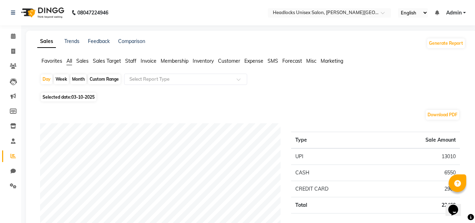
click at [82, 82] on div "Month" at bounding box center [78, 79] width 16 height 10
click at [77, 77] on div "Month" at bounding box center [78, 79] width 16 height 10
click at [75, 78] on div "Month" at bounding box center [78, 79] width 16 height 10
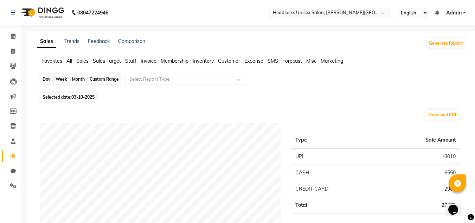
click at [75, 78] on div "Month" at bounding box center [78, 79] width 16 height 10
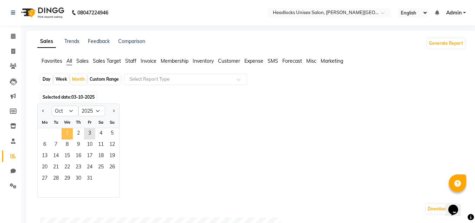
click at [70, 133] on span "1" at bounding box center [67, 133] width 11 height 11
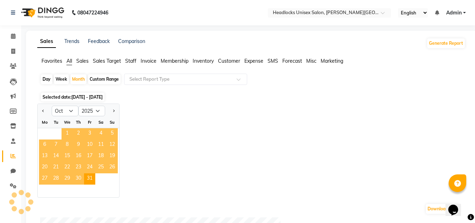
click at [70, 133] on span "1" at bounding box center [67, 133] width 11 height 11
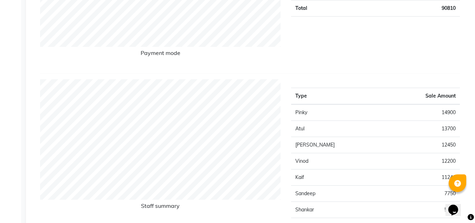
scroll to position [197, 0]
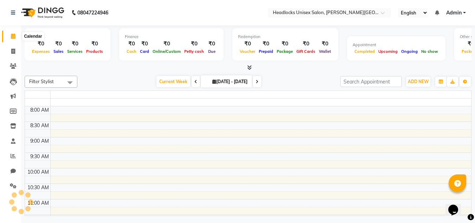
click at [13, 34] on icon at bounding box center [13, 35] width 5 height 5
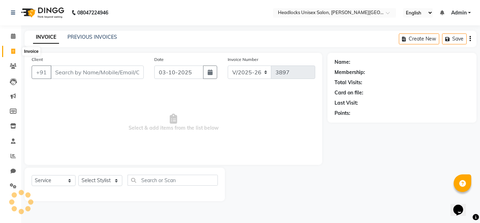
click at [12, 47] on span at bounding box center [13, 51] width 12 height 8
drag, startPoint x: 12, startPoint y: 47, endPoint x: 11, endPoint y: 34, distance: 13.0
click at [12, 47] on span at bounding box center [13, 51] width 12 height 8
click at [12, 10] on icon at bounding box center [13, 12] width 4 height 5
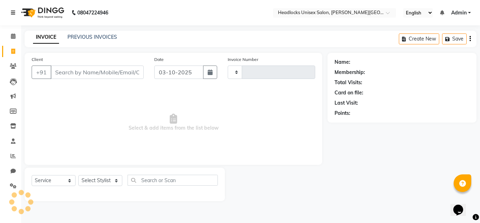
click at [12, 10] on icon at bounding box center [13, 12] width 4 height 5
click at [12, 11] on icon at bounding box center [13, 12] width 4 height 5
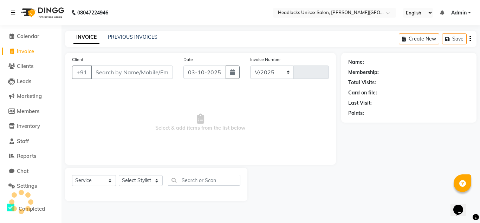
click at [12, 11] on icon at bounding box center [13, 12] width 4 height 5
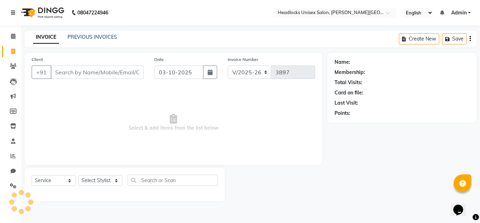
click at [12, 11] on icon at bounding box center [13, 12] width 4 height 5
click at [14, 37] on icon at bounding box center [13, 35] width 5 height 5
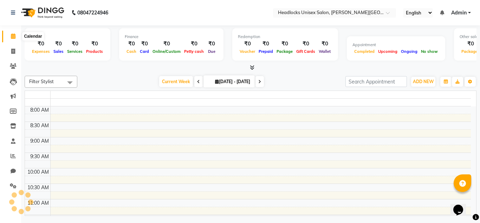
click at [14, 37] on icon at bounding box center [13, 35] width 5 height 5
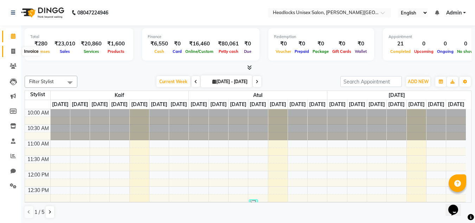
click at [13, 51] on icon at bounding box center [13, 51] width 4 height 5
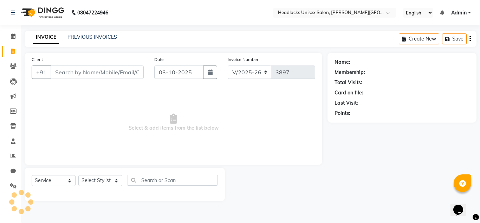
click at [88, 73] on input "Client" at bounding box center [97, 71] width 93 height 13
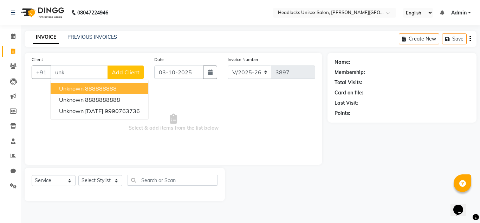
click at [81, 87] on span "unknown" at bounding box center [71, 88] width 25 height 7
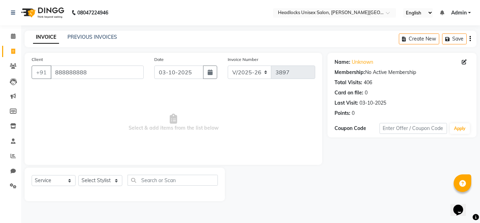
click at [475, 195] on div "Name: Unknown Membership: No Active Membership Total Visits: 406 Card on file: …" at bounding box center [405, 127] width 154 height 148
click at [475, 187] on div "Name: Unknown Membership: No Active Membership Total Visits: 406 Card on file: …" at bounding box center [405, 127] width 154 height 148
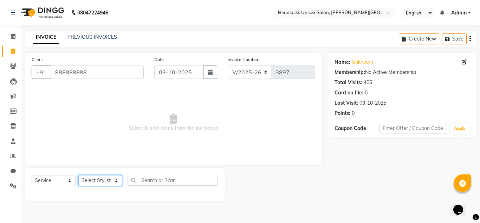
click at [104, 183] on select "Select Stylist Atul Kaif [PERSON_NAME] [PERSON_NAME] [PERSON_NAME] [PERSON_NAME…" at bounding box center [100, 180] width 44 height 11
click at [78, 175] on select "Select Stylist Atul Kaif [PERSON_NAME] [PERSON_NAME] [PERSON_NAME] [PERSON_NAME…" at bounding box center [100, 180] width 44 height 11
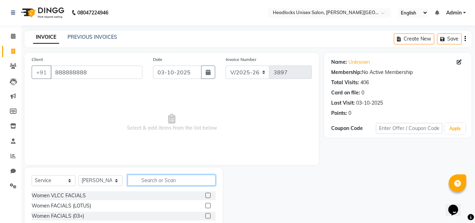
click at [188, 177] on input "text" at bounding box center [172, 179] width 88 height 11
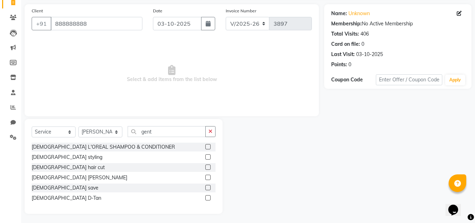
click at [207, 167] on label at bounding box center [207, 166] width 5 height 5
click at [207, 167] on input "checkbox" at bounding box center [207, 167] width 5 height 5
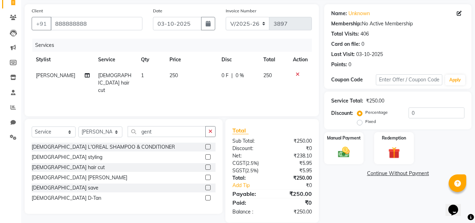
click at [172, 76] on span "250" at bounding box center [173, 75] width 8 height 6
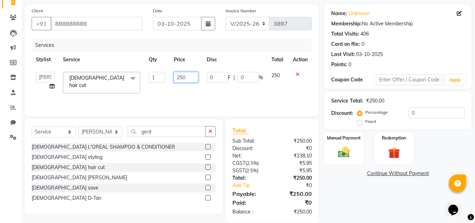
click at [183, 76] on input "250" at bounding box center [186, 77] width 24 height 11
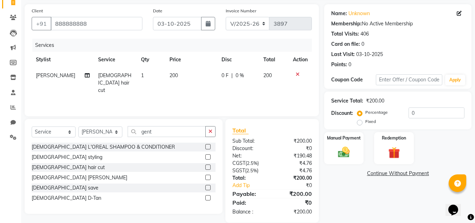
click at [365, 185] on div "Name: Unknown Membership: No Active Membership Total Visits: 406 Card on file: …" at bounding box center [400, 113] width 153 height 218
click at [346, 154] on img at bounding box center [344, 152] width 20 height 14
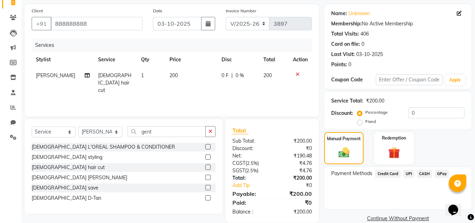
click at [424, 173] on span "CASH" at bounding box center [424, 173] width 15 height 8
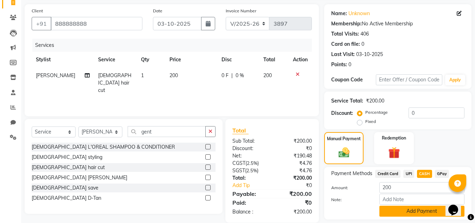
click at [393, 210] on button "Add Payment" at bounding box center [421, 210] width 85 height 11
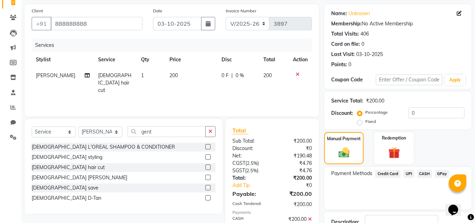
scroll to position [100, 0]
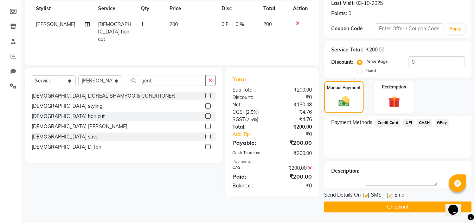
click at [382, 206] on button "Checkout" at bounding box center [397, 206] width 147 height 11
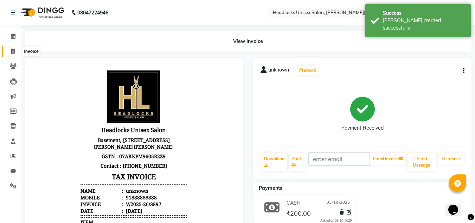
click at [13, 51] on icon at bounding box center [13, 51] width 4 height 5
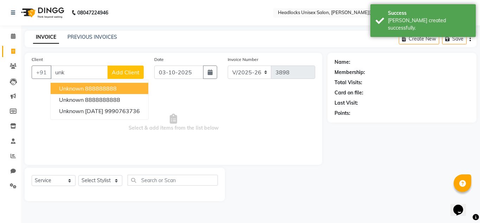
click at [83, 88] on span "unknown" at bounding box center [71, 88] width 25 height 7
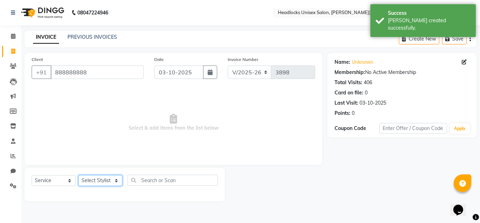
click at [110, 177] on select "Select Stylist Atul Kaif [PERSON_NAME] [PERSON_NAME] [PERSON_NAME] [PERSON_NAME…" at bounding box center [100, 180] width 44 height 11
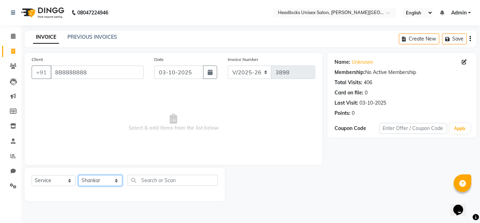
click at [78, 175] on select "Select Stylist Atul Kaif [PERSON_NAME] [PERSON_NAME] [PERSON_NAME] [PERSON_NAME…" at bounding box center [100, 180] width 44 height 11
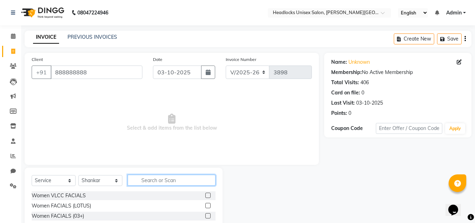
click at [159, 178] on input "text" at bounding box center [172, 179] width 88 height 11
click at [209, 205] on label at bounding box center [207, 205] width 5 height 5
click at [209, 205] on input "checkbox" at bounding box center [207, 205] width 5 height 5
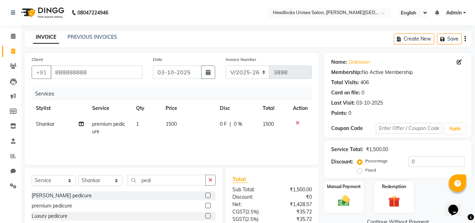
click at [171, 123] on span "1500" at bounding box center [171, 124] width 11 height 6
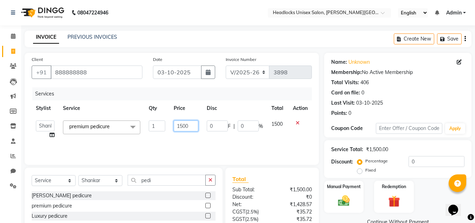
click at [183, 126] on input "1500" at bounding box center [186, 125] width 24 height 11
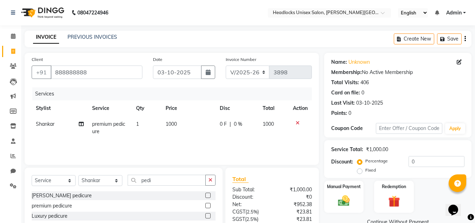
click at [434, 197] on div "Manual Payment Redemption" at bounding box center [398, 196] width 158 height 32
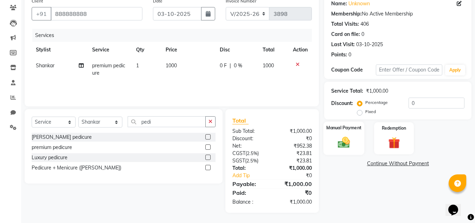
click at [346, 136] on img at bounding box center [344, 142] width 20 height 14
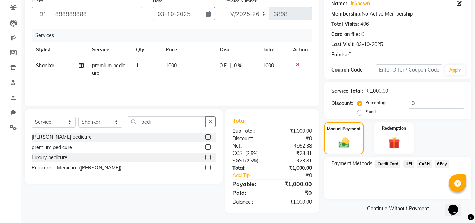
click at [408, 163] on span "UPI" at bounding box center [408, 164] width 11 height 8
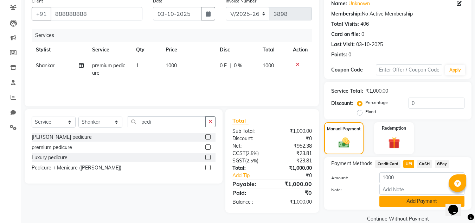
click at [393, 198] on button "Add Payment" at bounding box center [421, 200] width 85 height 11
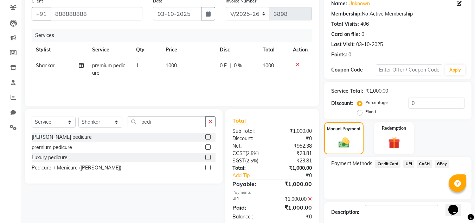
scroll to position [99, 0]
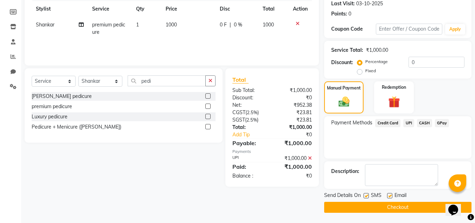
click at [431, 205] on button "Checkout" at bounding box center [397, 206] width 147 height 11
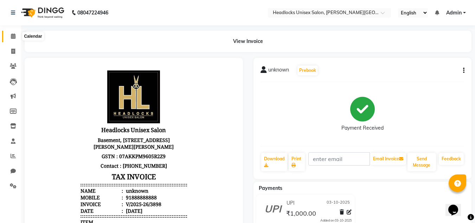
click at [14, 36] on icon at bounding box center [13, 35] width 5 height 5
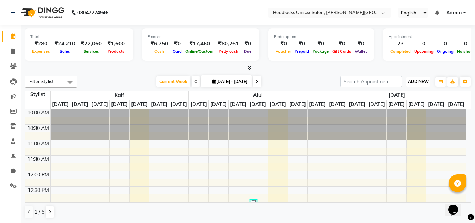
click at [413, 82] on span "ADD NEW" at bounding box center [418, 81] width 21 height 5
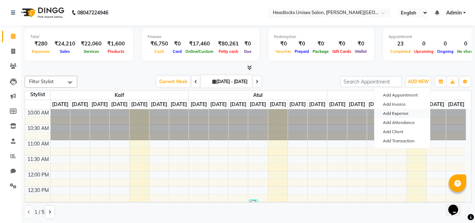
click at [393, 113] on link "Add Expense" at bounding box center [402, 113] width 56 height 9
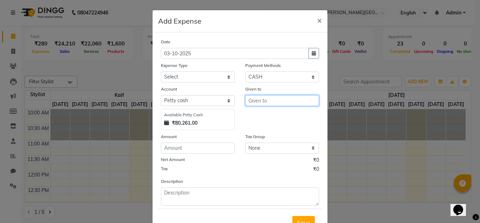
click at [260, 98] on input "text" at bounding box center [282, 100] width 74 height 11
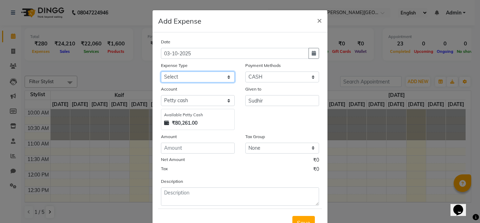
click at [224, 74] on select "Select Advance Salary Bank charges Car maintenance Cash transfer to bank Cash t…" at bounding box center [198, 76] width 74 height 11
click at [161, 71] on select "Select Advance Salary Bank charges Car maintenance Cash transfer to bank Cash t…" at bounding box center [198, 76] width 74 height 11
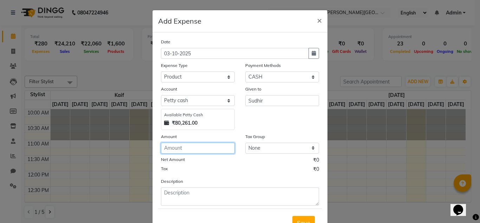
click at [182, 146] on input "number" at bounding box center [198, 147] width 74 height 11
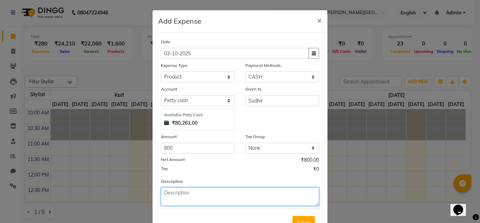
click at [187, 192] on textarea at bounding box center [240, 196] width 158 height 18
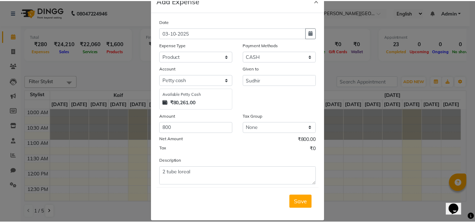
scroll to position [29, 0]
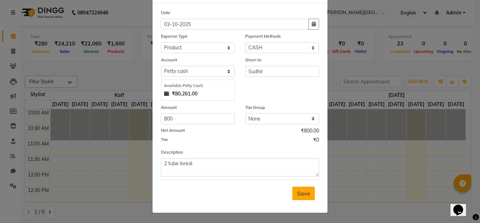
click at [307, 192] on span "Save" at bounding box center [303, 193] width 13 height 7
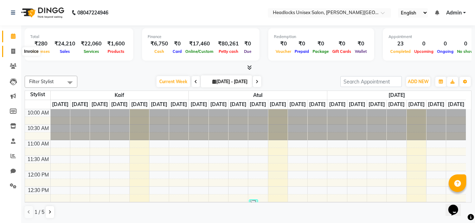
click at [14, 50] on icon at bounding box center [13, 51] width 4 height 5
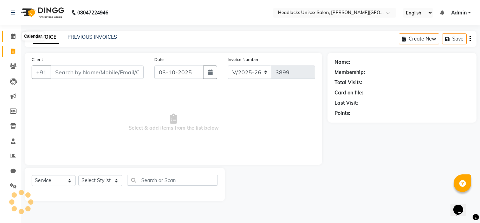
click at [13, 34] on icon at bounding box center [13, 35] width 5 height 5
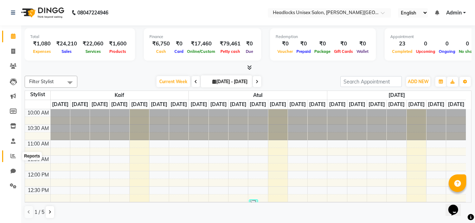
click at [11, 155] on icon at bounding box center [13, 155] width 5 height 5
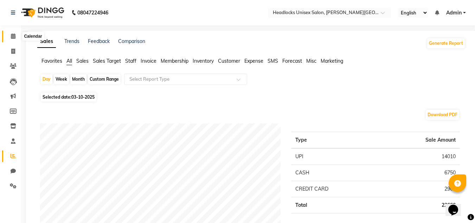
click at [14, 35] on icon at bounding box center [13, 35] width 5 height 5
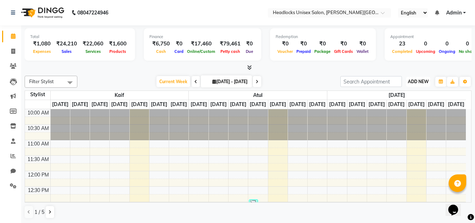
click at [424, 83] on span "ADD NEW" at bounding box center [418, 81] width 21 height 5
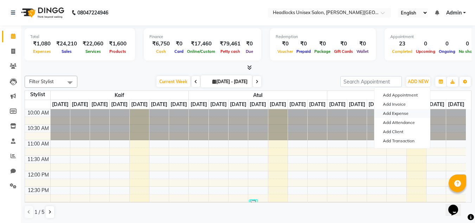
click at [400, 113] on link "Add Expense" at bounding box center [402, 113] width 56 height 9
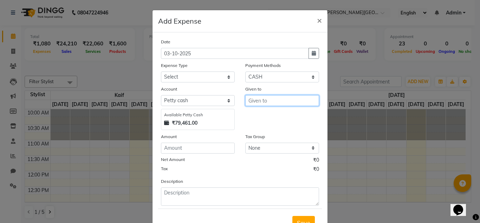
click at [261, 100] on input "text" at bounding box center [282, 100] width 74 height 11
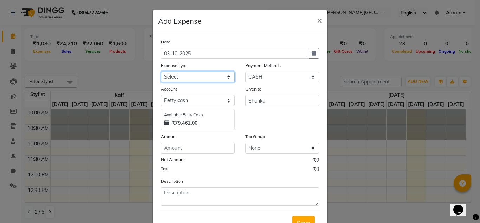
click at [223, 74] on select "Select Advance Salary Bank charges Car maintenance Cash transfer to bank Cash t…" at bounding box center [198, 76] width 74 height 11
click at [161, 71] on select "Select Advance Salary Bank charges Car maintenance Cash transfer to bank Cash t…" at bounding box center [198, 76] width 74 height 11
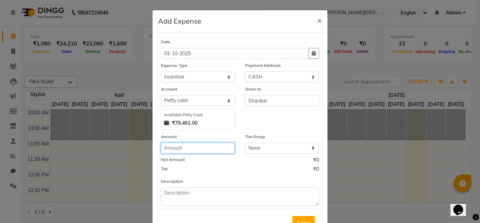
click at [182, 150] on input "number" at bounding box center [198, 147] width 74 height 11
click at [299, 218] on button "Save" at bounding box center [304, 222] width 23 height 13
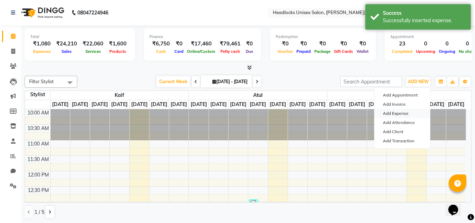
click at [390, 114] on link "Add Expense" at bounding box center [402, 113] width 56 height 9
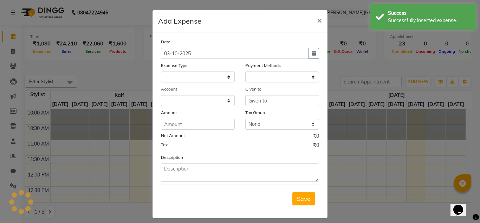
select select
click at [277, 99] on input "text" at bounding box center [282, 100] width 74 height 11
select select "1"
select select "5907"
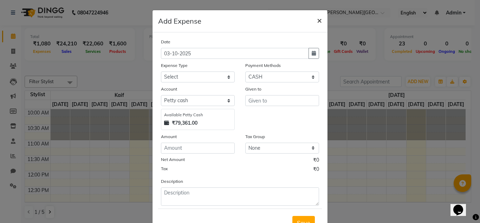
click at [317, 20] on span "×" at bounding box center [319, 20] width 5 height 11
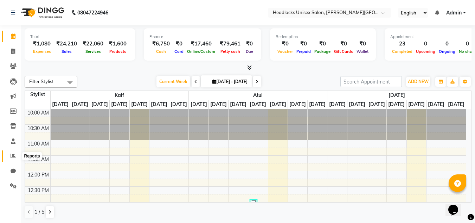
click at [13, 155] on icon at bounding box center [13, 155] width 5 height 5
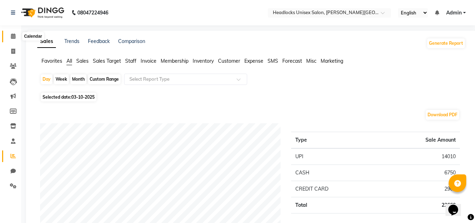
click at [13, 35] on icon at bounding box center [13, 35] width 5 height 5
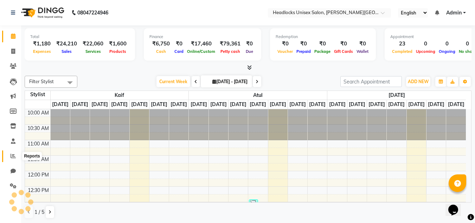
click at [12, 155] on icon at bounding box center [13, 155] width 5 height 5
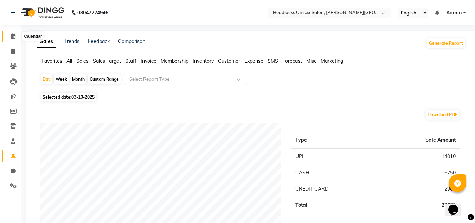
click at [12, 36] on icon at bounding box center [13, 35] width 5 height 5
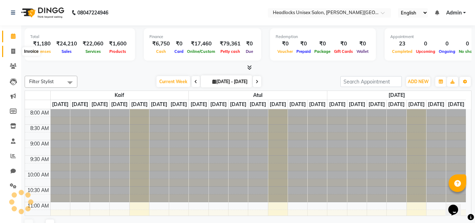
click at [12, 52] on icon at bounding box center [13, 51] width 4 height 5
select select "service"
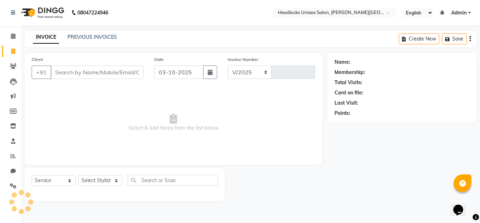
select select "6850"
type input "3899"
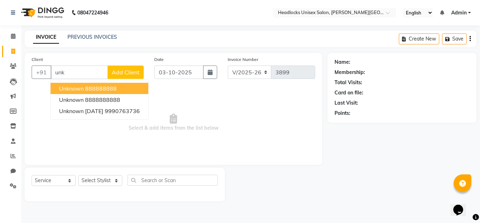
click at [77, 86] on span "unknown" at bounding box center [71, 88] width 25 height 7
type input "888888888"
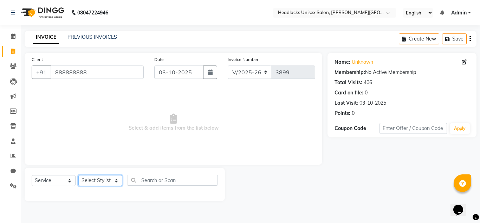
click at [102, 179] on select "Select Stylist Atul Kaif [PERSON_NAME] [PERSON_NAME] [PERSON_NAME] [PERSON_NAME…" at bounding box center [100, 180] width 44 height 11
select select "53625"
click at [78, 175] on select "Select Stylist Atul Kaif [PERSON_NAME] [PERSON_NAME] [PERSON_NAME] [PERSON_NAME…" at bounding box center [100, 180] width 44 height 11
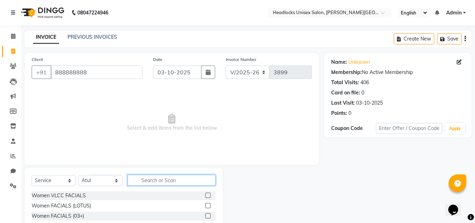
click at [162, 179] on input "text" at bounding box center [172, 179] width 88 height 11
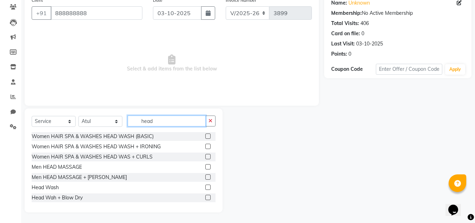
type input "head"
click at [205, 198] on label at bounding box center [207, 196] width 5 height 5
click at [205, 198] on input "checkbox" at bounding box center [207, 197] width 5 height 5
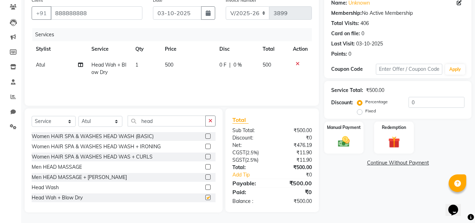
checkbox input "false"
click at [80, 63] on icon at bounding box center [80, 64] width 5 height 5
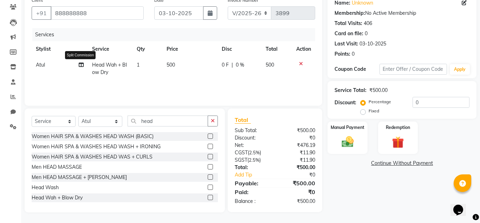
select select "53625"
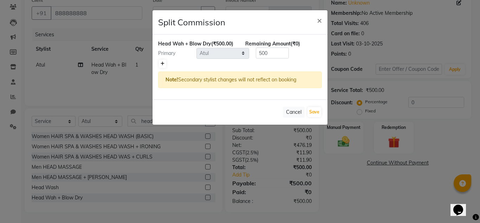
click at [164, 63] on icon at bounding box center [163, 64] width 4 height 4
type input "250"
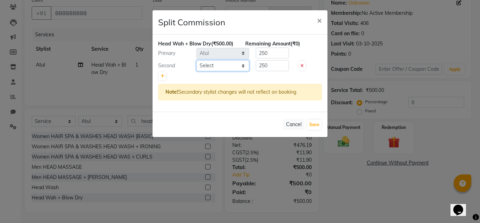
click at [242, 64] on select "Select Atul Kaif Kartik Nazia Pinky Rashid Sandeep Shankar Shavaz Malik Sudhir …" at bounding box center [223, 65] width 53 height 11
select select "53627"
click at [197, 60] on select "Select Atul Kaif Kartik Nazia Pinky Rashid Sandeep Shankar Shavaz Malik Sudhir …" at bounding box center [223, 65] width 53 height 11
click at [265, 52] on input "250" at bounding box center [272, 52] width 33 height 11
type input "300"
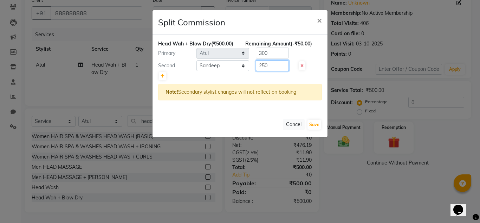
click at [265, 65] on input "250" at bounding box center [272, 65] width 33 height 11
type input "200"
click at [315, 122] on button "Save" at bounding box center [315, 125] width 14 height 10
select select "Select"
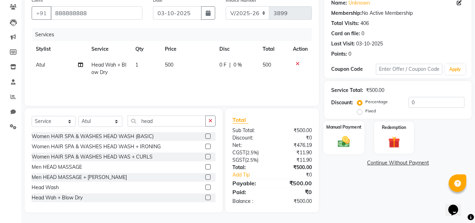
click at [340, 144] on img at bounding box center [344, 141] width 20 height 14
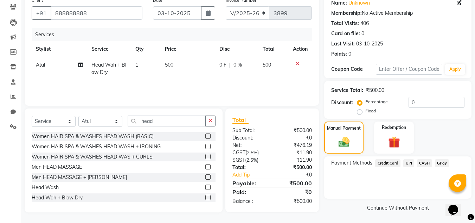
click at [420, 161] on span "CASH" at bounding box center [424, 163] width 15 height 8
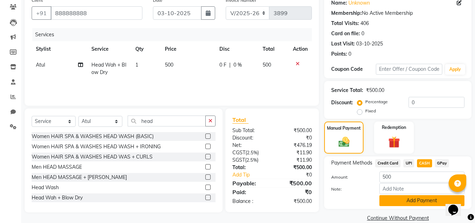
click at [402, 199] on button "Add Payment" at bounding box center [421, 200] width 85 height 11
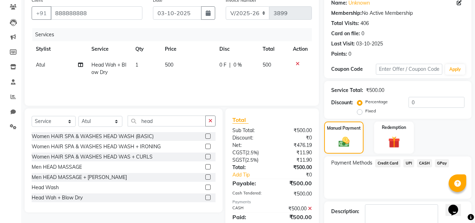
scroll to position [97, 0]
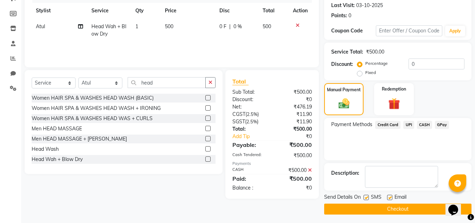
click at [405, 206] on button "Checkout" at bounding box center [397, 208] width 147 height 11
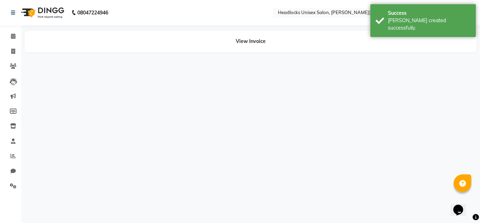
select select "53625"
select select "53627"
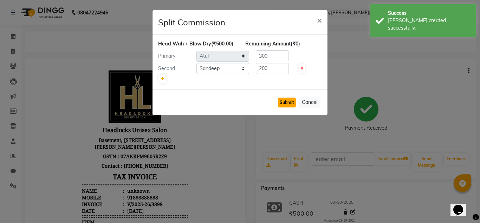
click at [284, 103] on button "Submit" at bounding box center [287, 102] width 18 height 10
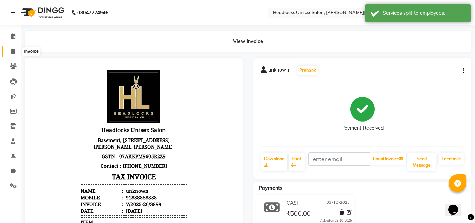
click at [13, 51] on icon at bounding box center [13, 51] width 4 height 5
select select "service"
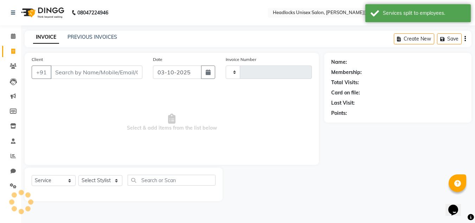
type input "3900"
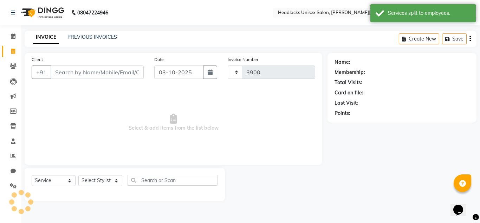
select select "6850"
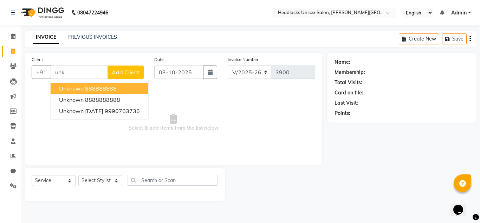
click at [69, 87] on span "unknown" at bounding box center [71, 88] width 25 height 7
type input "888888888"
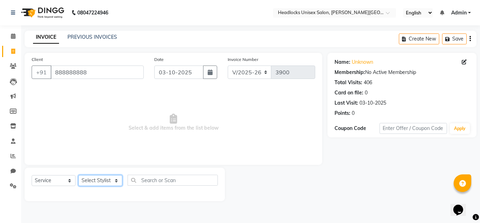
click at [104, 178] on select "Select Stylist Atul Kaif [PERSON_NAME] [PERSON_NAME] [PERSON_NAME] [PERSON_NAME…" at bounding box center [100, 180] width 44 height 11
select select "66496"
click at [78, 175] on select "Select Stylist Atul Kaif [PERSON_NAME] [PERSON_NAME] [PERSON_NAME] [PERSON_NAME…" at bounding box center [100, 180] width 44 height 11
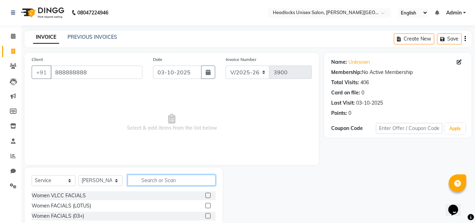
click at [161, 177] on input "text" at bounding box center [172, 179] width 88 height 11
type input "h"
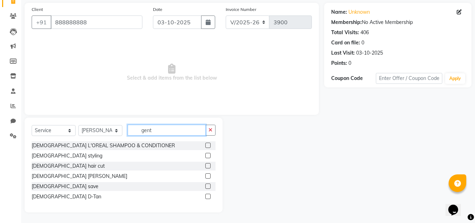
type input "gent"
click at [209, 164] on label at bounding box center [207, 165] width 5 height 5
click at [209, 164] on input "checkbox" at bounding box center [207, 166] width 5 height 5
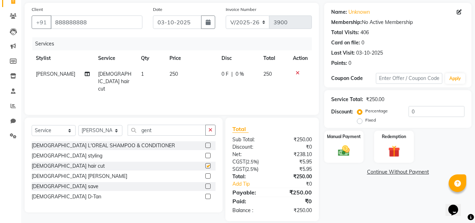
checkbox input "false"
click at [208, 175] on label at bounding box center [207, 175] width 5 height 5
click at [208, 175] on input "checkbox" at bounding box center [207, 176] width 5 height 5
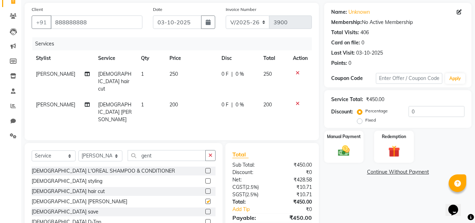
checkbox input "false"
click at [342, 154] on img at bounding box center [344, 150] width 20 height 14
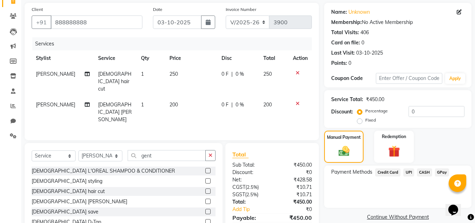
click at [409, 172] on span "UPI" at bounding box center [408, 172] width 11 height 8
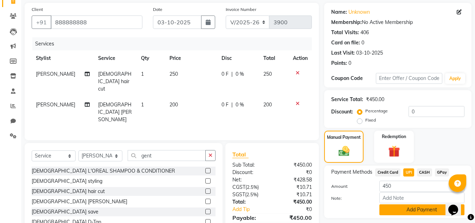
click at [392, 207] on button "Add Payment" at bounding box center [421, 209] width 85 height 11
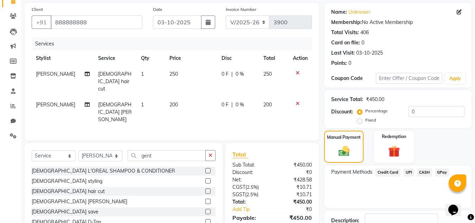
scroll to position [100, 0]
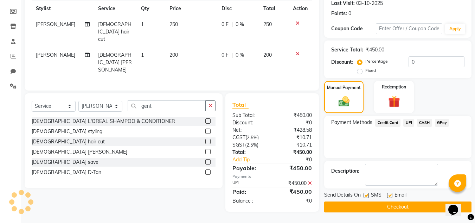
click at [410, 204] on button "Checkout" at bounding box center [397, 206] width 147 height 11
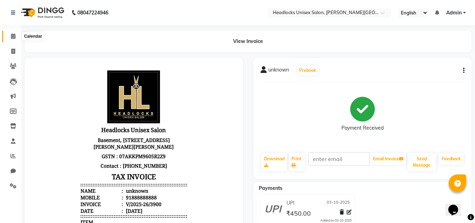
click at [14, 34] on icon at bounding box center [13, 35] width 5 height 5
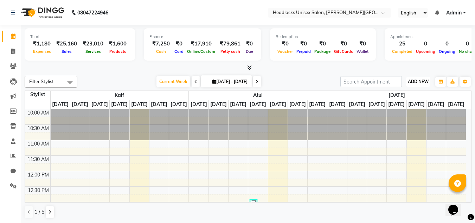
click at [419, 82] on span "ADD NEW" at bounding box center [418, 81] width 21 height 5
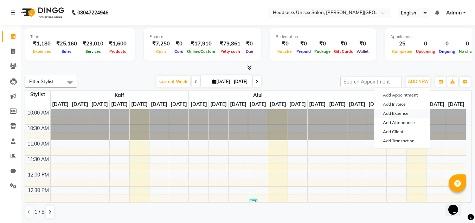
click at [394, 113] on link "Add Expense" at bounding box center [402, 113] width 56 height 9
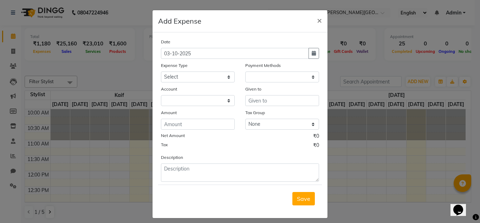
select select "1"
select select "5907"
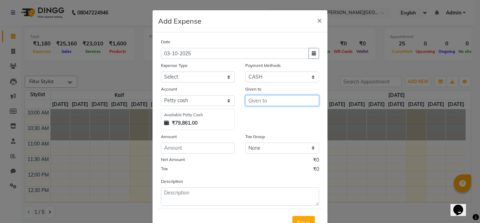
click at [271, 100] on input "text" at bounding box center [282, 100] width 74 height 11
click at [269, 114] on ngb-highlight "Shav az Malik" at bounding box center [272, 115] width 36 height 7
type input "[PERSON_NAME]"
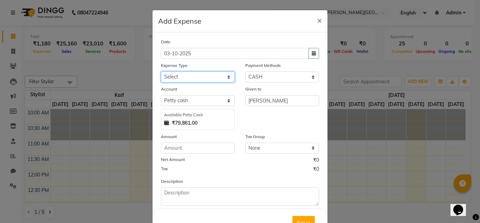
click at [227, 78] on select "Select Advance Salary Bank charges Car maintenance Cash transfer to bank Cash t…" at bounding box center [198, 76] width 74 height 11
select select "16795"
click at [161, 71] on select "Select Advance Salary Bank charges Car maintenance Cash transfer to bank Cash t…" at bounding box center [198, 76] width 74 height 11
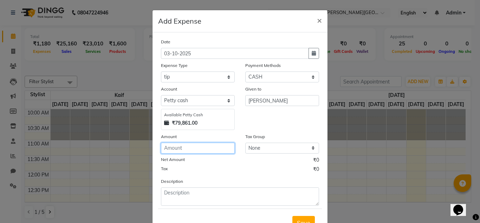
click at [187, 146] on input "number" at bounding box center [198, 147] width 74 height 11
type input "150"
click at [303, 218] on button "Save" at bounding box center [304, 222] width 23 height 13
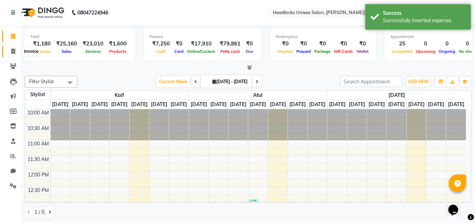
click at [15, 51] on icon at bounding box center [13, 51] width 4 height 5
select select "service"
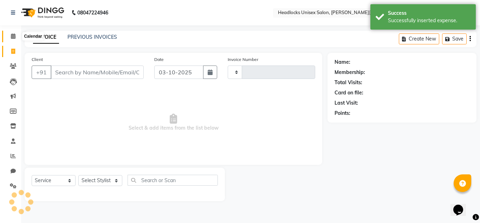
click at [12, 35] on icon at bounding box center [13, 35] width 5 height 5
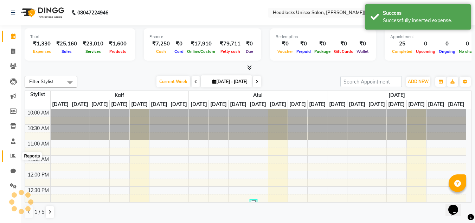
scroll to position [286, 0]
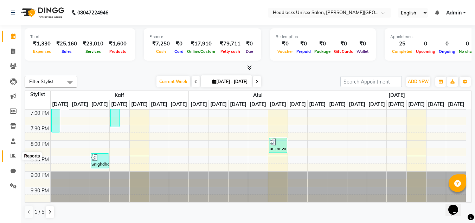
click at [14, 155] on icon at bounding box center [13, 155] width 5 height 5
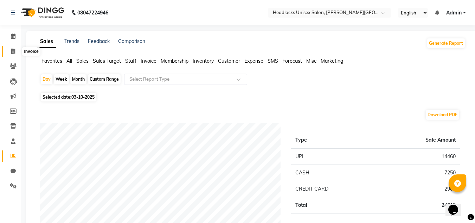
click at [15, 51] on icon at bounding box center [13, 51] width 4 height 5
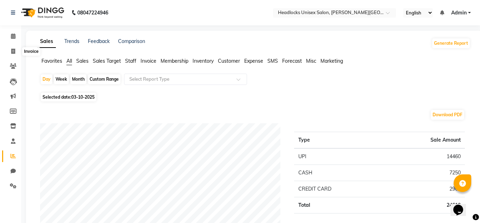
select select "service"
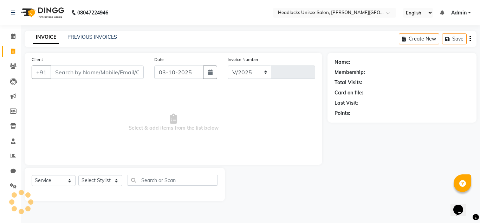
select select "6850"
type input "3901"
click at [67, 71] on input "Client" at bounding box center [97, 71] width 93 height 13
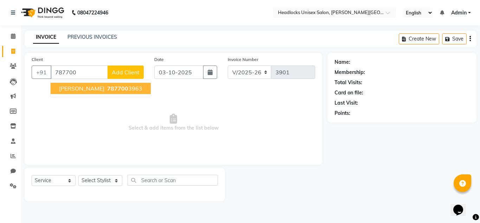
click at [78, 84] on button "Apoorva 787700 3963" at bounding box center [101, 88] width 100 height 11
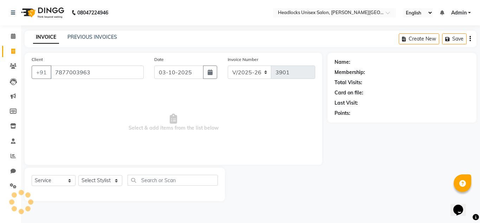
type input "7877003963"
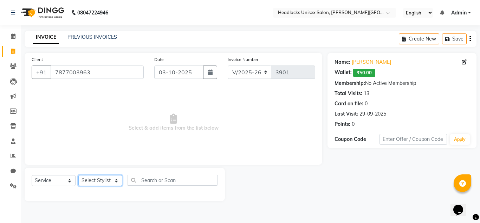
click at [94, 183] on select "Select Stylist Atul Kaif [PERSON_NAME] [PERSON_NAME] [PERSON_NAME] [PERSON_NAME…" at bounding box center [100, 180] width 44 height 11
select select "84322"
click at [78, 175] on select "Select Stylist Atul Kaif [PERSON_NAME] [PERSON_NAME] [PERSON_NAME] [PERSON_NAME…" at bounding box center [100, 180] width 44 height 11
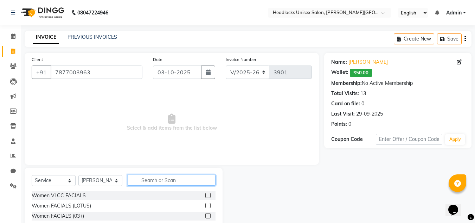
click at [147, 180] on input "text" at bounding box center [172, 179] width 88 height 11
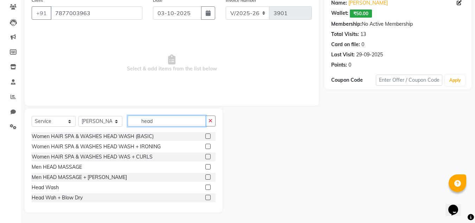
type input "head"
click at [205, 179] on label at bounding box center [207, 176] width 5 height 5
click at [205, 179] on input "checkbox" at bounding box center [207, 177] width 5 height 5
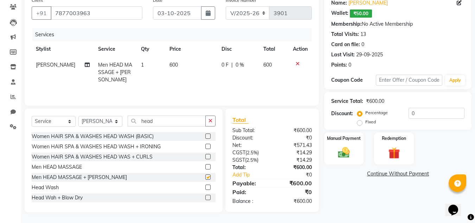
checkbox input "false"
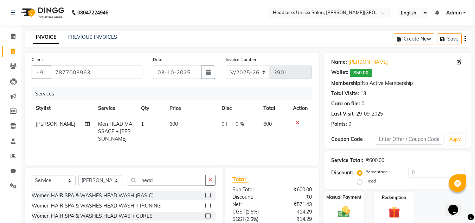
click at [343, 211] on img at bounding box center [344, 211] width 20 height 14
click at [174, 123] on td "600" at bounding box center [191, 131] width 52 height 31
select select "84322"
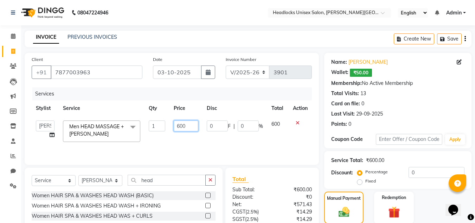
click at [184, 125] on input "600" at bounding box center [186, 125] width 24 height 11
click at [188, 125] on input "600" at bounding box center [186, 125] width 24 height 11
type input "6"
type input "550"
click at [475, 182] on div "Name: Apoorva Wallet: ₹50.00 Membership: No Active Membership Total Visits: 13 …" at bounding box center [400, 168] width 153 height 230
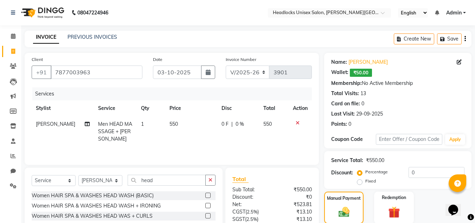
scroll to position [65, 0]
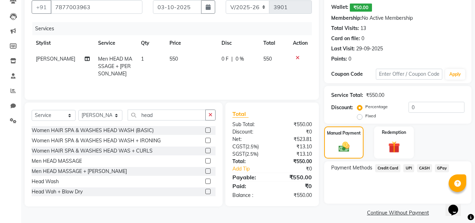
click at [404, 169] on span "UPI" at bounding box center [408, 168] width 11 height 8
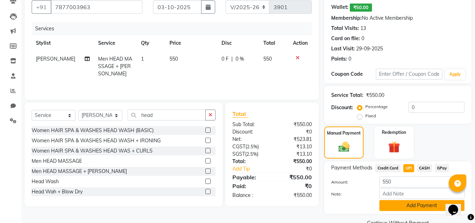
click at [391, 209] on button "Add Payment" at bounding box center [421, 205] width 85 height 11
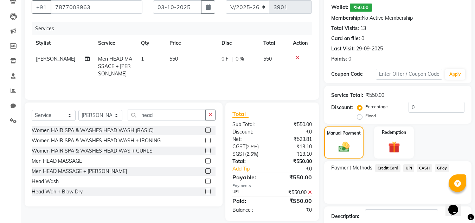
scroll to position [107, 0]
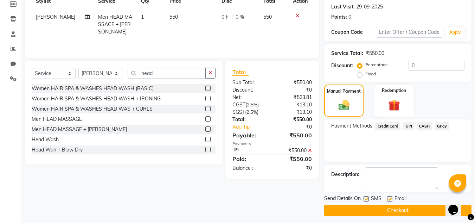
click at [406, 210] on button "Checkout" at bounding box center [397, 210] width 147 height 11
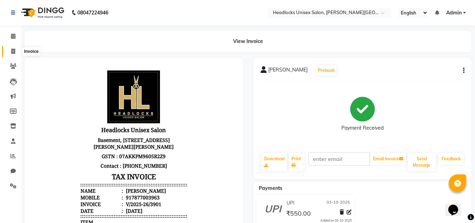
click at [12, 51] on icon at bounding box center [13, 51] width 4 height 5
select select "service"
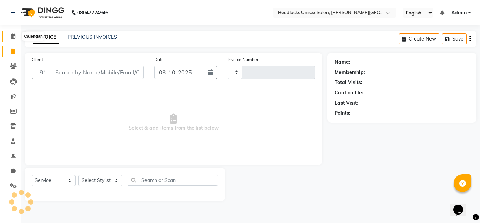
click at [16, 33] on span at bounding box center [13, 36] width 12 height 8
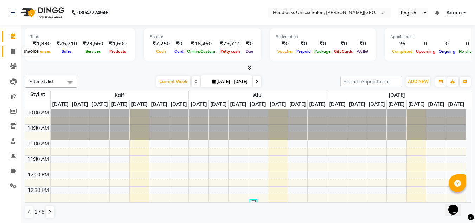
click at [14, 52] on icon at bounding box center [13, 51] width 4 height 5
select select "6850"
select select "service"
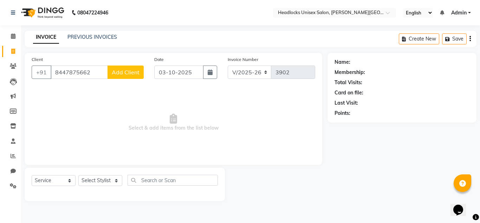
type input "8447875662"
click at [122, 69] on span "Add Client" at bounding box center [126, 72] width 28 height 7
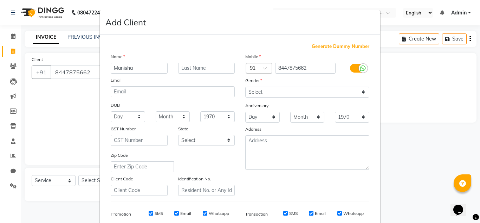
type input "Manisha"
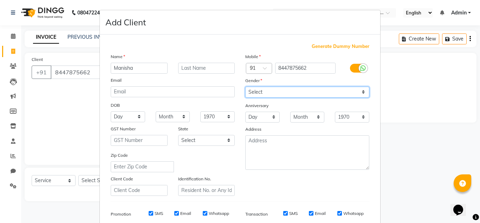
click at [359, 92] on select "Select [DEMOGRAPHIC_DATA] [DEMOGRAPHIC_DATA] Other Prefer Not To Say" at bounding box center [307, 91] width 124 height 11
select select "[DEMOGRAPHIC_DATA]"
click at [245, 86] on select "Select [DEMOGRAPHIC_DATA] [DEMOGRAPHIC_DATA] Other Prefer Not To Say" at bounding box center [307, 91] width 124 height 11
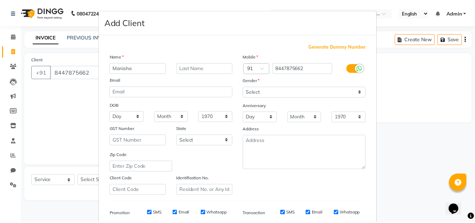
scroll to position [102, 0]
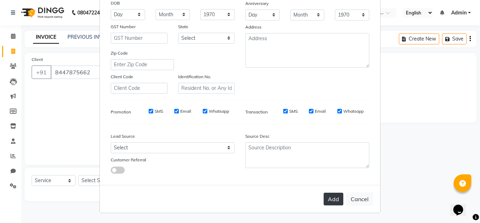
click at [326, 193] on button "Add" at bounding box center [334, 198] width 20 height 13
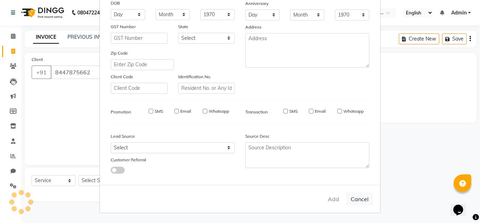
select select
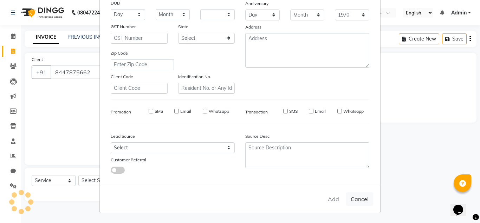
select select
checkbox input "false"
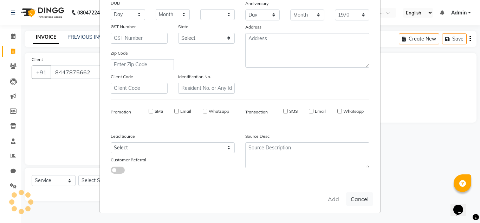
checkbox input "false"
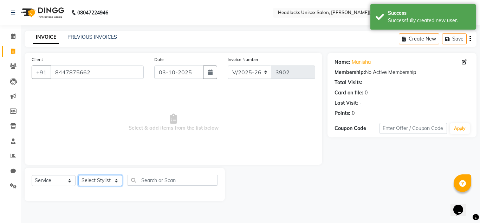
click at [101, 180] on select "Select Stylist Atul Kaif [PERSON_NAME] [PERSON_NAME] [PERSON_NAME] [PERSON_NAME…" at bounding box center [100, 180] width 44 height 11
select select "53614"
click at [78, 175] on select "Select Stylist Atul Kaif [PERSON_NAME] [PERSON_NAME] [PERSON_NAME] [PERSON_NAME…" at bounding box center [100, 180] width 44 height 11
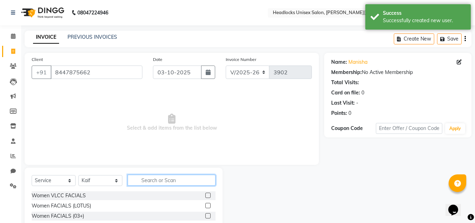
click at [151, 180] on input "text" at bounding box center [172, 179] width 88 height 11
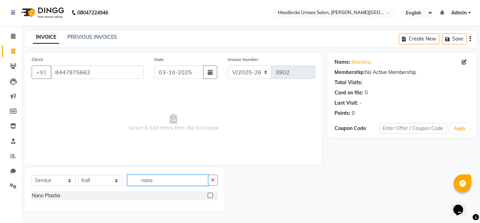
type input "nano"
click at [210, 194] on label at bounding box center [210, 194] width 5 height 5
click at [210, 194] on input "checkbox" at bounding box center [210, 195] width 5 height 5
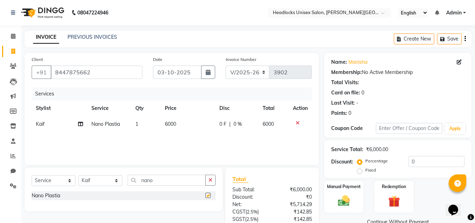
checkbox input "false"
click at [167, 124] on span "6000" at bounding box center [170, 124] width 11 height 6
select select "53614"
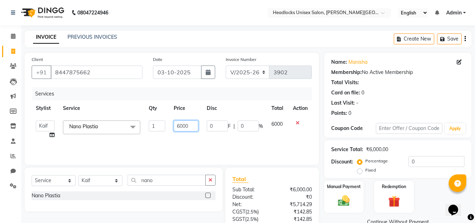
click at [179, 127] on input "6000" at bounding box center [186, 125] width 24 height 11
type input "5000"
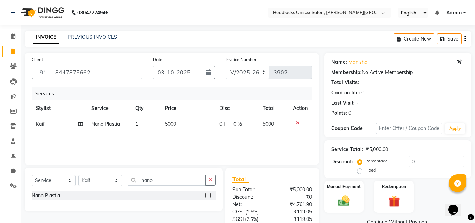
click at [435, 198] on div "Manual Payment Redemption" at bounding box center [398, 196] width 158 height 32
click at [80, 122] on icon at bounding box center [80, 123] width 5 height 5
select select "53614"
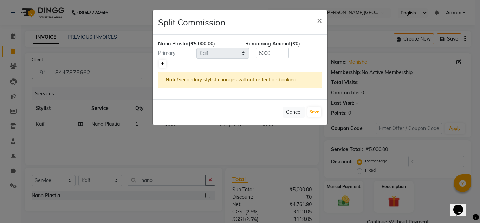
click at [160, 62] on link at bounding box center [162, 63] width 7 height 8
type input "2500"
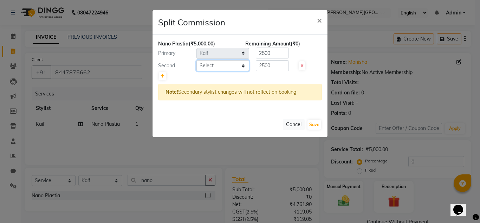
click at [244, 65] on select "Select Atul Kaif Kartik Nazia Pinky Rashid Sandeep Shankar Shavaz Malik Sudhir …" at bounding box center [223, 65] width 53 height 11
select select "53615"
click at [197, 60] on select "Select Atul Kaif Kartik Nazia Pinky Rashid Sandeep Shankar Shavaz Malik Sudhir …" at bounding box center [223, 65] width 53 height 11
click at [262, 65] on input "2500" at bounding box center [272, 65] width 33 height 11
type input "500"
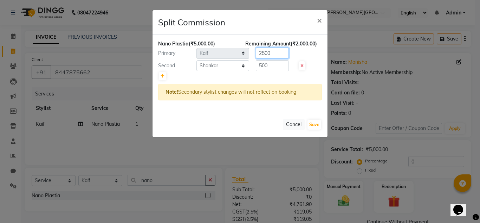
click at [272, 53] on input "2500" at bounding box center [272, 52] width 33 height 11
type input "2"
type input "4500"
click at [315, 121] on button "Save" at bounding box center [315, 125] width 14 height 10
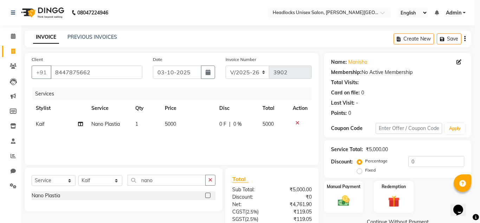
select select "Select"
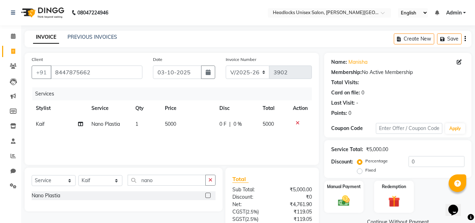
click at [431, 185] on div "Manual Payment Redemption" at bounding box center [398, 196] width 158 height 32
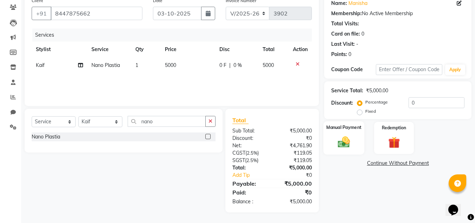
click at [340, 142] on img at bounding box center [344, 142] width 20 height 14
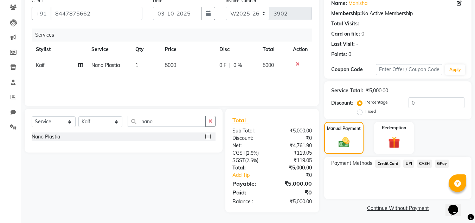
click at [385, 164] on span "Credit Card" at bounding box center [387, 163] width 25 height 8
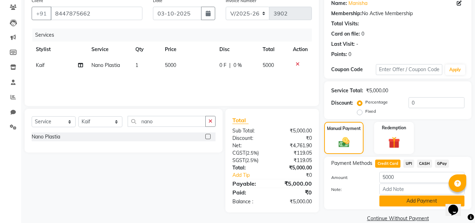
click at [392, 199] on button "Add Payment" at bounding box center [421, 200] width 85 height 11
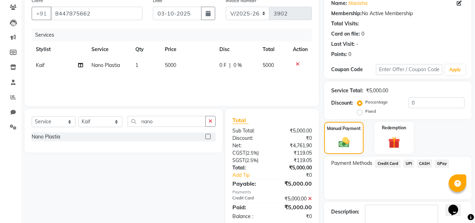
scroll to position [98, 0]
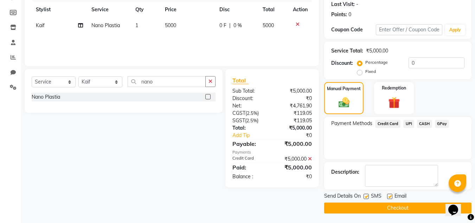
click at [350, 206] on button "Checkout" at bounding box center [397, 207] width 147 height 11
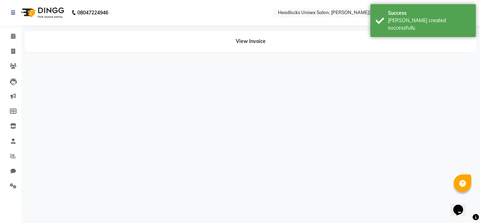
select select "53614"
select select "53615"
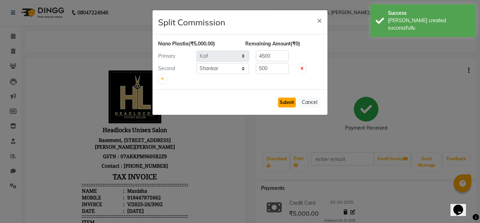
click at [280, 102] on button "Submit" at bounding box center [287, 102] width 18 height 10
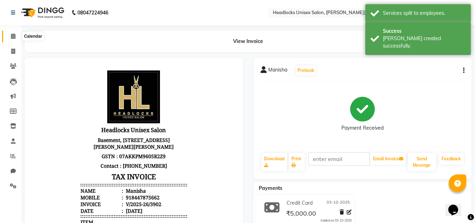
click at [11, 37] on icon at bounding box center [13, 35] width 5 height 5
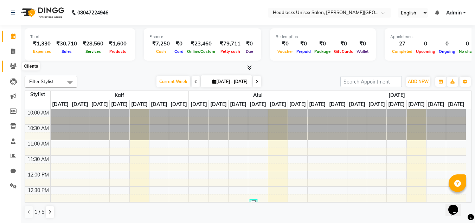
click at [17, 65] on span at bounding box center [13, 66] width 12 height 8
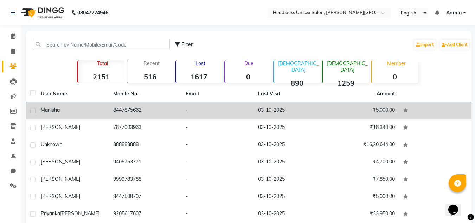
click at [121, 108] on td "8447875662" at bounding box center [145, 110] width 72 height 17
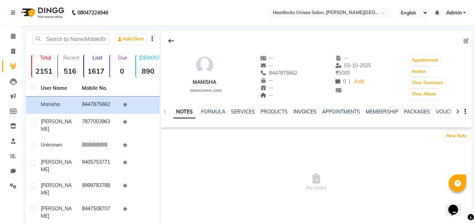
click at [306, 113] on link "INVOICES" at bounding box center [304, 111] width 23 height 6
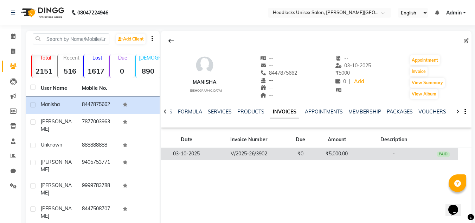
click at [445, 155] on div "PAID" at bounding box center [443, 154] width 13 height 6
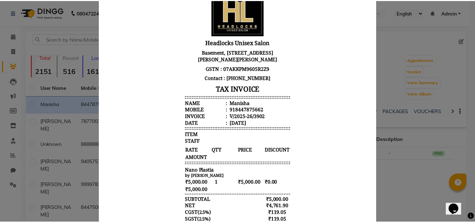
scroll to position [61, 0]
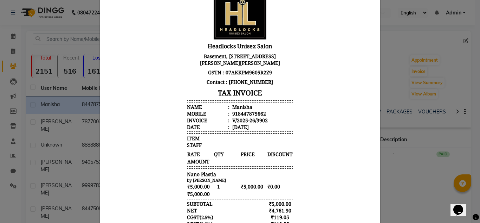
click at [80, 8] on ngb-modal-window "INVOICE View Invoice Close" at bounding box center [240, 111] width 480 height 223
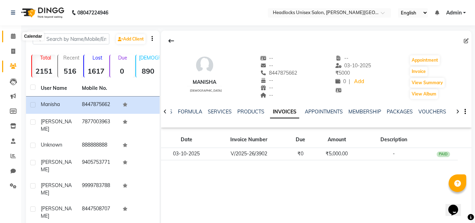
click at [13, 37] on icon at bounding box center [13, 35] width 5 height 5
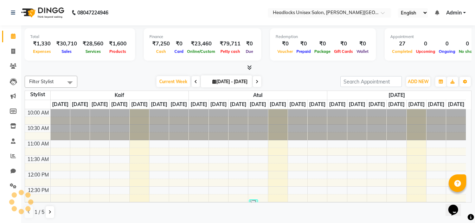
scroll to position [272, 0]
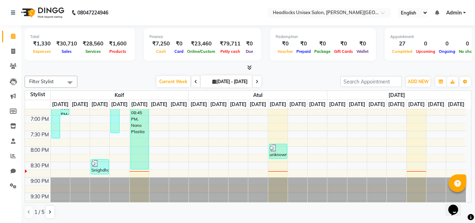
click at [103, 69] on div at bounding box center [248, 67] width 447 height 7
click at [104, 69] on div at bounding box center [248, 67] width 447 height 7
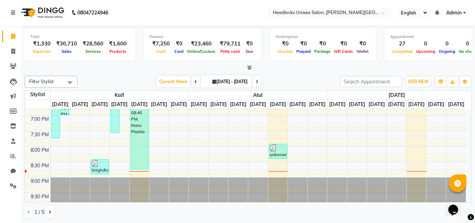
click at [310, 64] on div "Total ₹1,330 Expenses ₹30,710 Sales ₹28,560 Services ₹1,600 Products Finance ₹7…" at bounding box center [248, 48] width 447 height 46
click at [13, 48] on span at bounding box center [13, 51] width 12 height 8
select select "service"
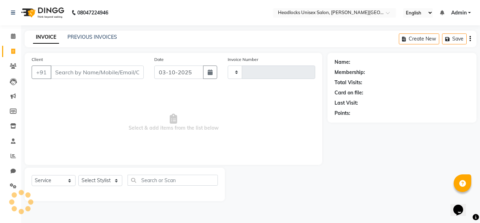
type input "3903"
select select "6850"
click at [11, 36] on icon at bounding box center [13, 35] width 5 height 5
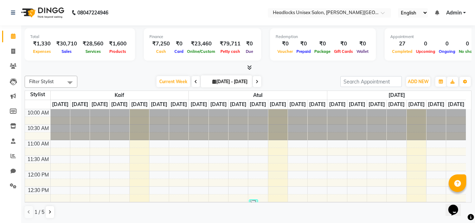
click at [11, 36] on icon at bounding box center [13, 35] width 5 height 5
click at [12, 52] on icon at bounding box center [13, 51] width 4 height 5
select select "6850"
select select "service"
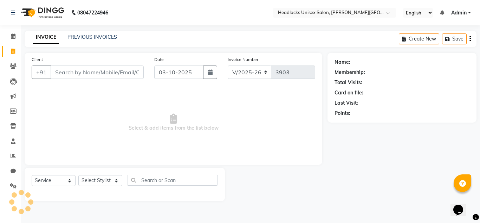
click at [92, 68] on input "Client" at bounding box center [97, 71] width 93 height 13
click at [107, 72] on input "Client" at bounding box center [97, 71] width 93 height 13
click at [107, 71] on input "Client" at bounding box center [97, 71] width 93 height 13
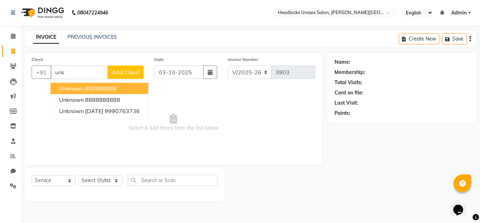
click at [107, 86] on ngb-highlight "888888888" at bounding box center [101, 88] width 32 height 7
type input "888888888"
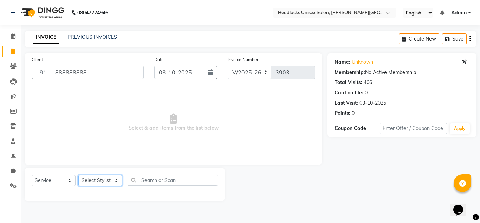
click at [95, 180] on select "Select Stylist Atul Kaif [PERSON_NAME] [PERSON_NAME] [PERSON_NAME] [PERSON_NAME…" at bounding box center [100, 180] width 44 height 11
select select "66496"
click at [78, 175] on select "Select Stylist Atul Kaif [PERSON_NAME] [PERSON_NAME] [PERSON_NAME] [PERSON_NAME…" at bounding box center [100, 180] width 44 height 11
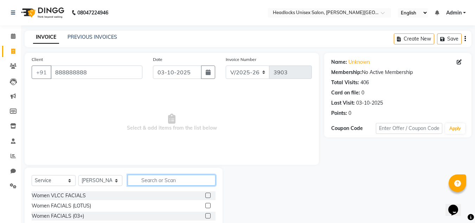
click at [152, 177] on input "text" at bounding box center [172, 179] width 88 height 11
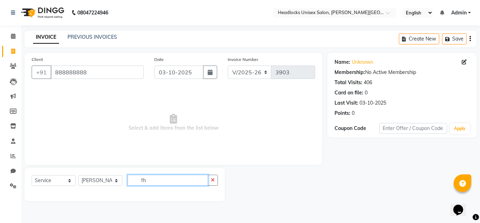
type input "f"
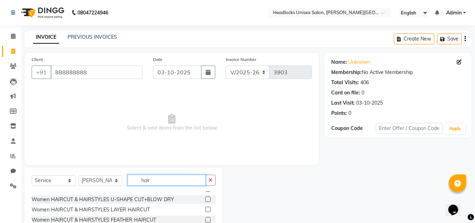
scroll to position [62, 0]
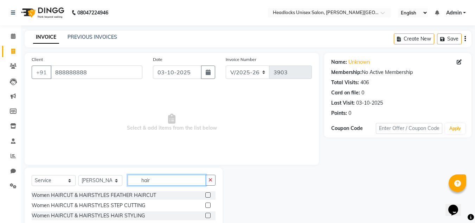
type input "hair"
click at [205, 216] on label at bounding box center [207, 214] width 5 height 5
click at [205, 216] on input "checkbox" at bounding box center [207, 215] width 5 height 5
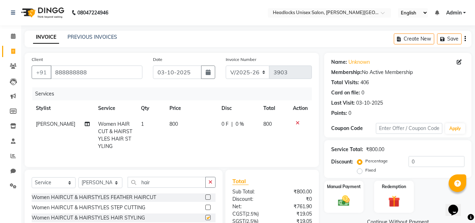
checkbox input "false"
click at [174, 122] on td "800" at bounding box center [191, 135] width 52 height 38
select select "66496"
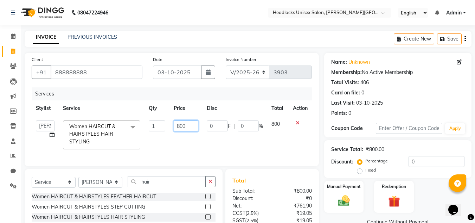
click at [174, 123] on input "800" at bounding box center [186, 125] width 24 height 11
click at [186, 125] on input "800" at bounding box center [186, 125] width 24 height 11
type input "8"
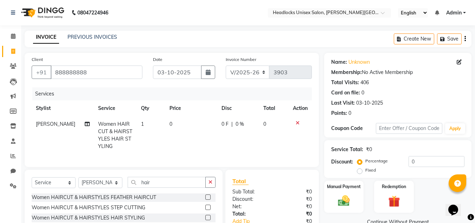
click at [205, 199] on label at bounding box center [207, 196] width 5 height 5
click at [205, 199] on input "checkbox" at bounding box center [207, 197] width 5 height 5
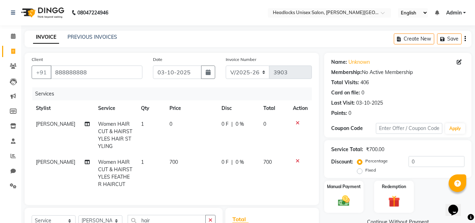
checkbox input "false"
click at [299, 120] on icon at bounding box center [298, 122] width 4 height 5
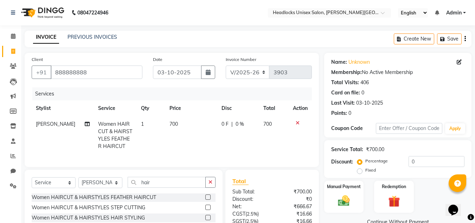
click at [174, 121] on td "700" at bounding box center [191, 135] width 52 height 38
select select "66496"
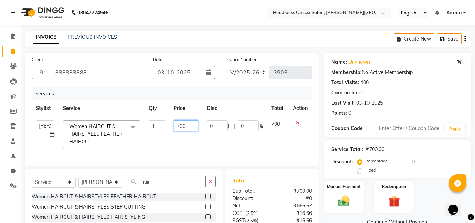
click at [187, 125] on input "700" at bounding box center [186, 125] width 24 height 11
type input "7"
type input "400"
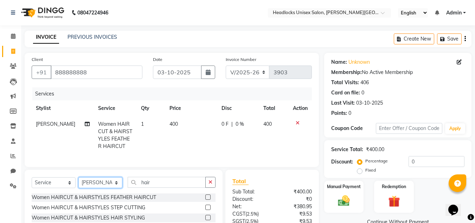
click at [113, 186] on select "Select Stylist Atul Kaif [PERSON_NAME] [PERSON_NAME] [PERSON_NAME] [PERSON_NAME…" at bounding box center [100, 182] width 44 height 11
select select "53613"
click at [78, 182] on select "Select Stylist Atul Kaif [PERSON_NAME] [PERSON_NAME] [PERSON_NAME] [PERSON_NAME…" at bounding box center [100, 182] width 44 height 11
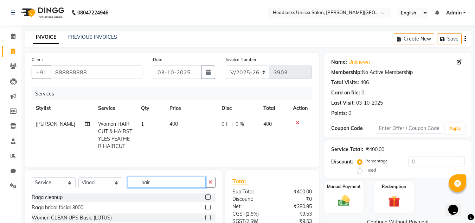
click at [170, 184] on input "hair" at bounding box center [167, 182] width 78 height 11
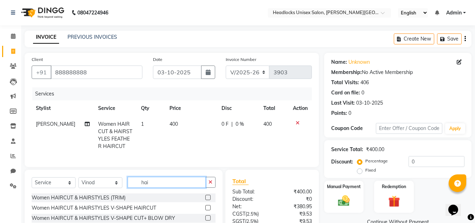
type input "hair"
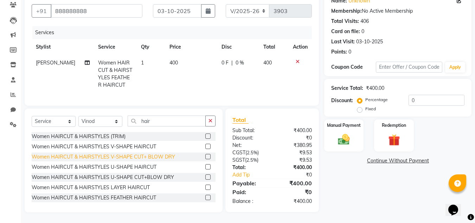
click at [122, 159] on div "Women HAIRCUT & HAIRSTYLES V-SHAPE CUT+ BLOW DRY" at bounding box center [103, 156] width 143 height 7
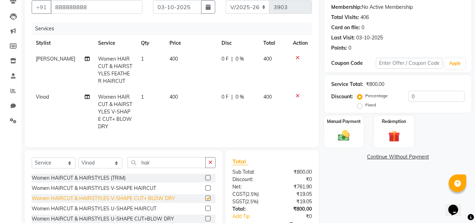
checkbox input "false"
click at [174, 95] on td "400" at bounding box center [191, 111] width 52 height 45
select select "53613"
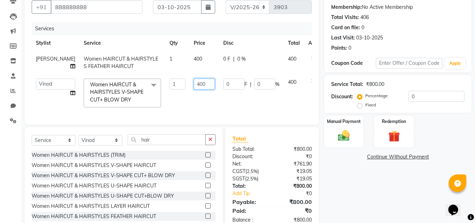
click at [194, 84] on input "400" at bounding box center [204, 83] width 21 height 11
type input "4"
type input "600"
click at [52, 94] on td "Atul Kaif Kartik Nazia Pinky Rashid Sandeep Shankar Shavaz Malik Sudhir Vikas V…" at bounding box center [56, 92] width 48 height 37
select select "53613"
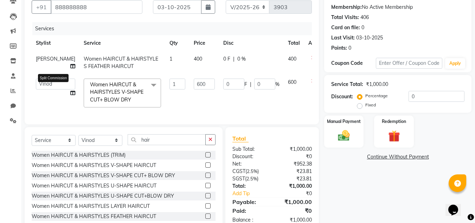
click at [70, 93] on icon at bounding box center [72, 92] width 5 height 5
select select "53613"
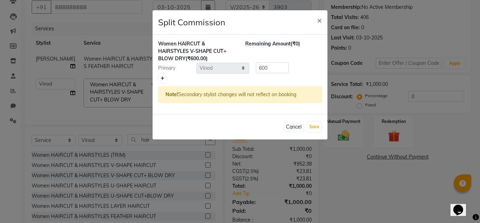
click at [162, 78] on icon at bounding box center [163, 78] width 4 height 4
type input "300"
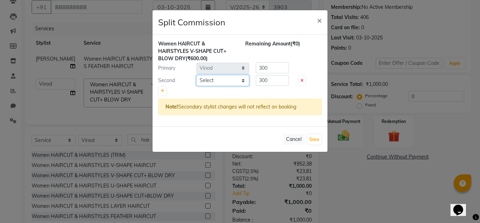
click at [205, 77] on select "Select Atul Kaif Kartik Nazia Pinky Rashid Sandeep Shankar Shavaz Malik Sudhir …" at bounding box center [223, 80] width 53 height 11
select select "53615"
click at [197, 75] on select "Select Atul Kaif Kartik Nazia Pinky Rashid Sandeep Shankar Shavaz Malik Sudhir …" at bounding box center [223, 80] width 53 height 11
click at [280, 65] on input "300" at bounding box center [272, 67] width 33 height 11
type input "3"
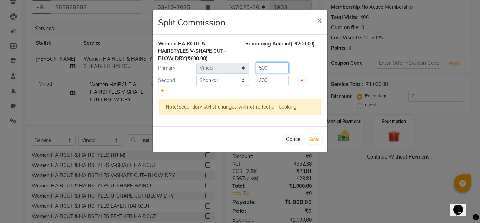
type input "500"
click at [274, 78] on input "300" at bounding box center [272, 80] width 33 height 11
type input "3"
type input "100"
click at [309, 139] on button "Save" at bounding box center [315, 139] width 14 height 10
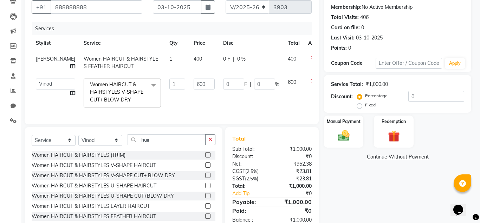
select select "Select"
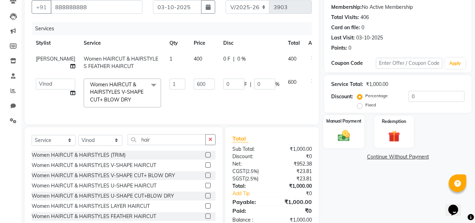
click at [345, 133] on img at bounding box center [344, 135] width 20 height 14
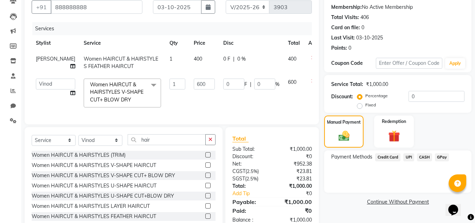
click at [422, 156] on span "CASH" at bounding box center [424, 157] width 15 height 8
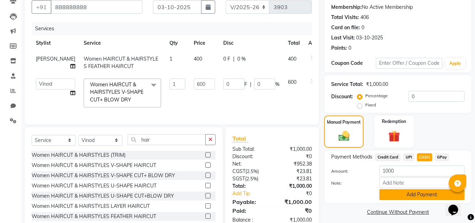
click at [398, 191] on button "Add Payment" at bounding box center [421, 194] width 85 height 11
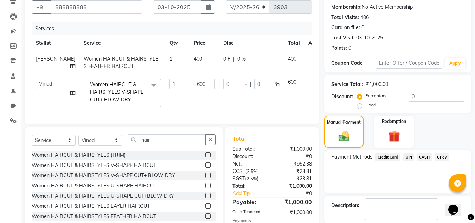
scroll to position [101, 0]
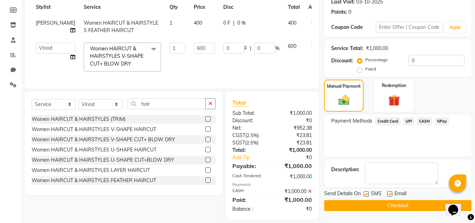
click at [415, 205] on button "Checkout" at bounding box center [397, 205] width 147 height 11
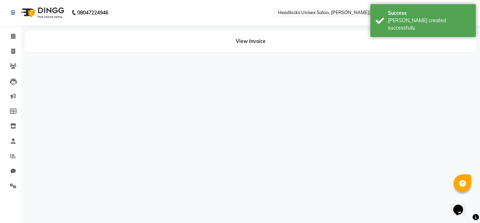
select select "66496"
select select "53613"
select select "53615"
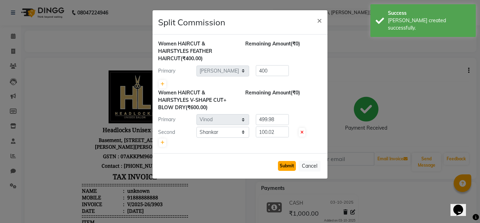
click at [288, 166] on button "Submit" at bounding box center [287, 166] width 18 height 10
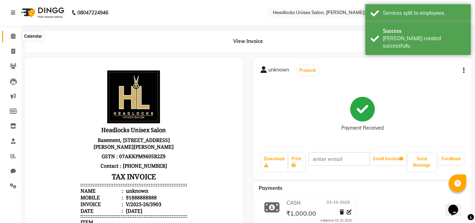
click at [12, 37] on icon at bounding box center [13, 35] width 5 height 5
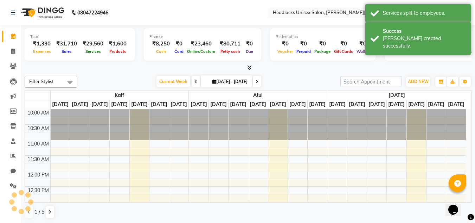
scroll to position [272, 0]
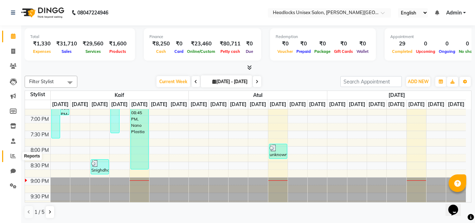
click at [14, 158] on icon at bounding box center [13, 155] width 5 height 5
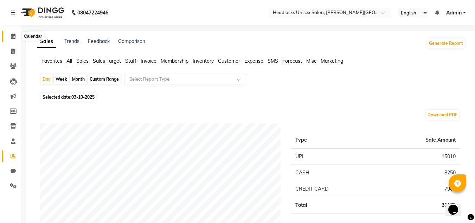
click at [12, 35] on icon at bounding box center [13, 35] width 5 height 5
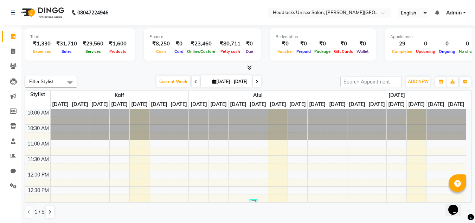
scroll to position [0, 0]
click at [11, 34] on icon at bounding box center [13, 35] width 5 height 5
click at [12, 50] on icon at bounding box center [13, 50] width 4 height 5
select select "service"
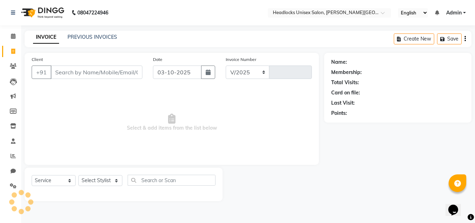
select select "6850"
type input "3904"
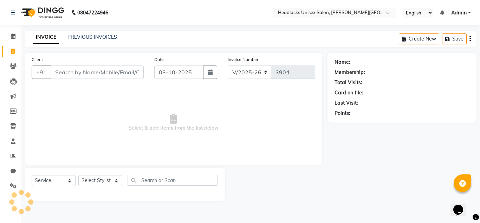
click at [67, 71] on input "Client" at bounding box center [97, 71] width 93 height 13
click at [75, 67] on input "Client" at bounding box center [97, 71] width 93 height 13
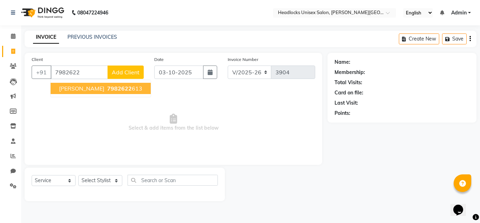
click at [83, 86] on button "Annanya 7982622 613" at bounding box center [101, 88] width 100 height 11
type input "7982622613"
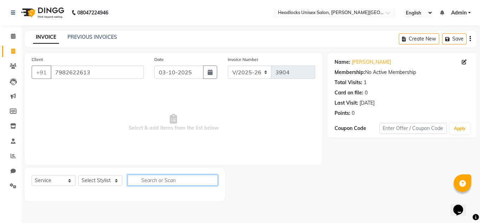
click at [141, 180] on input "text" at bounding box center [173, 179] width 90 height 11
type input "f"
type input "wa"
drag, startPoint x: 305, startPoint y: 159, endPoint x: 187, endPoint y: 199, distance: 124.9
click at [187, 199] on div "Client +91 7982622613 Date 03-10-2025 Invoice Number V/2025 V/2025-26 3904 Sele…" at bounding box center [173, 127] width 308 height 148
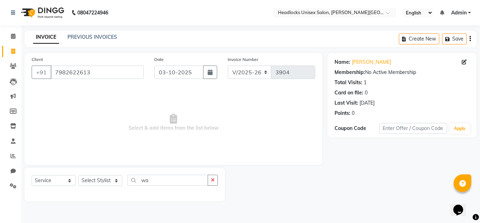
click at [148, 200] on div "Select Service Product Membership Package Voucher Prepaid Gift Card Select Styl…" at bounding box center [125, 183] width 200 height 33
click at [213, 183] on button "button" at bounding box center [213, 179] width 10 height 11
click at [196, 184] on input "text" at bounding box center [173, 179] width 90 height 11
click at [101, 186] on select "Select Stylist" at bounding box center [100, 180] width 44 height 11
click at [100, 180] on select "Select Stylist" at bounding box center [100, 180] width 44 height 11
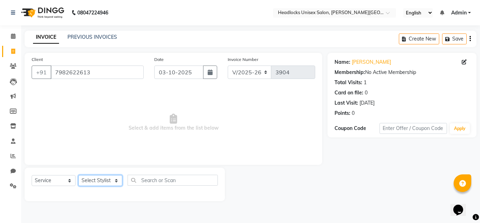
click at [100, 180] on select "Select Stylist" at bounding box center [100, 180] width 44 height 11
click at [99, 174] on div "Select Service Product Membership Package Voucher Prepaid Gift Card Select Styl…" at bounding box center [125, 182] width 186 height 17
click at [117, 180] on select "Select Stylist" at bounding box center [100, 180] width 44 height 11
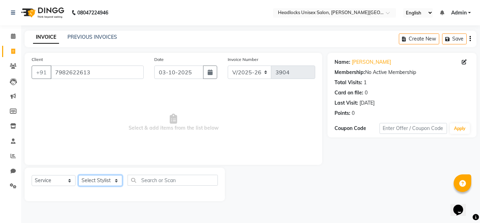
click at [114, 181] on select "Select Stylist" at bounding box center [100, 180] width 44 height 11
click at [15, 40] on span at bounding box center [13, 36] width 12 height 8
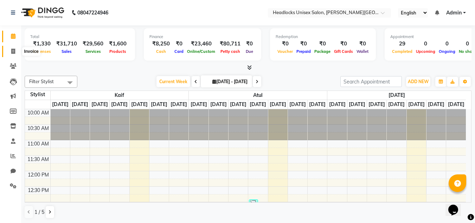
click at [8, 52] on span at bounding box center [13, 51] width 12 height 8
select select "service"
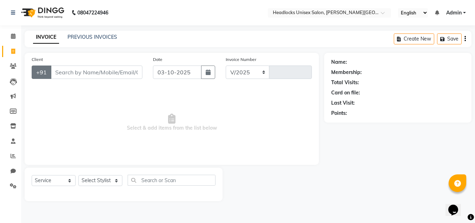
select select "6850"
type input "3904"
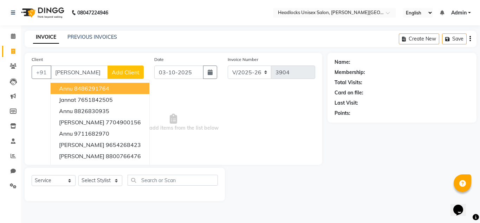
click at [193, 98] on span "Select & add items from the list below" at bounding box center [174, 122] width 284 height 70
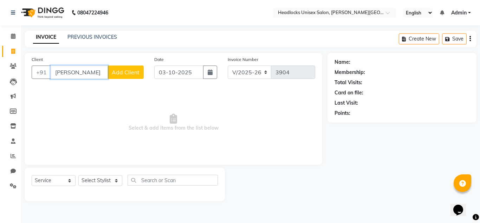
click at [81, 70] on input "ann" at bounding box center [79, 71] width 57 height 13
type input "a"
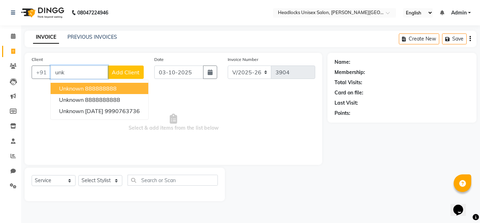
click at [98, 86] on ngb-highlight "888888888" at bounding box center [101, 88] width 32 height 7
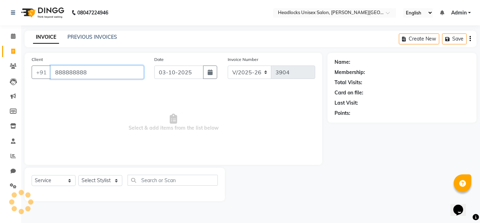
type input "888888888"
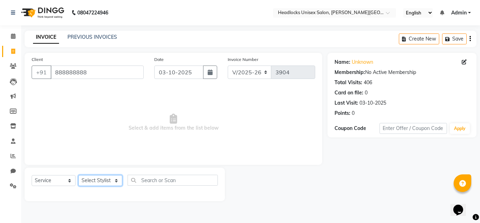
click at [99, 180] on select "Select Stylist Atul Kaif [PERSON_NAME] [PERSON_NAME] [PERSON_NAME] [PERSON_NAME…" at bounding box center [100, 180] width 44 height 11
select select "58762"
click at [78, 175] on select "Select Stylist Atul Kaif [PERSON_NAME] [PERSON_NAME] [PERSON_NAME] [PERSON_NAME…" at bounding box center [100, 180] width 44 height 11
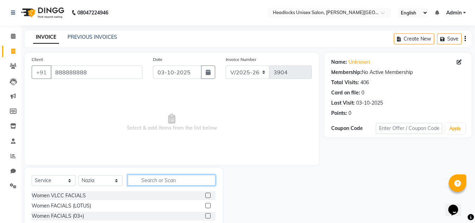
click at [163, 180] on input "text" at bounding box center [172, 179] width 88 height 11
type input "wax"
click at [136, 196] on div "WAXING FULL LEGS Regular" at bounding box center [124, 195] width 184 height 9
click at [205, 194] on label at bounding box center [207, 194] width 5 height 5
click at [205, 194] on input "checkbox" at bounding box center [207, 195] width 5 height 5
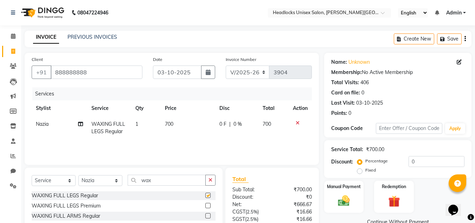
checkbox input "false"
click at [172, 121] on td "700" at bounding box center [188, 127] width 55 height 23
select select "58762"
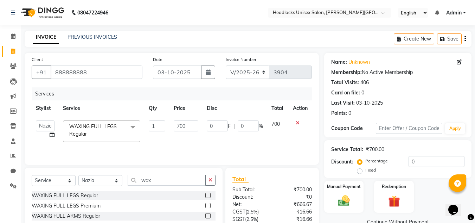
click at [172, 121] on td "700" at bounding box center [185, 131] width 33 height 30
click at [186, 123] on input "700" at bounding box center [186, 125] width 24 height 11
type input "7"
type input "500"
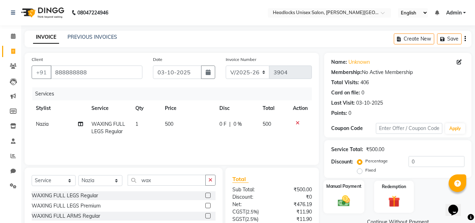
click at [327, 201] on div "Manual Payment" at bounding box center [343, 196] width 41 height 33
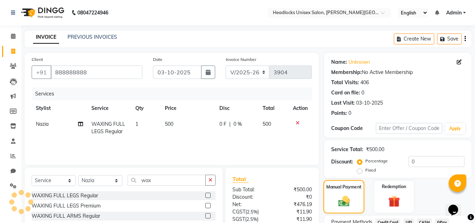
click at [334, 201] on div "Manual Payment" at bounding box center [343, 196] width 41 height 33
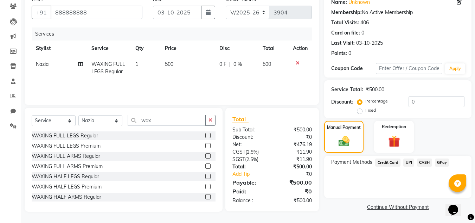
click at [423, 164] on span "CASH" at bounding box center [424, 162] width 15 height 8
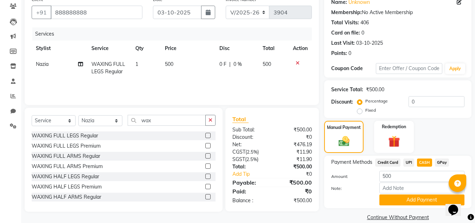
click at [412, 205] on div "Payment Methods Credit Card UPI CASH GPay Amount: 500 Note: Add Payment" at bounding box center [397, 181] width 147 height 52
click at [410, 201] on button "Add Payment" at bounding box center [421, 199] width 85 height 11
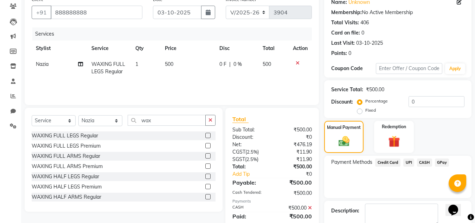
scroll to position [100, 0]
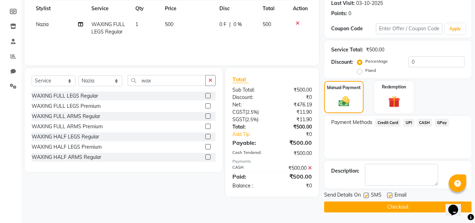
click at [416, 205] on button "Checkout" at bounding box center [397, 206] width 147 height 11
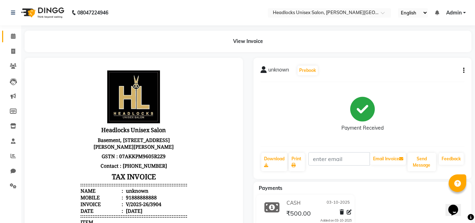
click at [10, 37] on span at bounding box center [13, 36] width 12 height 8
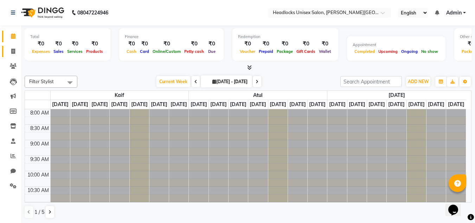
click at [13, 50] on icon at bounding box center [13, 51] width 4 height 5
select select "service"
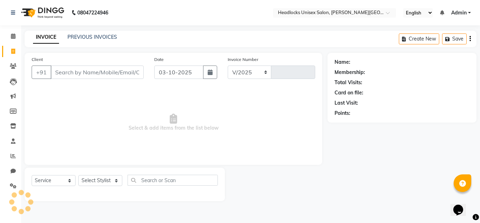
click at [110, 68] on input "Client" at bounding box center [97, 71] width 93 height 13
select select "6850"
type input "3905"
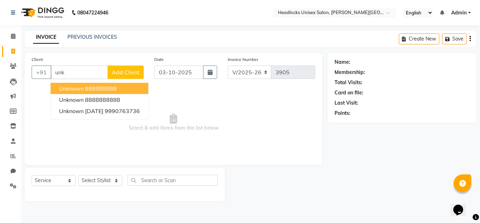
click at [122, 86] on button "unknown 888888888" at bounding box center [100, 88] width 98 height 11
type input "888888888"
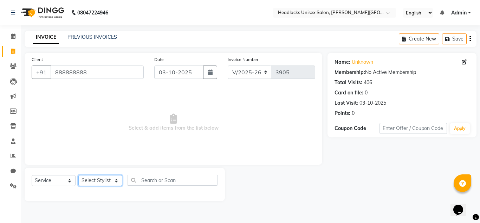
click at [103, 178] on select "Select Stylist Atul Kaif [PERSON_NAME] [PERSON_NAME] [PERSON_NAME] [PERSON_NAME…" at bounding box center [100, 180] width 44 height 11
select select "58762"
click at [78, 175] on select "Select Stylist Atul Kaif [PERSON_NAME] [PERSON_NAME] [PERSON_NAME] [PERSON_NAME…" at bounding box center [100, 180] width 44 height 11
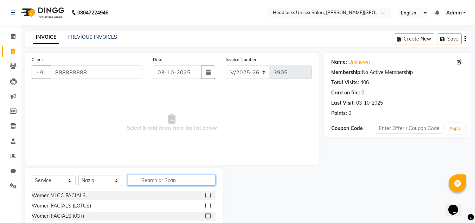
click at [152, 178] on input "text" at bounding box center [172, 179] width 88 height 11
click at [152, 185] on input "text" at bounding box center [172, 179] width 88 height 11
type input "wax"
click at [205, 216] on label at bounding box center [207, 215] width 5 height 5
click at [205, 216] on input "checkbox" at bounding box center [207, 215] width 5 height 5
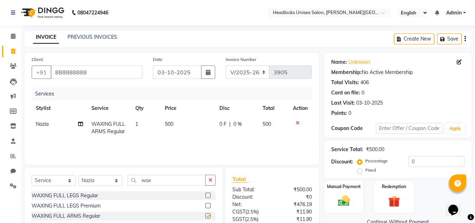
checkbox input "false"
click at [216, 181] on div "Select Service Product Membership Package Voucher Prepaid Gift Card Select Styl…" at bounding box center [124, 219] width 198 height 104
click at [213, 181] on button "button" at bounding box center [210, 179] width 10 height 11
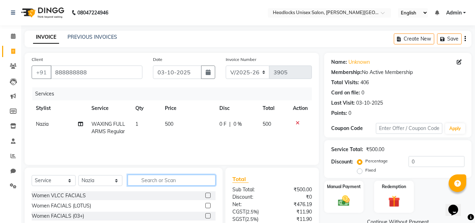
click at [139, 180] on input "text" at bounding box center [172, 179] width 88 height 11
type input "rag"
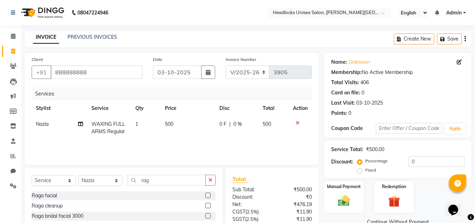
click at [207, 205] on label at bounding box center [207, 205] width 5 height 5
click at [207, 205] on input "checkbox" at bounding box center [207, 205] width 5 height 5
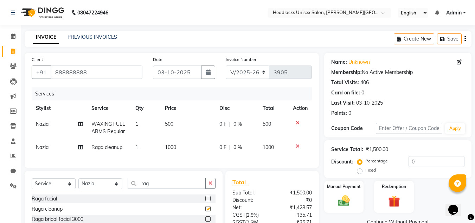
checkbox input "false"
click at [167, 146] on span "1000" at bounding box center [170, 147] width 11 height 6
select select "58762"
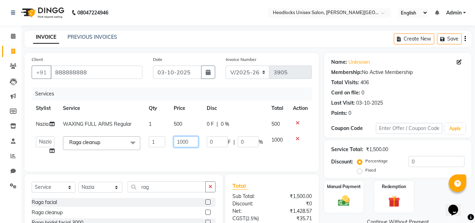
click at [180, 140] on input "1000" at bounding box center [186, 141] width 24 height 11
type input "8000"
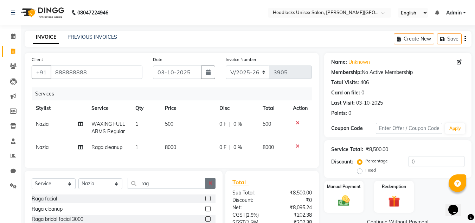
click at [209, 188] on button "button" at bounding box center [210, 183] width 10 height 11
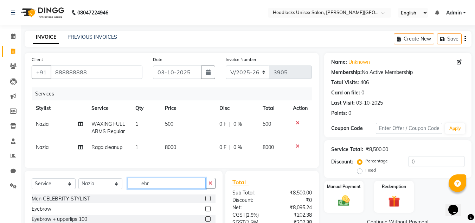
scroll to position [68, 0]
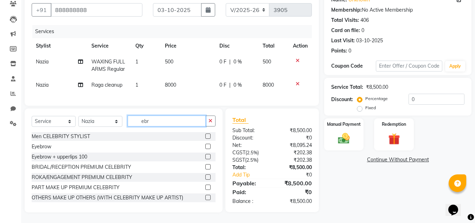
type input "ebr"
click at [205, 154] on label at bounding box center [207, 156] width 5 height 5
click at [205, 154] on input "checkbox" at bounding box center [207, 156] width 5 height 5
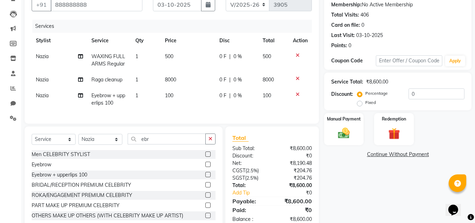
click at [205, 177] on label at bounding box center [207, 174] width 5 height 5
click at [205, 177] on input "checkbox" at bounding box center [207, 174] width 5 height 5
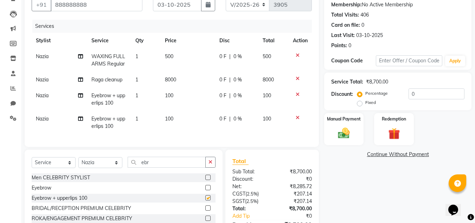
checkbox input "false"
click at [296, 116] on icon at bounding box center [298, 117] width 4 height 5
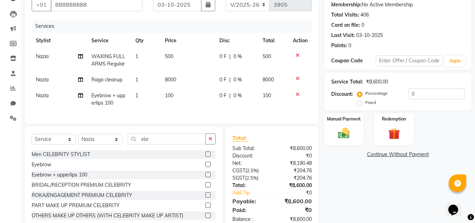
click at [176, 92] on td "100" at bounding box center [188, 99] width 55 height 23
select select "58762"
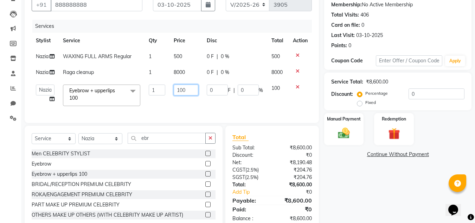
click at [188, 90] on input "100" at bounding box center [186, 89] width 24 height 11
type input "150"
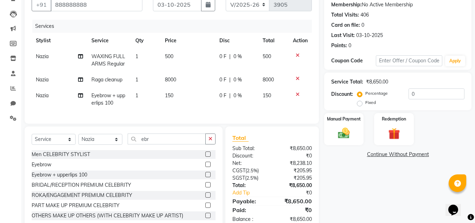
click at [186, 70] on tbody "Nazia WAXING FULL ARMS Regular 1 500 0 F | 0 % 500 Nazia Raga cleanup 1 8000 0 …" at bounding box center [172, 80] width 280 height 62
drag, startPoint x: 186, startPoint y: 70, endPoint x: 180, endPoint y: 76, distance: 8.5
click at [180, 76] on tbody "Nazia WAXING FULL ARMS Regular 1 500 0 F | 0 % 500 Nazia Raga cleanup 1 8000 0 …" at bounding box center [172, 80] width 280 height 62
click at [180, 76] on td "8000" at bounding box center [188, 80] width 55 height 16
select select "58762"
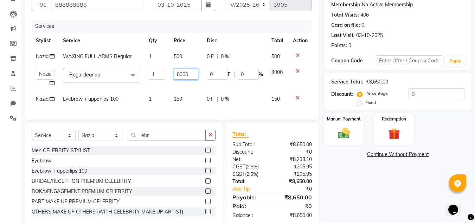
click at [190, 72] on input "8000" at bounding box center [186, 74] width 24 height 11
type input "800"
click at [318, 152] on div "Total Sub Total: ₹8,650.00 Discount: ₹0 Net: ₹8,238.10 CGST ( 2.5% ) ₹205.95 SG…" at bounding box center [272, 173] width 94 height 103
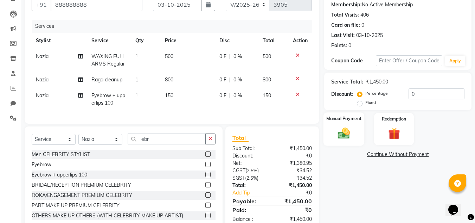
click at [344, 132] on img at bounding box center [344, 133] width 20 height 14
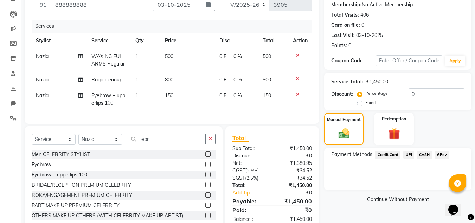
click at [406, 152] on span "UPI" at bounding box center [408, 154] width 11 height 8
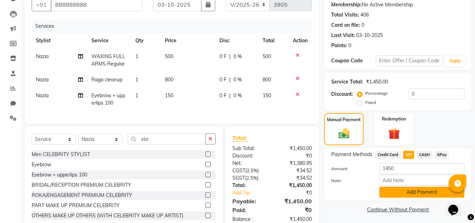
click at [407, 194] on button "Add Payment" at bounding box center [421, 191] width 85 height 11
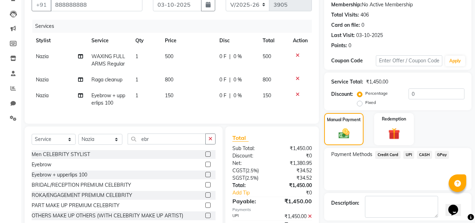
scroll to position [104, 0]
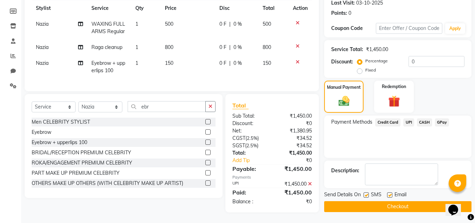
click at [375, 203] on button "Checkout" at bounding box center [397, 206] width 147 height 11
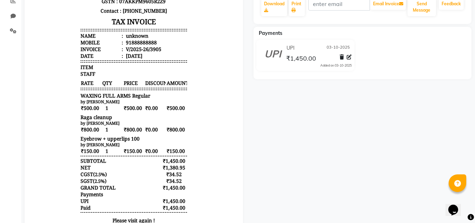
scroll to position [169, 0]
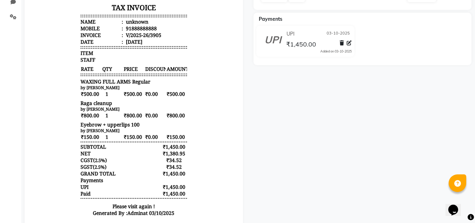
click at [304, 66] on div "unknown Prebook Payment Received Download Print Email Invoice Send Message Feed…" at bounding box center [362, 62] width 229 height 347
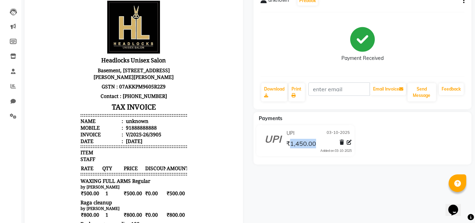
scroll to position [42, 0]
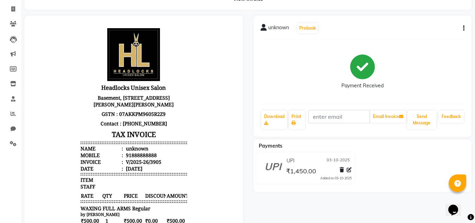
click at [12, 15] on li "Invoice" at bounding box center [10, 9] width 21 height 15
click at [14, 22] on icon at bounding box center [13, 23] width 7 height 5
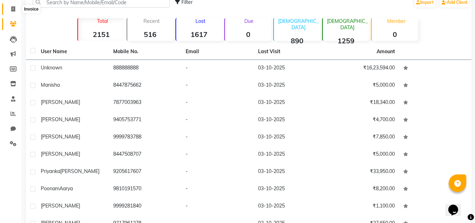
click at [14, 7] on icon at bounding box center [13, 8] width 4 height 5
select select "service"
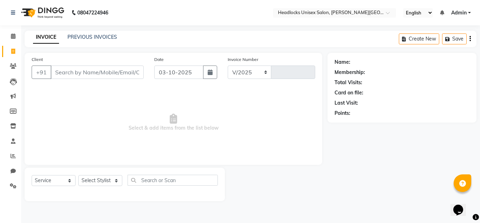
select select "6850"
type input "3906"
click at [11, 159] on span at bounding box center [13, 156] width 12 height 8
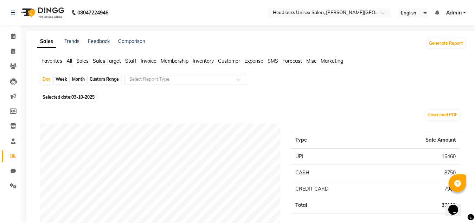
scroll to position [194, 0]
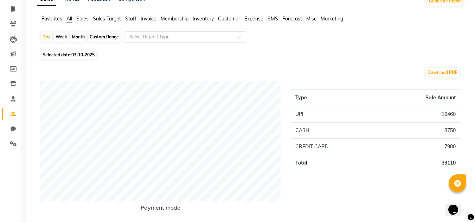
scroll to position [0, 0]
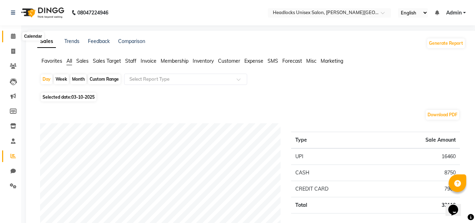
click at [13, 36] on icon at bounding box center [13, 35] width 5 height 5
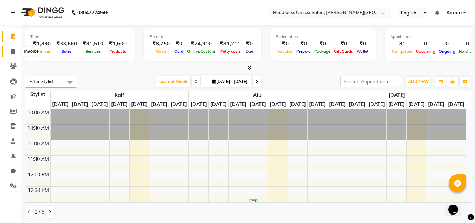
click at [13, 51] on icon at bounding box center [13, 51] width 4 height 5
select select "service"
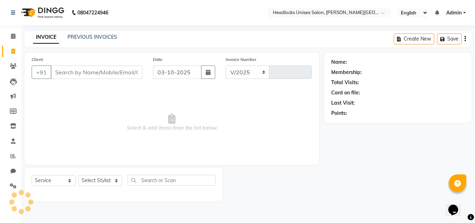
select select "6850"
type input "3906"
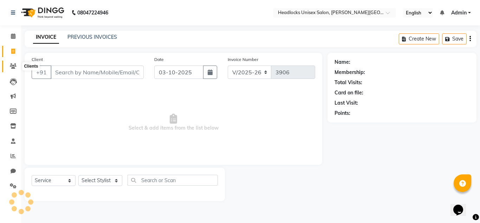
click at [12, 65] on icon at bounding box center [13, 65] width 7 height 5
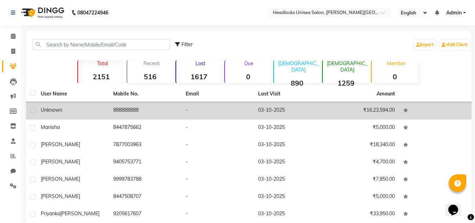
click at [268, 107] on td "03-10-2025" at bounding box center [290, 110] width 72 height 17
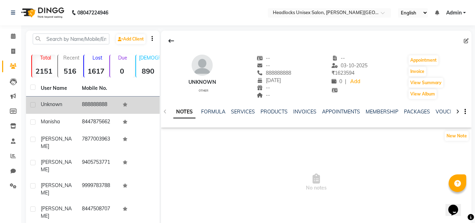
click at [301, 115] on div "INVOICES" at bounding box center [304, 111] width 23 height 7
click at [301, 110] on link "INVOICES" at bounding box center [304, 111] width 23 height 6
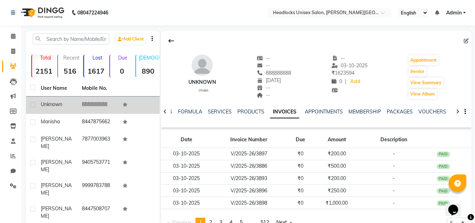
click at [165, 110] on icon at bounding box center [165, 111] width 3 height 5
click at [8, 50] on span at bounding box center [13, 51] width 12 height 8
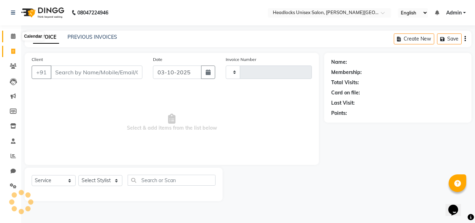
click at [15, 34] on icon at bounding box center [13, 35] width 5 height 5
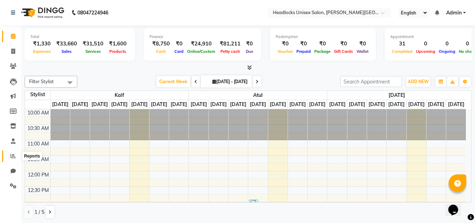
click at [11, 157] on icon at bounding box center [13, 155] width 5 height 5
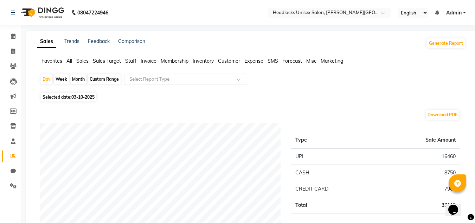
click at [77, 77] on div "Month" at bounding box center [78, 79] width 16 height 10
select select "10"
select select "2025"
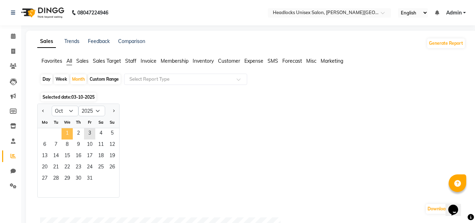
click at [65, 136] on span "1" at bounding box center [67, 133] width 11 height 11
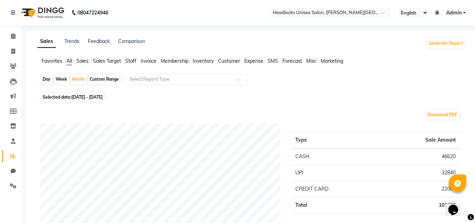
click at [132, 59] on span "Staff" at bounding box center [130, 61] width 11 height 6
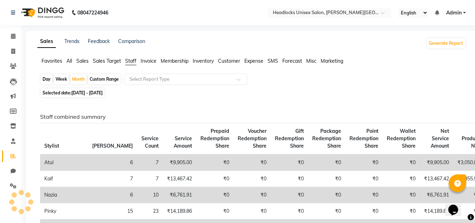
click at [328, 68] on div "Favorites All Sales Sales Target Staff Invoice Membership Inventory Customer Ex…" at bounding box center [251, 63] width 439 height 13
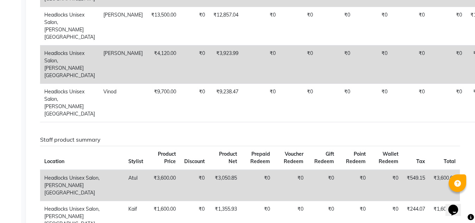
scroll to position [647, 0]
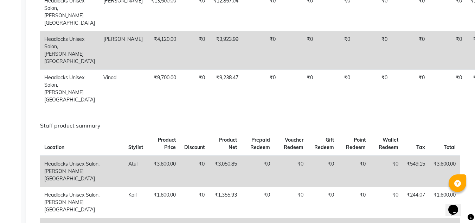
click at [354, 31] on td "₹0" at bounding box center [372, 12] width 37 height 38
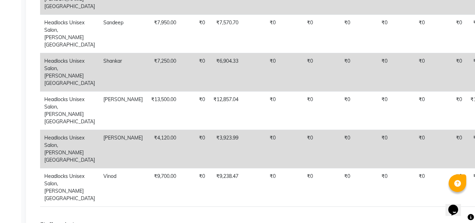
scroll to position [0, 0]
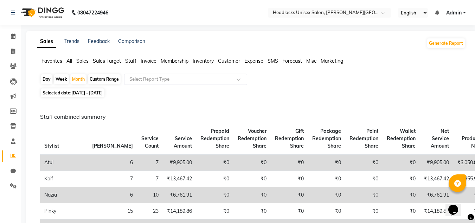
click at [46, 79] on div "Day" at bounding box center [47, 79] width 12 height 10
select select "10"
select select "2025"
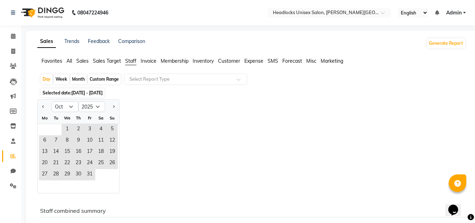
click at [90, 123] on div "Fr" at bounding box center [89, 117] width 11 height 11
click at [90, 129] on span "3" at bounding box center [89, 129] width 11 height 11
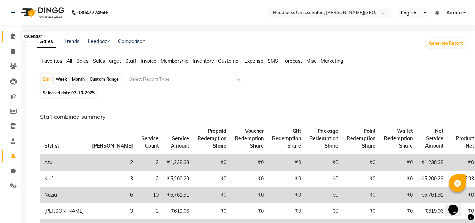
click at [14, 40] on span at bounding box center [13, 36] width 12 height 8
